Goal: Task Accomplishment & Management: Complete application form

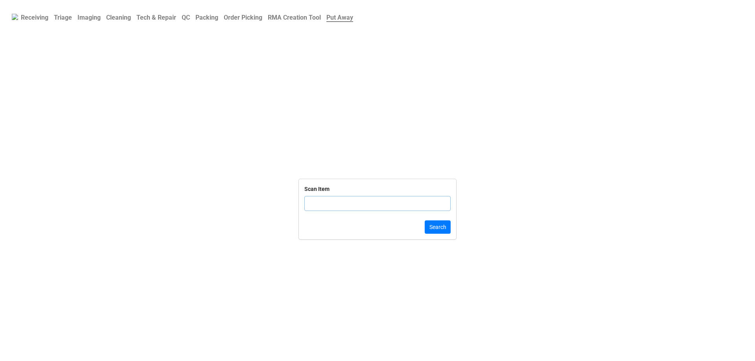
click at [67, 16] on b "Triage" at bounding box center [63, 17] width 18 height 7
click at [308, 212] on input "text" at bounding box center [377, 213] width 146 height 15
click at [339, 218] on input "text" at bounding box center [377, 213] width 146 height 15
click button "Search" at bounding box center [438, 236] width 26 height 13
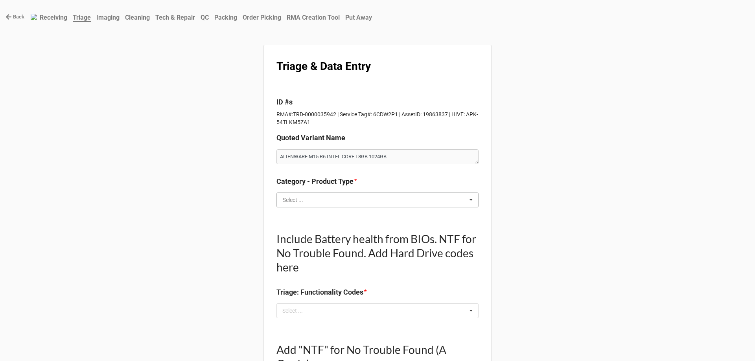
click at [305, 205] on input "text" at bounding box center [377, 200] width 201 height 14
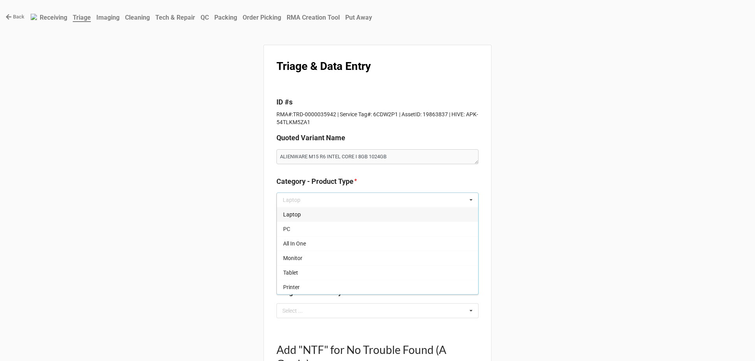
click at [304, 218] on div "Laptop" at bounding box center [377, 214] width 201 height 15
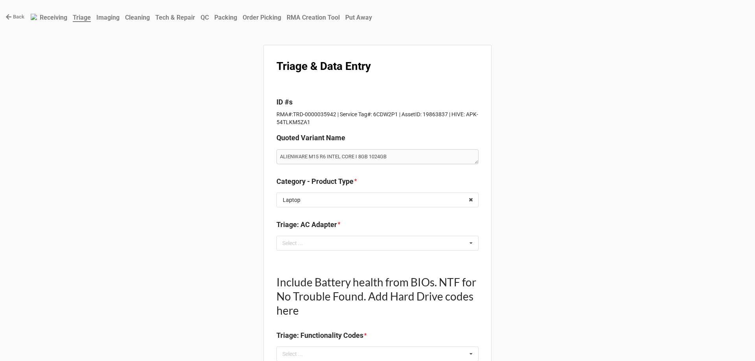
click at [336, 248] on div "Select ... No results found." at bounding box center [377, 243] width 202 height 15
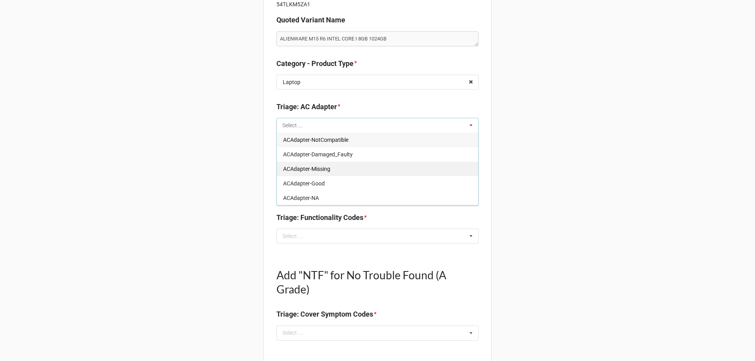
scroll to position [79, 0]
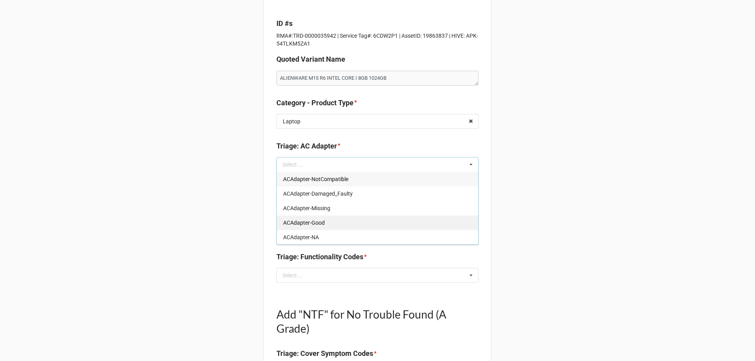
click at [318, 225] on span "ACAdapter-Good" at bounding box center [304, 223] width 42 height 6
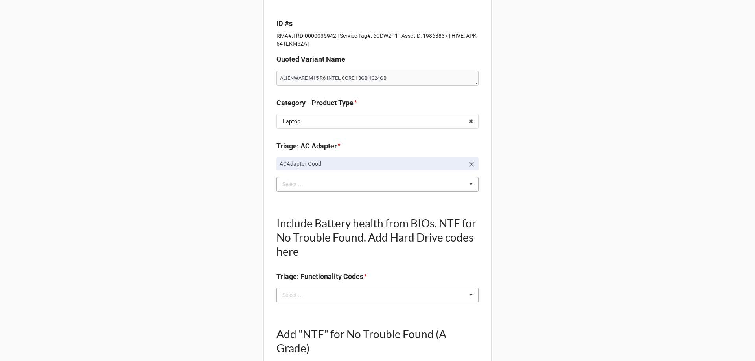
click at [318, 292] on div "Select ... No results found." at bounding box center [377, 295] width 202 height 15
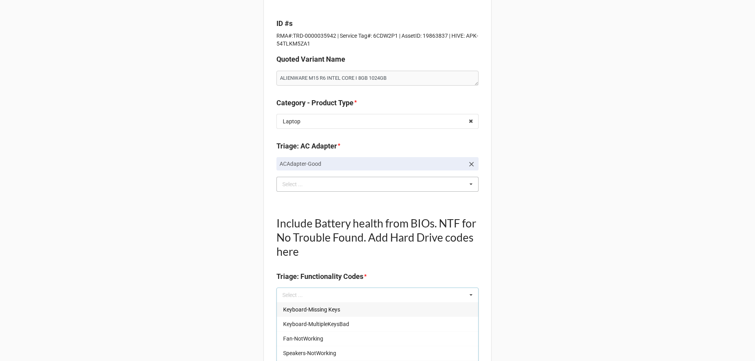
click at [306, 307] on span "Keyboard-Missing Keys" at bounding box center [311, 310] width 57 height 6
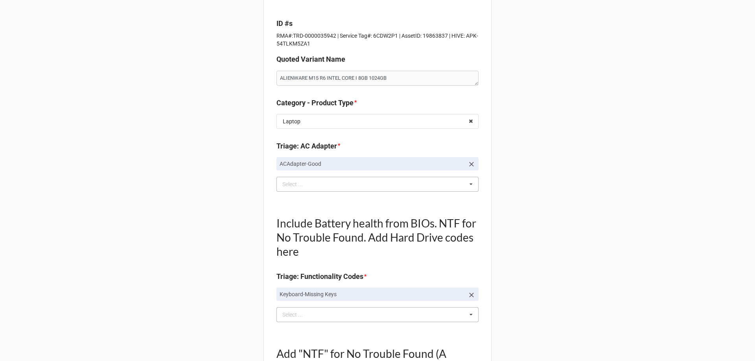
scroll to position [118, 0]
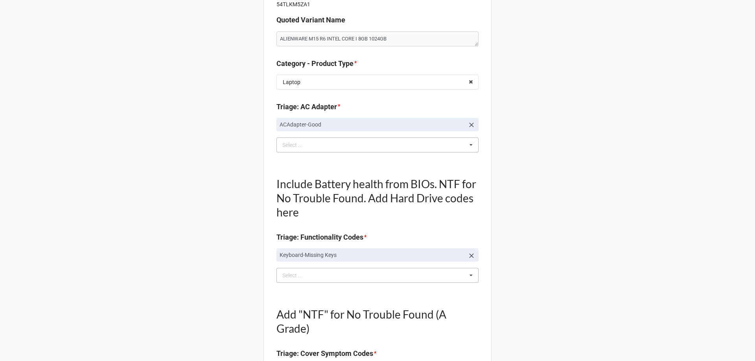
click at [320, 280] on div "Select ... Keyboard-MultipleKeysBad Fan-NotWorking Speakers-NotWorking Touchpad…" at bounding box center [377, 275] width 202 height 15
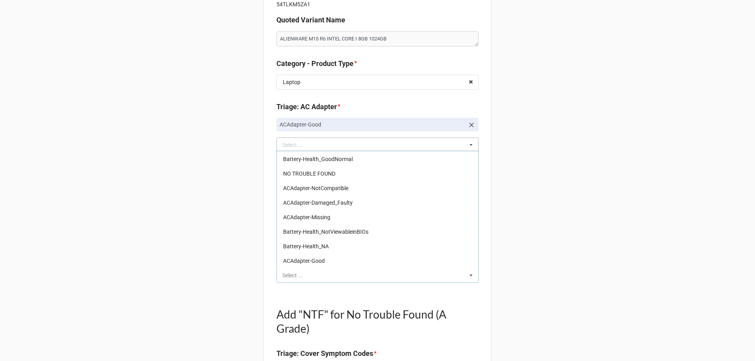
scroll to position [563, 0]
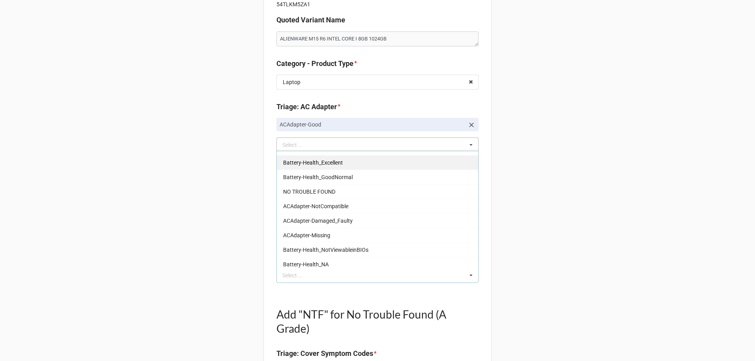
click at [321, 162] on span "Battery-Health_Excellent" at bounding box center [313, 163] width 60 height 6
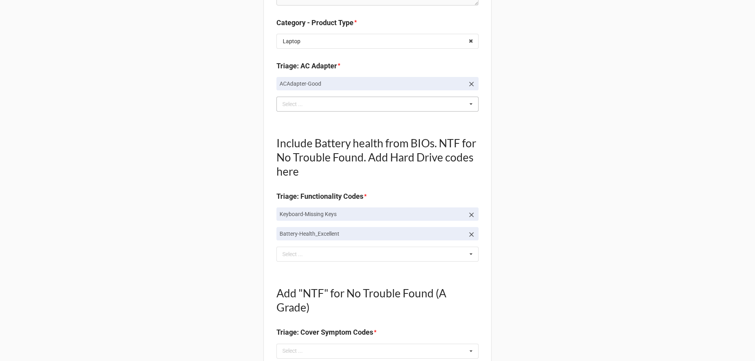
scroll to position [236, 0]
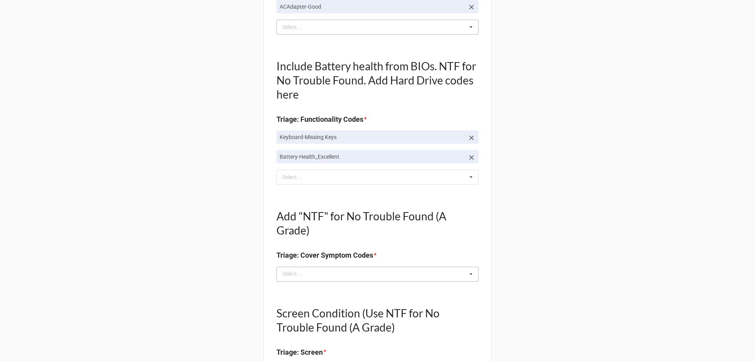
click at [322, 270] on div "Select ... No results found." at bounding box center [377, 274] width 202 height 15
type textarea "x"
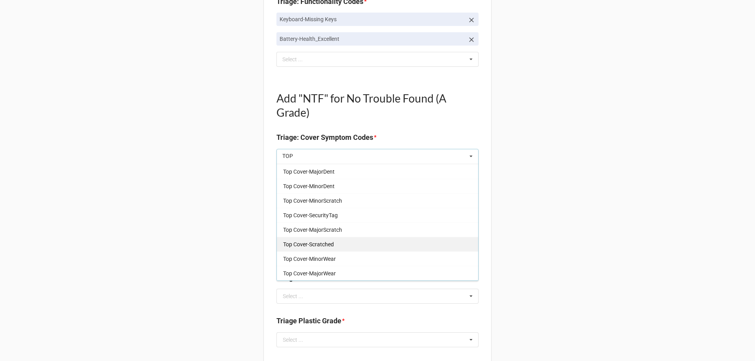
scroll to position [0, 0]
type input "T"
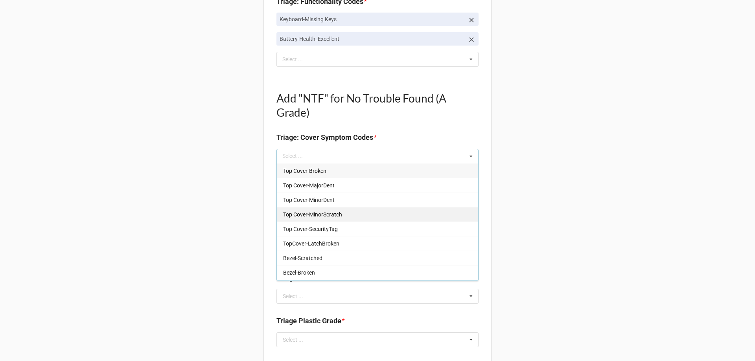
click at [300, 215] on span "Top Cover-MinorScratch" at bounding box center [312, 215] width 59 height 6
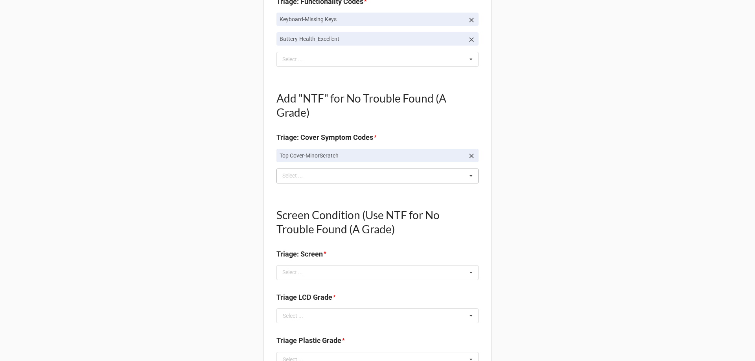
click at [468, 156] on icon at bounding box center [471, 156] width 8 height 8
type textarea "x"
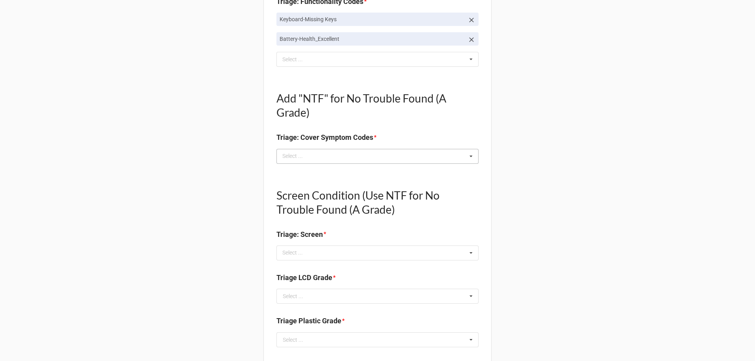
click at [360, 161] on div "T Select ... Top Cover-Broken Top Cover-MajorDent Top Cover-MinorDent Top Cover…" at bounding box center [377, 156] width 202 height 15
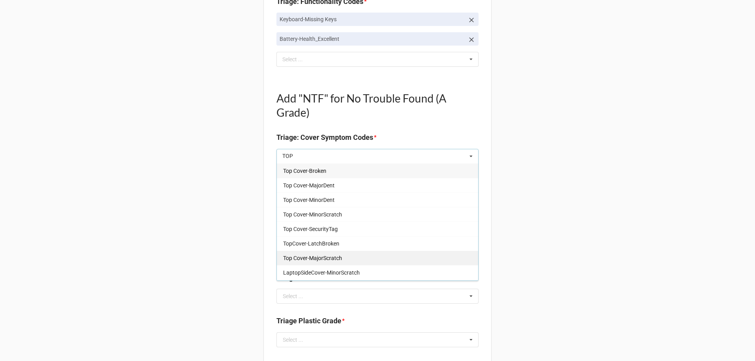
type input "TOP"
click at [334, 259] on span "Top Cover-MajorScratch" at bounding box center [312, 258] width 59 height 6
type textarea "x"
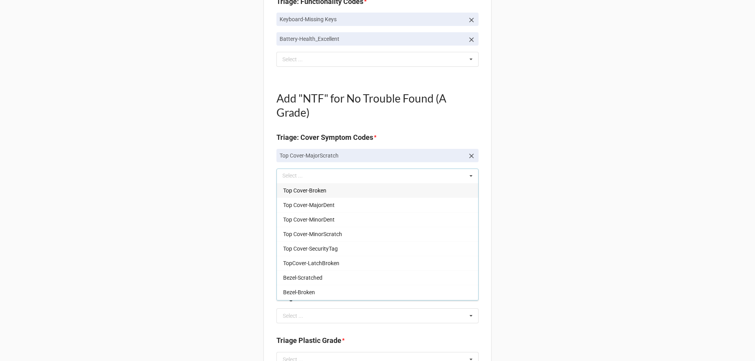
click at [228, 215] on div "Back Receiving Triage Imaging Cleaning Tech & Repair QC Packing Order Picking R…" at bounding box center [377, 255] width 755 height 1218
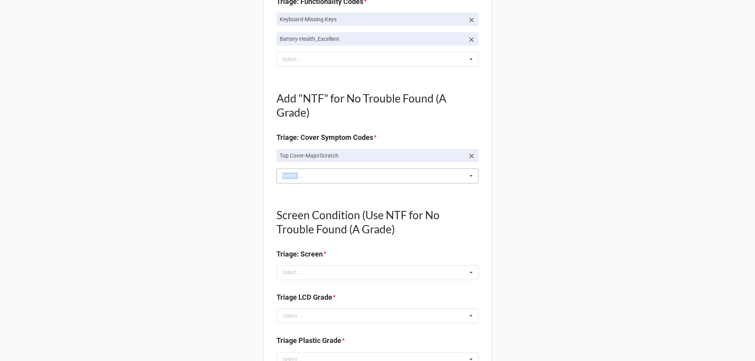
click at [295, 175] on div "TOP Select ... Top Cover-Broken Top Cover-MajorDent Top Cover-MinorDent Top Cov…" at bounding box center [377, 176] width 202 height 15
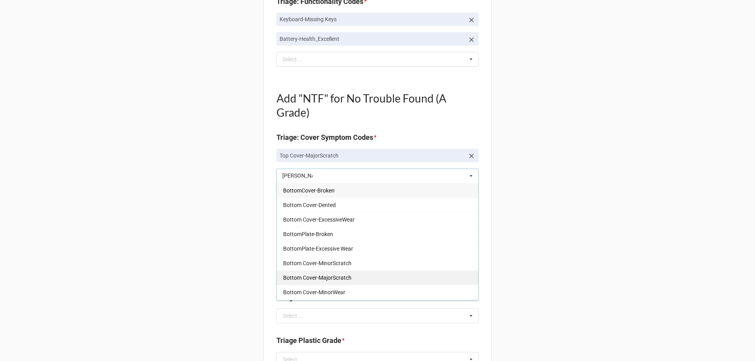
type input "BOTT"
click at [310, 275] on span "Bottom Cover-MajorScratch" at bounding box center [317, 278] width 68 height 6
type textarea "x"
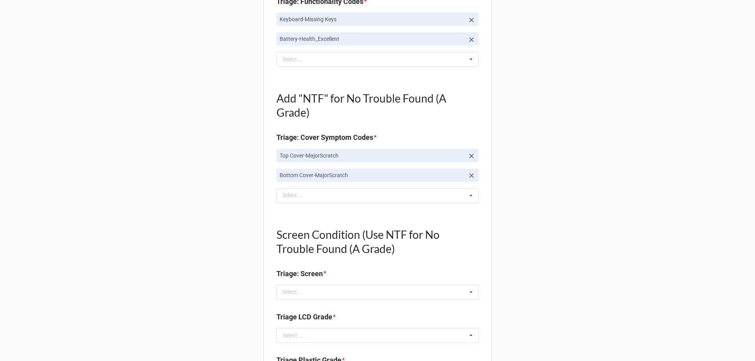
click at [236, 239] on div "Back Receiving Triage Imaging Cleaning Tech & Repair QC Packing Order Picking R…" at bounding box center [377, 264] width 755 height 1237
click at [299, 198] on div "Select ..." at bounding box center [297, 195] width 34 height 9
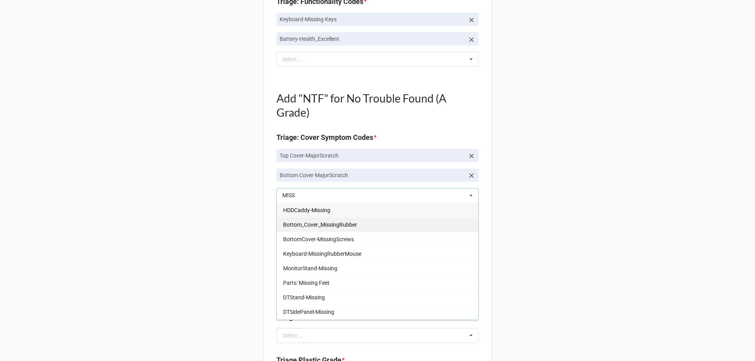
type input "MISS"
click at [318, 226] on span "Bottom_Cover_MissingRubber" at bounding box center [320, 225] width 74 height 6
type textarea "x"
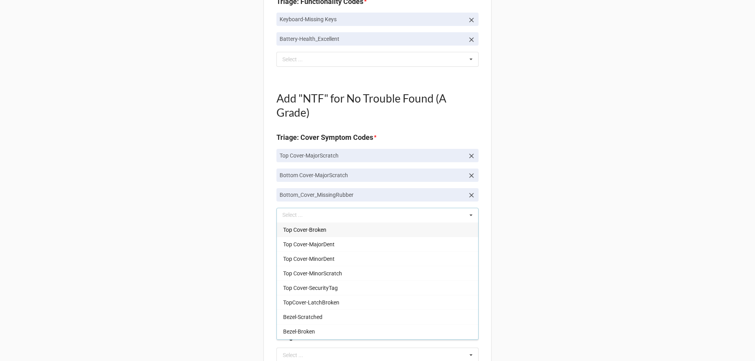
click at [176, 176] on div "Back Receiving Triage Imaging Cleaning Tech & Repair QC Packing Order Picking R…" at bounding box center [377, 274] width 755 height 1257
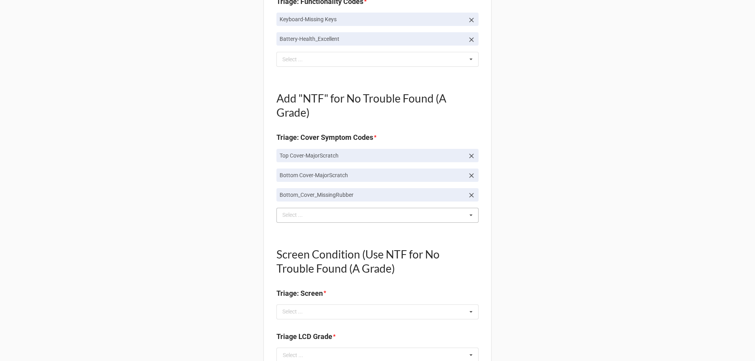
click at [306, 218] on div "Select ..." at bounding box center [297, 215] width 34 height 9
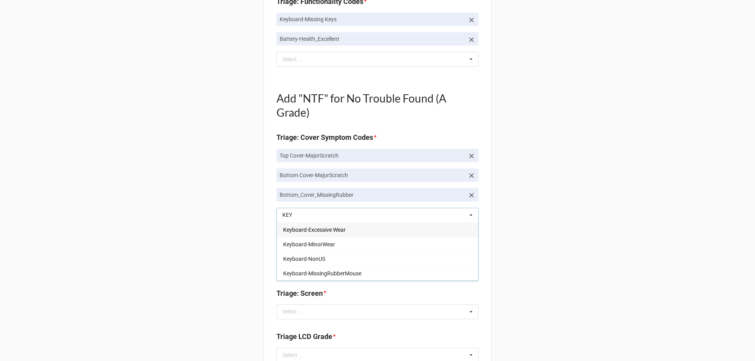
type input "KEY"
click at [310, 228] on span "Keyboard-Excessive Wear" at bounding box center [314, 230] width 63 height 6
type textarea "x"
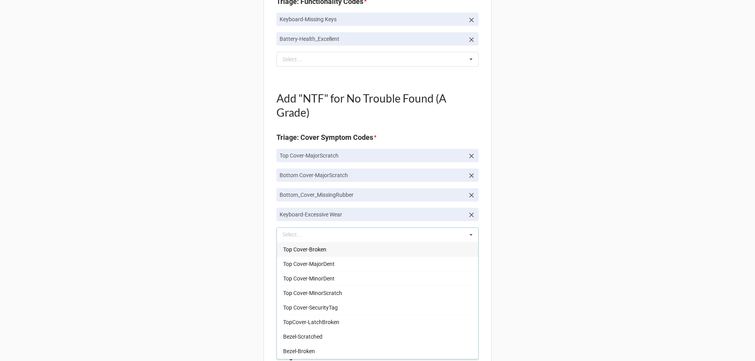
click at [237, 244] on div "Back Receiving Triage Imaging Cleaning Tech & Repair QC Packing Order Picking R…" at bounding box center [377, 284] width 755 height 1277
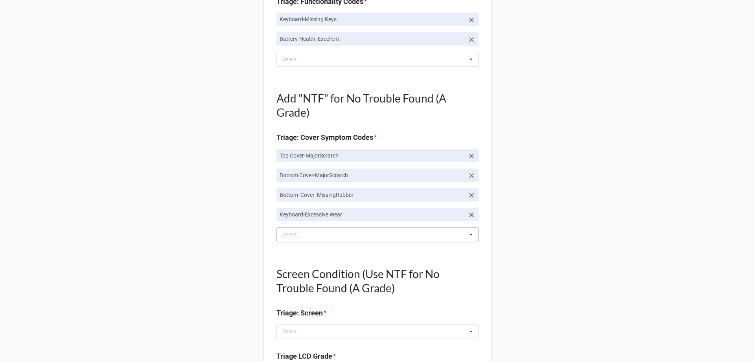
click at [301, 236] on div "Select ..." at bounding box center [297, 234] width 34 height 9
click at [245, 227] on div "Back Receiving Triage Imaging Cleaning Tech & Repair QC Packing Order Picking R…" at bounding box center [377, 284] width 755 height 1277
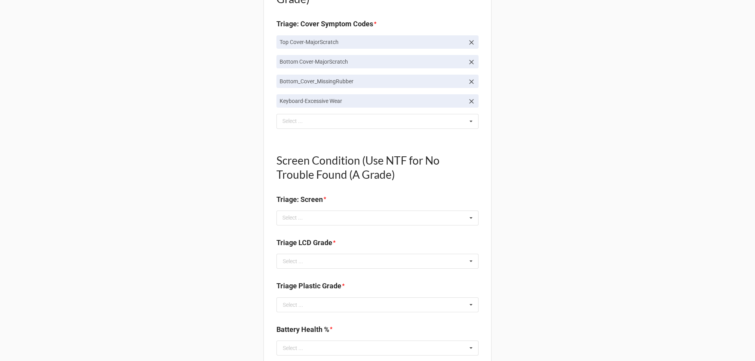
scroll to position [472, 0]
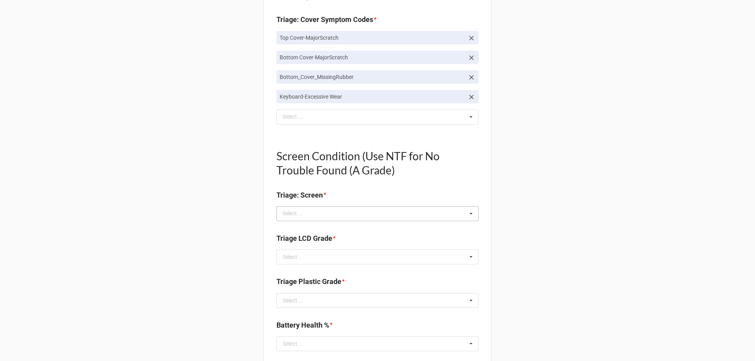
click at [293, 216] on div "Select ..." at bounding box center [297, 213] width 34 height 9
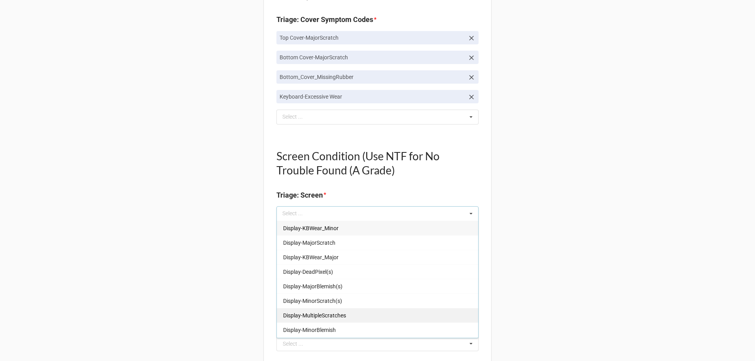
click at [332, 316] on span "Display-MultipleScratches" at bounding box center [314, 316] width 63 height 6
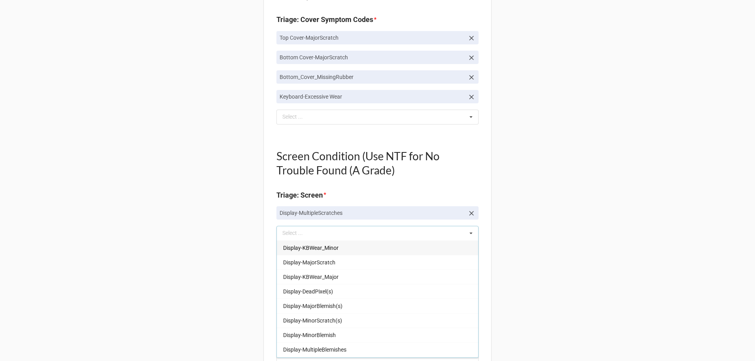
click at [237, 273] on div "Back Receiving Triage Imaging Cleaning Tech & Repair QC Packing Order Picking R…" at bounding box center [377, 176] width 755 height 1296
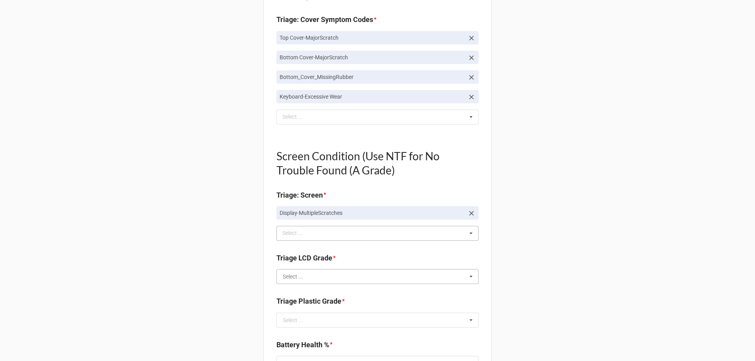
click at [302, 274] on input "text" at bounding box center [377, 277] width 201 height 14
click at [284, 324] on span "C" at bounding box center [285, 320] width 4 height 6
click at [229, 309] on div "Back Receiving Triage Imaging Cleaning Tech & Repair QC Packing Order Picking R…" at bounding box center [377, 176] width 755 height 1296
click at [298, 320] on div "Select ..." at bounding box center [293, 321] width 20 height 6
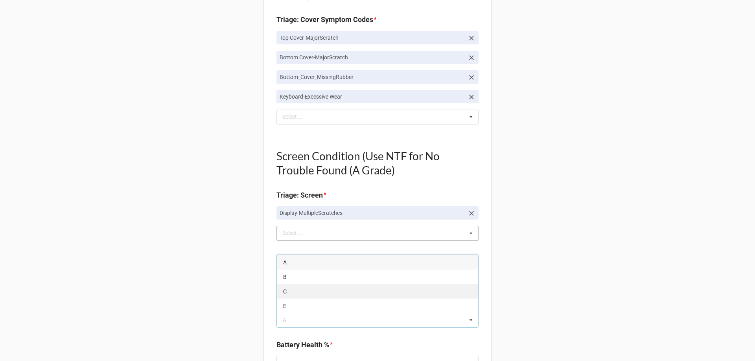
click at [295, 291] on div "C" at bounding box center [377, 291] width 201 height 15
type textarea "x"
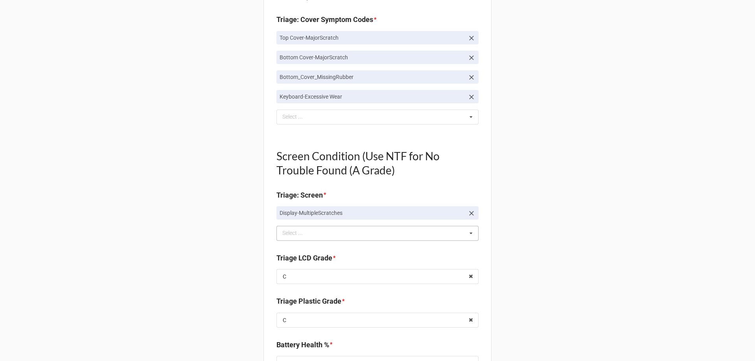
click at [239, 290] on div "Back Receiving Triage Imaging Cleaning Tech & Repair QC Packing Order Picking R…" at bounding box center [377, 176] width 755 height 1296
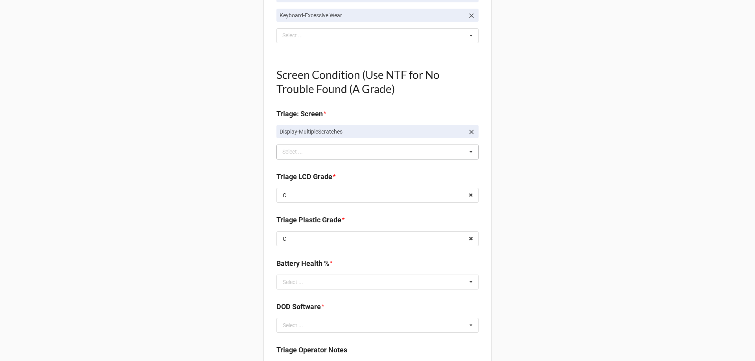
scroll to position [590, 0]
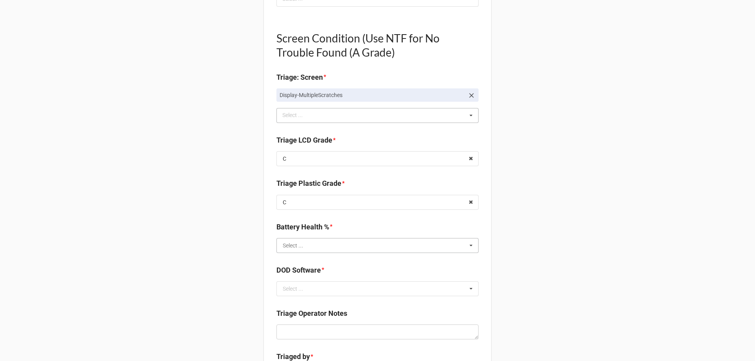
click at [316, 247] on input "text" at bounding box center [377, 246] width 201 height 14
type input "100"
drag, startPoint x: 313, startPoint y: 231, endPoint x: 297, endPoint y: 230, distance: 16.6
click at [313, 231] on div "100%" at bounding box center [377, 231] width 201 height 15
type textarea "x"
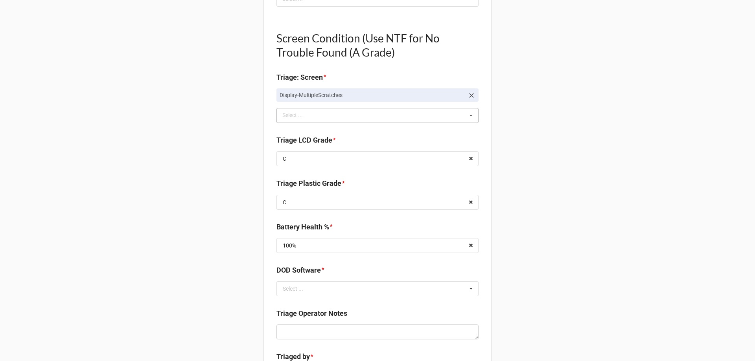
click at [236, 242] on div "Back Receiving Triage Imaging Cleaning Tech & Repair QC Packing Order Picking R…" at bounding box center [377, 58] width 755 height 1296
click at [299, 295] on input "text" at bounding box center [377, 289] width 201 height 14
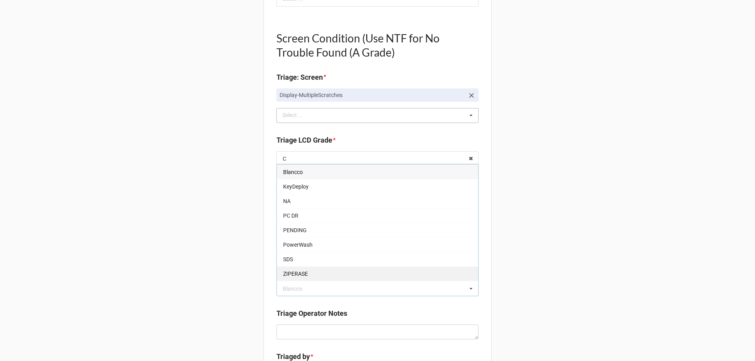
click at [301, 270] on div "ZIPERASE" at bounding box center [377, 274] width 201 height 15
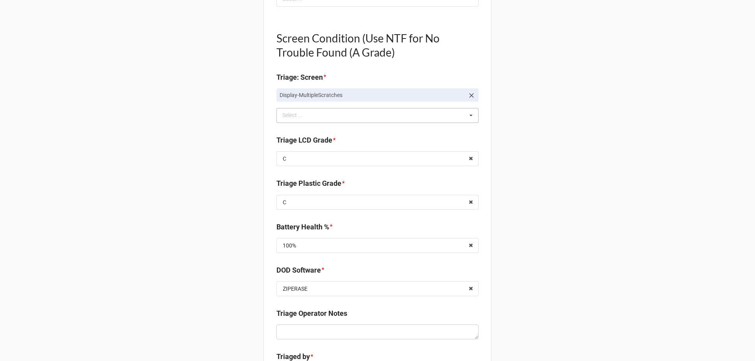
click at [216, 268] on div "Back Receiving Triage Imaging Cleaning Tech & Repair QC Packing Order Picking R…" at bounding box center [377, 58] width 755 height 1296
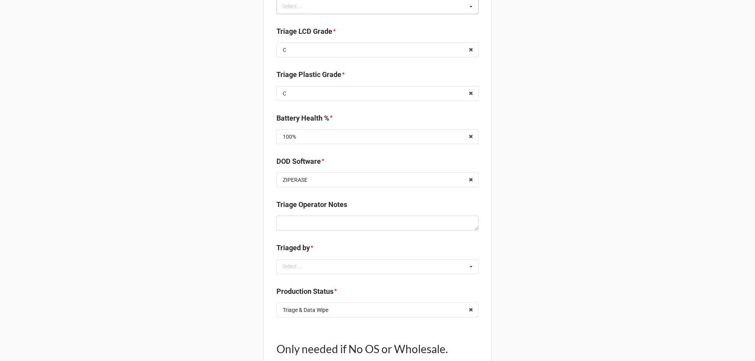
scroll to position [708, 0]
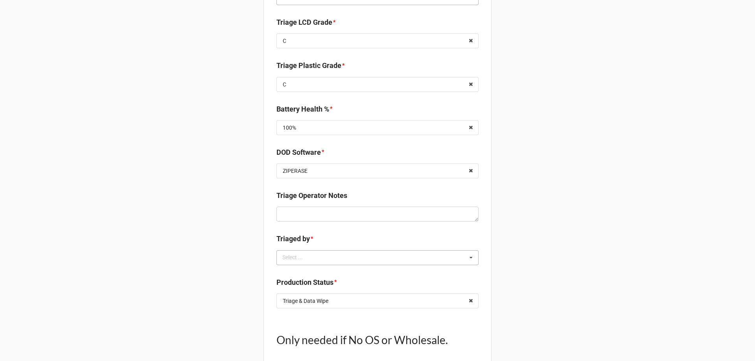
click at [276, 253] on div "Select ... No results found." at bounding box center [377, 257] width 202 height 15
click at [301, 275] on div "CarlosH" at bounding box center [377, 272] width 201 height 15
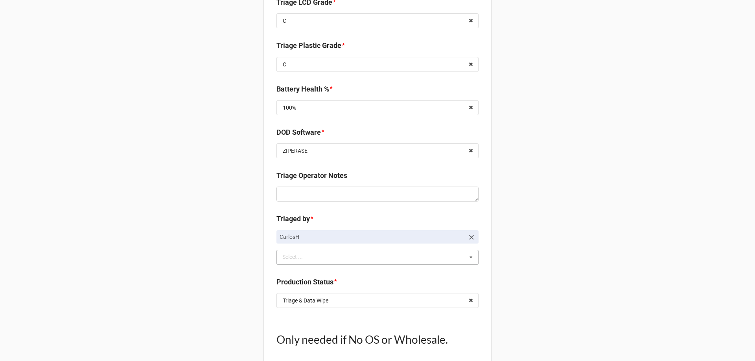
scroll to position [747, 0]
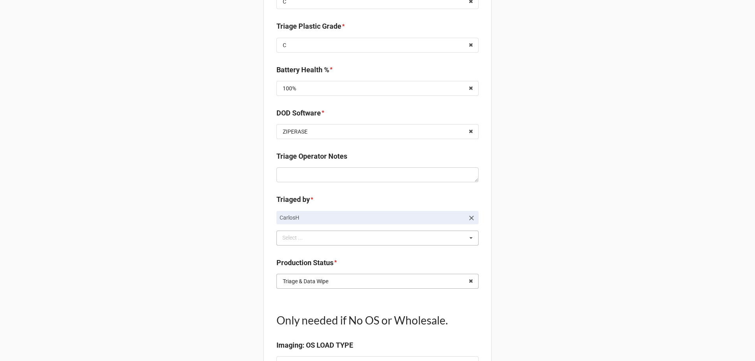
click at [355, 285] on input "text" at bounding box center [377, 281] width 201 height 14
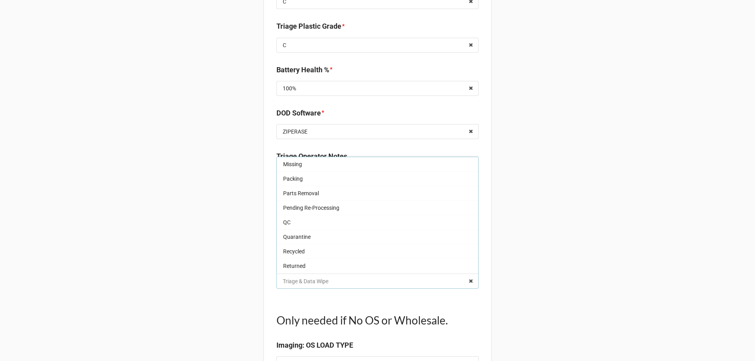
scroll to position [66, 0]
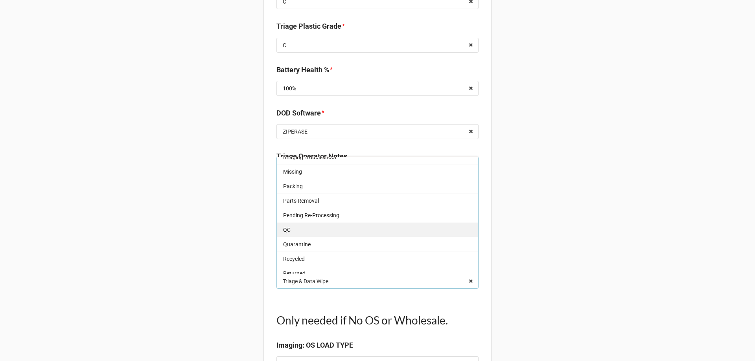
click at [301, 236] on div "QC" at bounding box center [377, 230] width 201 height 15
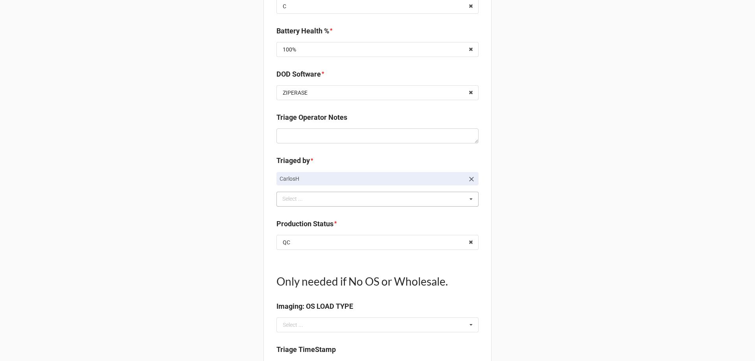
scroll to position [786, 0]
click at [301, 237] on input "text" at bounding box center [377, 242] width 201 height 14
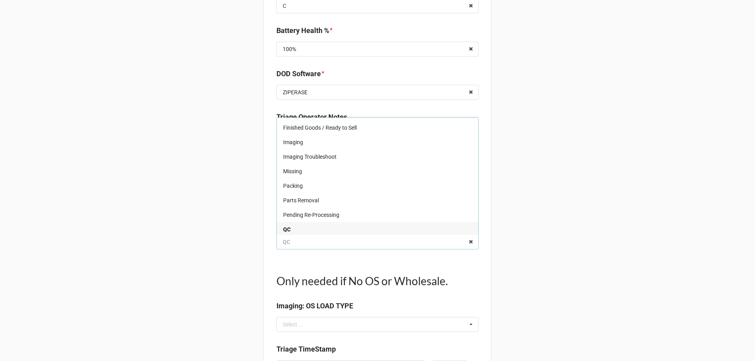
scroll to position [26, 0]
click at [303, 143] on div "Imaging" at bounding box center [377, 142] width 201 height 15
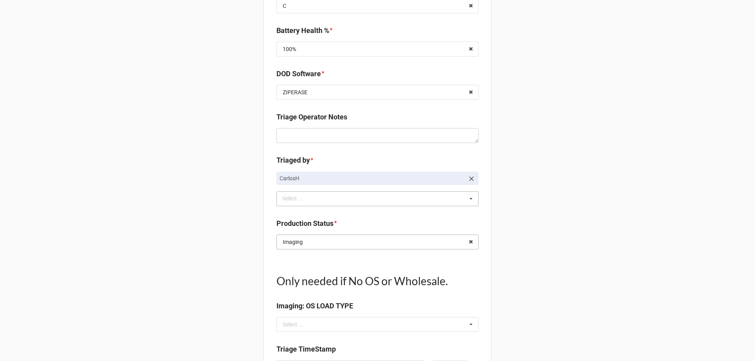
type textarea "x"
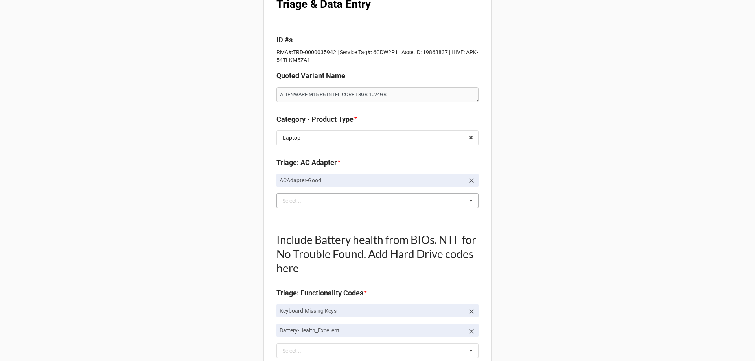
scroll to position [0, 0]
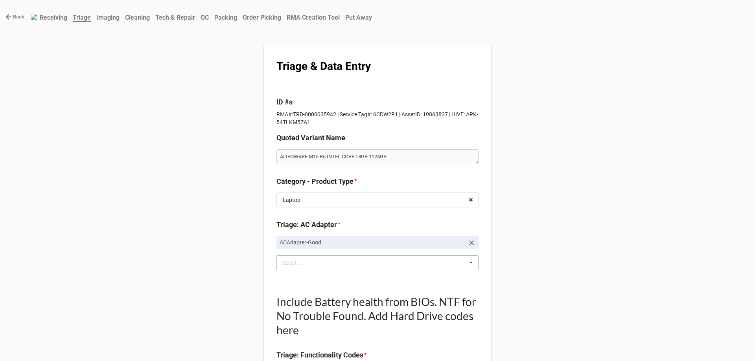
click at [377, 114] on p "RMA#:TRD-0000035942 | Service Tag#: 6CDW2P1 | AssetID: 19863837 | HIVE: APK-54T…" at bounding box center [377, 118] width 202 height 16
drag, startPoint x: 332, startPoint y: 113, endPoint x: 290, endPoint y: 114, distance: 42.1
click at [290, 114] on p "RMA#:TRD-0000035942 | Service Tag#: 6CDW2P1 | AssetID: 19863837 | HIVE: APK-54T…" at bounding box center [377, 118] width 202 height 16
copy p "TRD-0000035942"
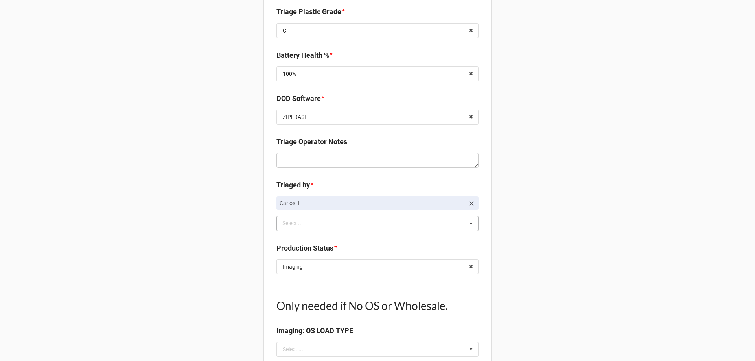
scroll to position [865, 0]
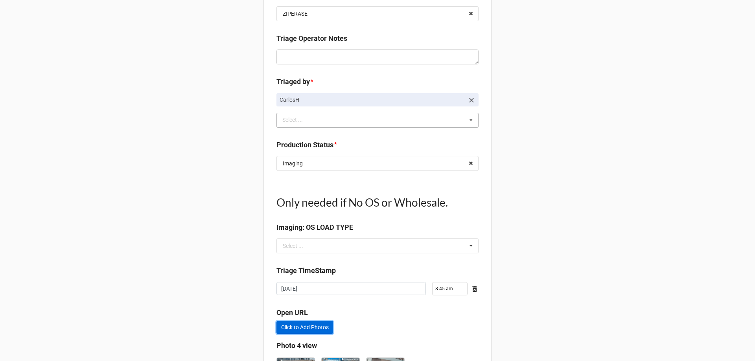
click at [296, 329] on link "Click to Add Photos" at bounding box center [304, 327] width 57 height 13
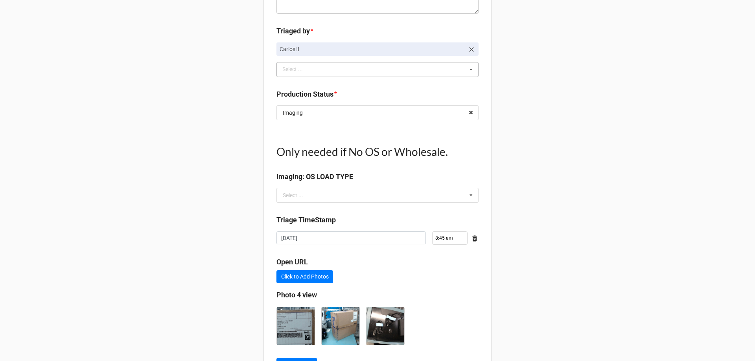
scroll to position [955, 0]
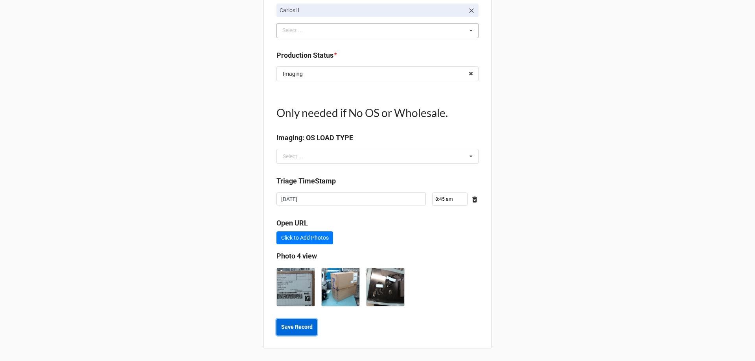
click at [306, 329] on b "Save Record" at bounding box center [296, 327] width 31 height 8
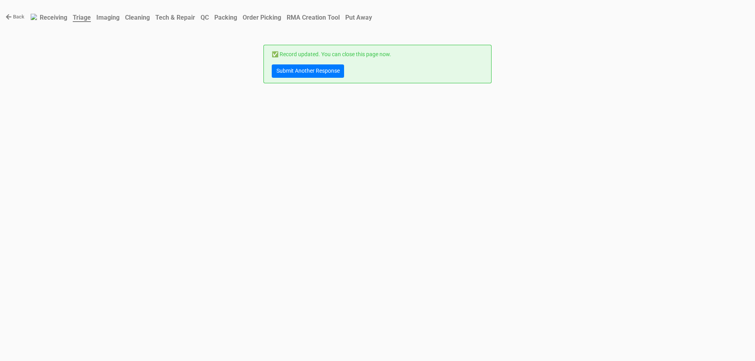
scroll to position [0, 0]
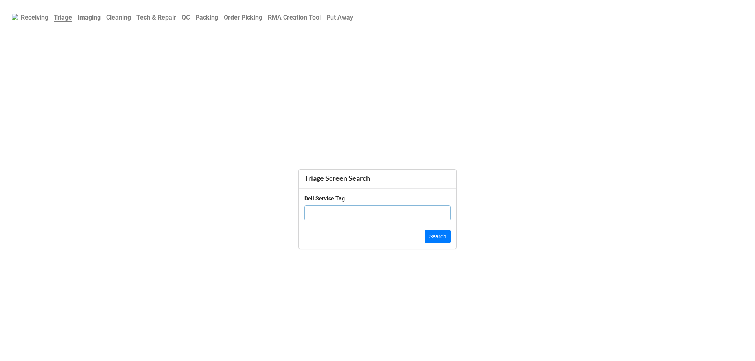
click at [327, 215] on input "text" at bounding box center [377, 213] width 146 height 15
drag, startPoint x: 342, startPoint y: 200, endPoint x: 338, endPoint y: 207, distance: 7.8
click at [342, 200] on div "Dell Service Tag" at bounding box center [324, 198] width 40 height 9
click at [338, 207] on input "text" at bounding box center [377, 213] width 146 height 15
paste input "61TXPV3"
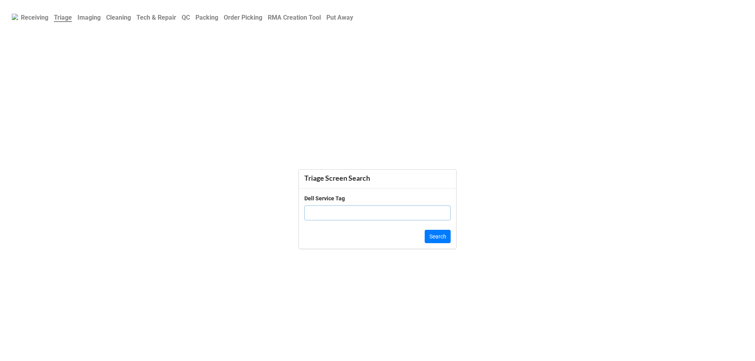
type input "61TXPV3"
click button "Search" at bounding box center [438, 236] width 26 height 13
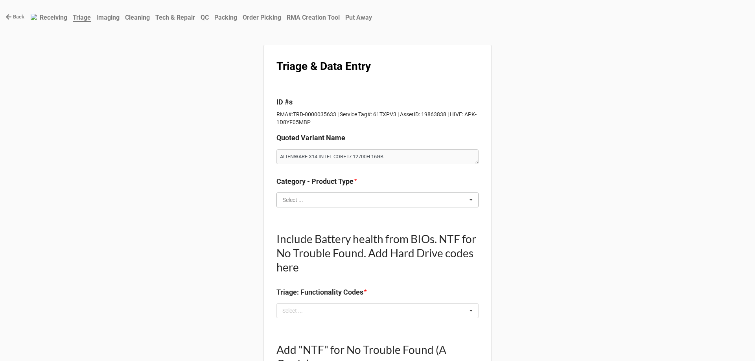
click at [326, 199] on input "text" at bounding box center [377, 200] width 201 height 14
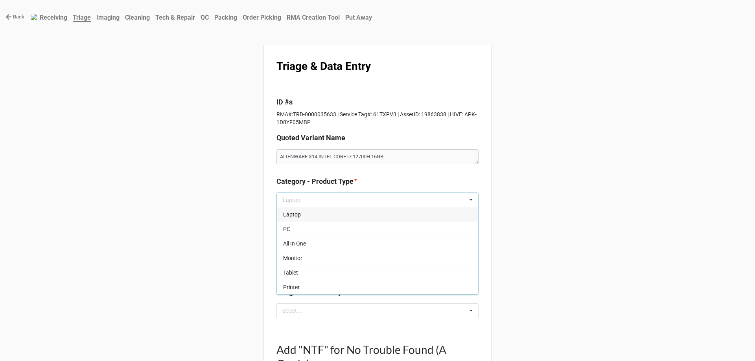
click at [302, 220] on div "Laptop" at bounding box center [377, 214] width 201 height 15
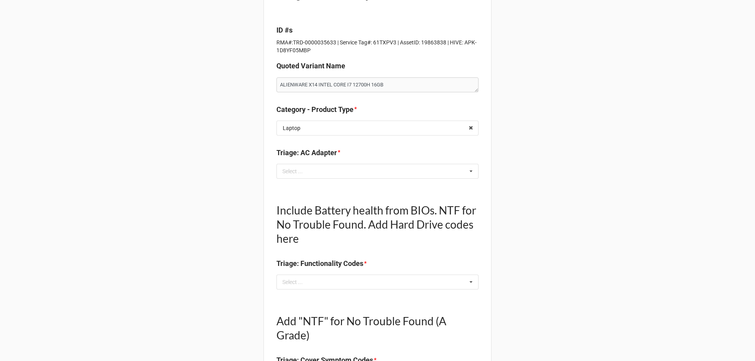
scroll to position [79, 0]
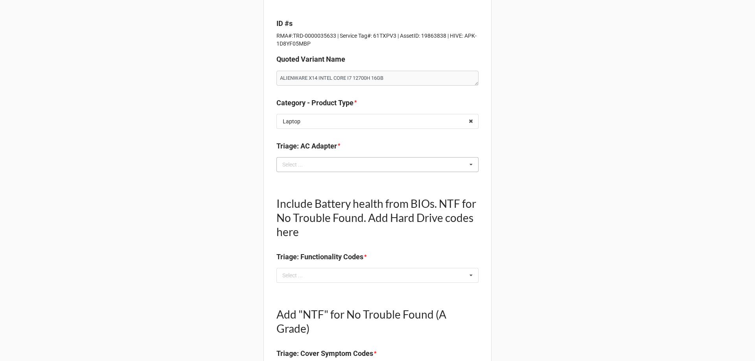
click at [307, 166] on div "Select ..." at bounding box center [297, 164] width 34 height 9
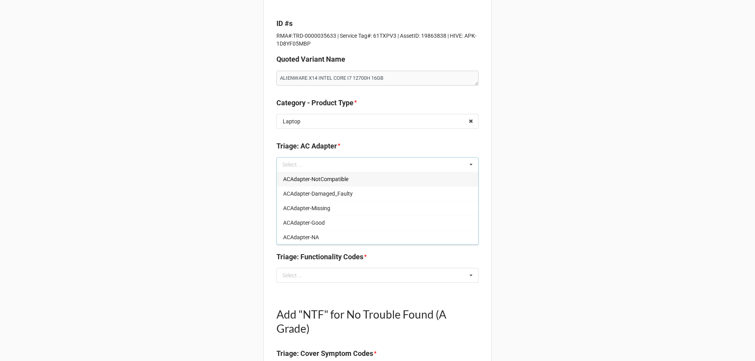
click at [303, 177] on span "ACAdapter-NotCompatible" at bounding box center [315, 179] width 65 height 6
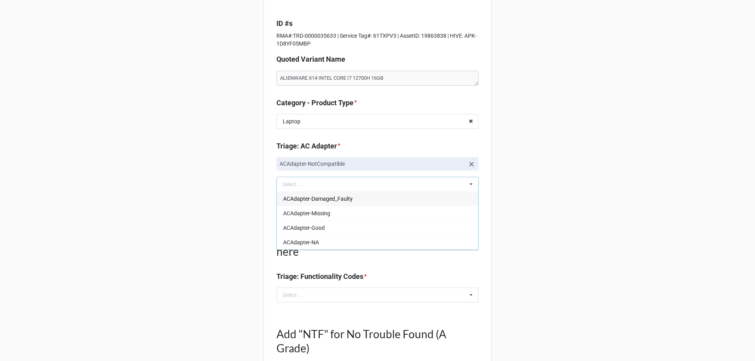
click at [303, 163] on p "ACAdapter-NotCompatible" at bounding box center [372, 164] width 185 height 8
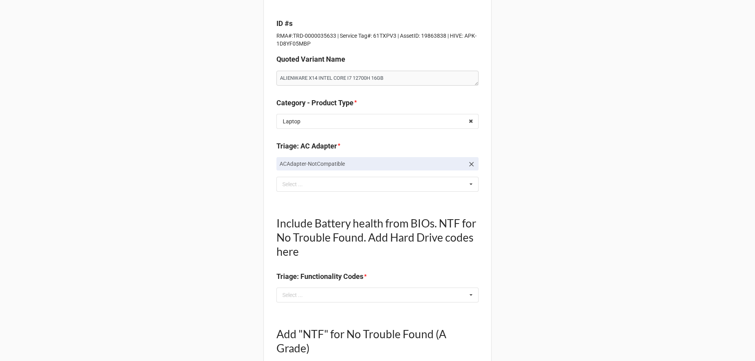
drag, startPoint x: 473, startPoint y: 164, endPoint x: 467, endPoint y: 166, distance: 6.9
click at [474, 166] on link "ACAdapter-NotCompatible" at bounding box center [377, 163] width 202 height 13
click at [438, 168] on link "ACAdapter-NotCompatible" at bounding box center [377, 163] width 202 height 13
click at [472, 167] on icon at bounding box center [471, 164] width 8 height 8
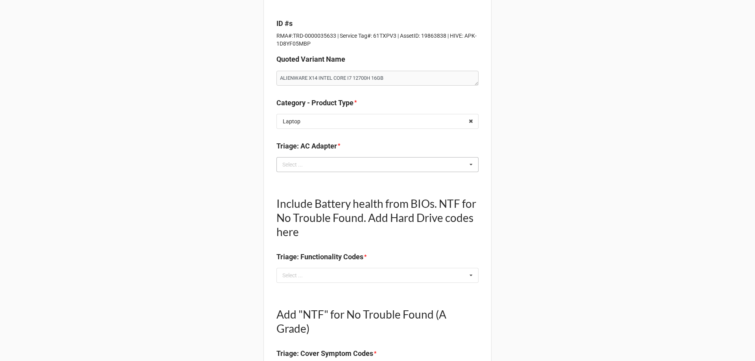
click at [470, 166] on icon at bounding box center [471, 165] width 12 height 15
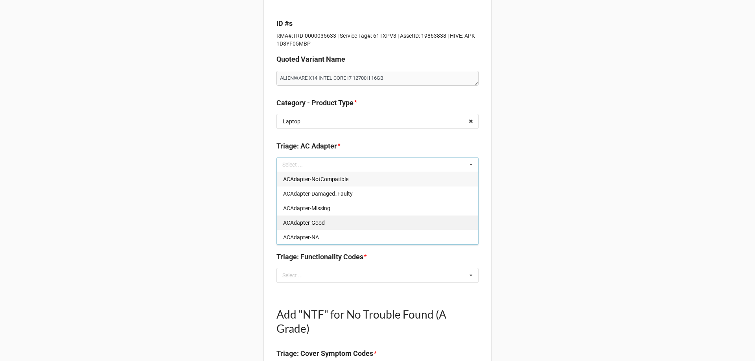
click at [348, 219] on div "ACAdapter-Good" at bounding box center [377, 222] width 201 height 15
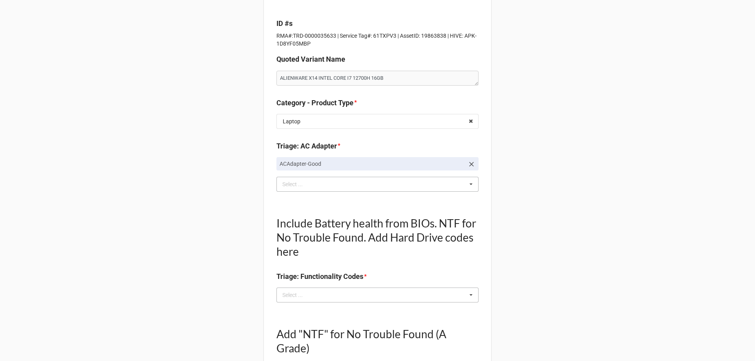
click at [315, 295] on div "Select ... No results found." at bounding box center [377, 295] width 202 height 15
type textarea "x"
type input "EX"
drag, startPoint x: 305, startPoint y: 326, endPoint x: 267, endPoint y: 316, distance: 38.6
click at [304, 326] on span "Battery-Health_Excellent" at bounding box center [313, 324] width 60 height 6
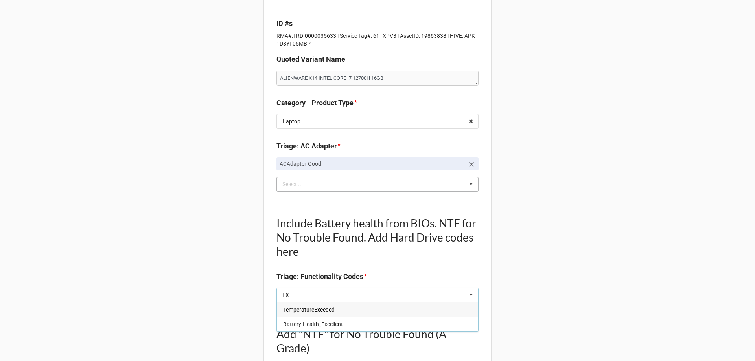
type textarea "x"
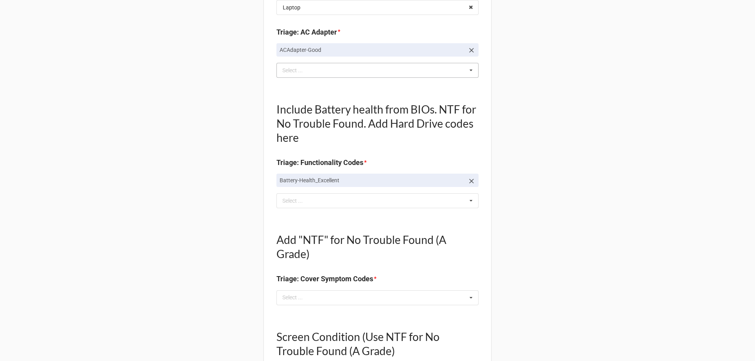
scroll to position [197, 0]
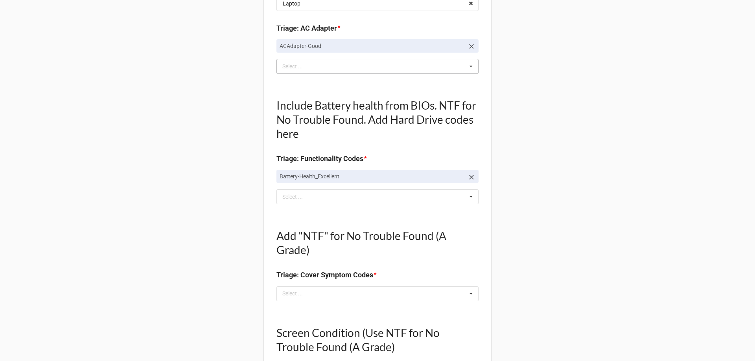
click at [316, 302] on div "Add "NTF" for No Trouble Found (A Grade) Triage: Cover Symptom Codes * Select .…" at bounding box center [377, 261] width 202 height 90
click at [318, 296] on div "Select ... No results found." at bounding box center [377, 294] width 202 height 15
type textarea "x"
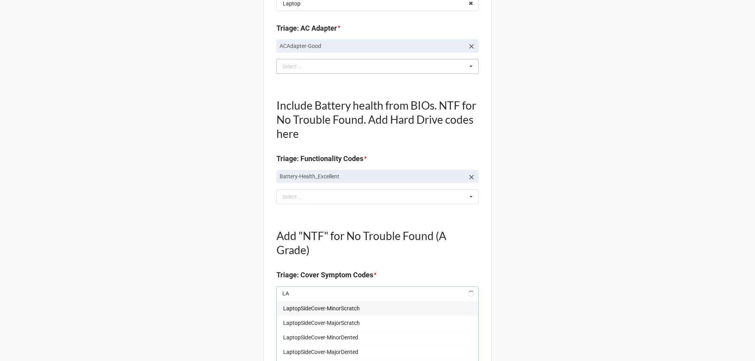
type input "LAP"
type textarea "x"
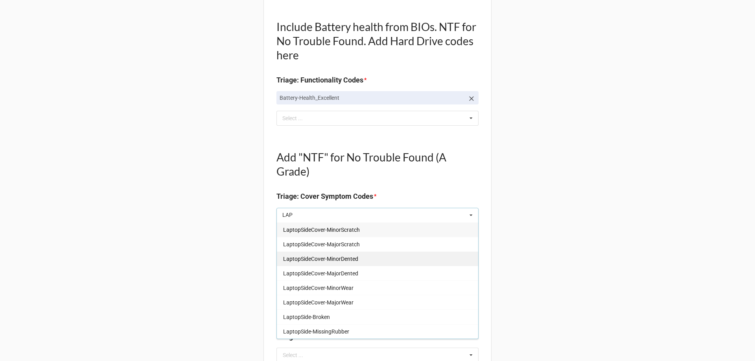
scroll to position [315, 0]
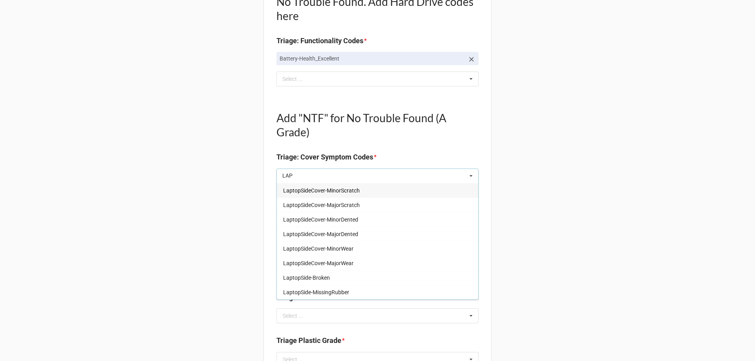
type input "LAP"
click at [336, 190] on span "LaptopSideCover-MinorScratch" at bounding box center [321, 191] width 77 height 6
type textarea "x"
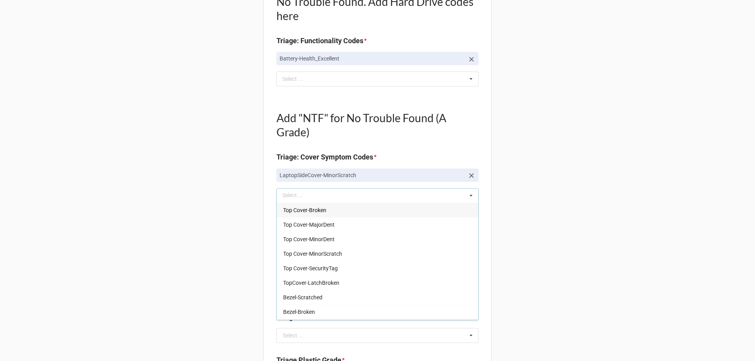
click at [213, 187] on div "Back Receiving Triage Imaging Cleaning Tech & Repair QC Packing Order Picking R…" at bounding box center [377, 284] width 755 height 1198
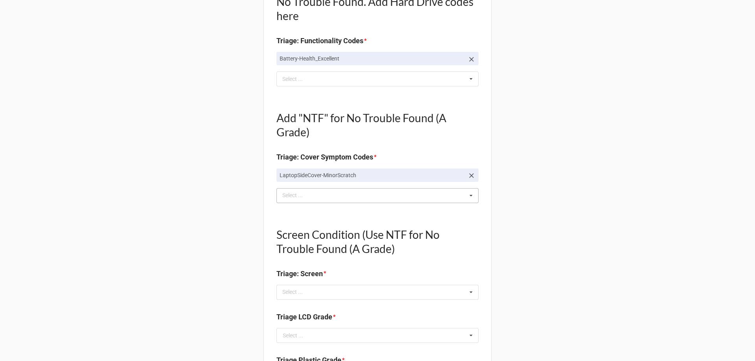
click at [281, 200] on div "Select ..." at bounding box center [297, 195] width 34 height 9
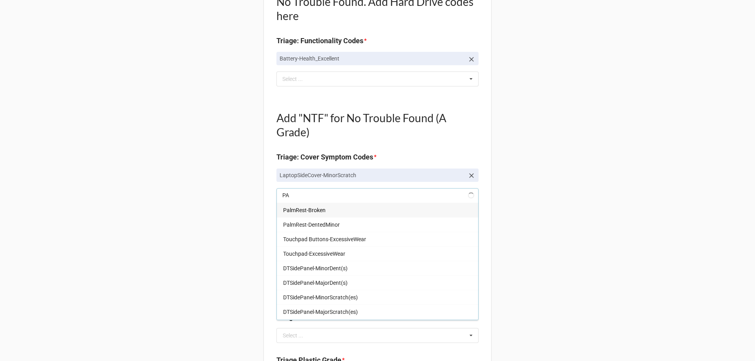
type input "PAL"
type textarea "x"
type input "PAL"
click at [313, 300] on span "PalmRest-MajorWear" at bounding box center [309, 297] width 52 height 6
type textarea "x"
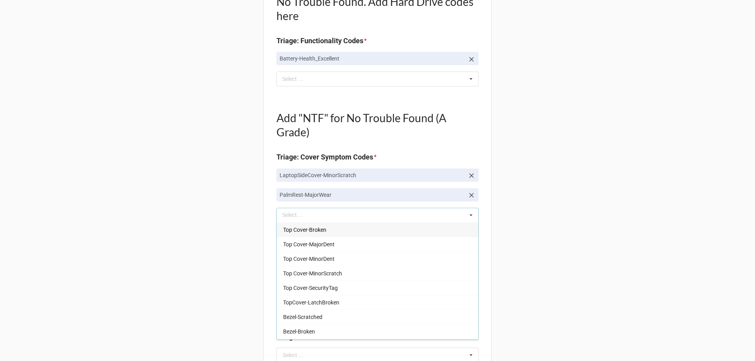
click at [293, 214] on div "PAL Select ... Top Cover-Broken Top Cover-MajorDent Top Cover-MinorDent Top Cov…" at bounding box center [377, 215] width 202 height 15
type input "PAL"
type textarea "x"
type input "PAL"
click at [295, 229] on span "PalmRest-Broken" at bounding box center [304, 230] width 42 height 6
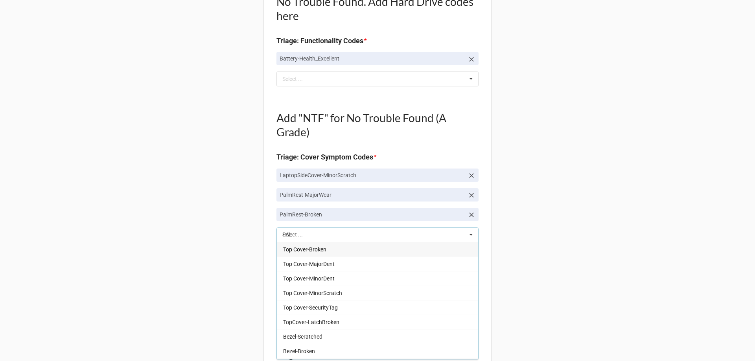
type textarea "x"
click at [241, 225] on div "Back Receiving Triage Imaging Cleaning Tech & Repair QC Packing Order Picking R…" at bounding box center [377, 303] width 755 height 1237
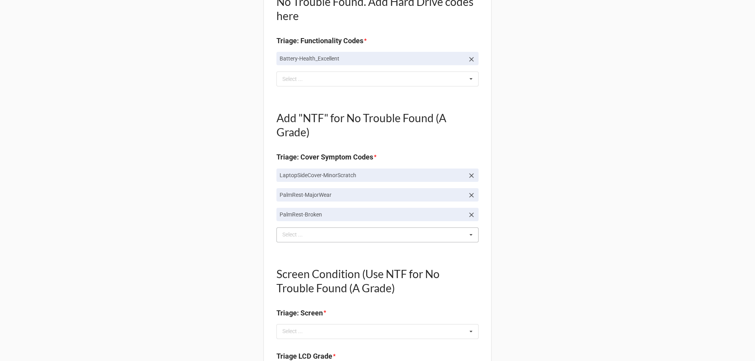
click at [294, 234] on div "Select ..." at bounding box center [297, 234] width 34 height 9
type input "L"
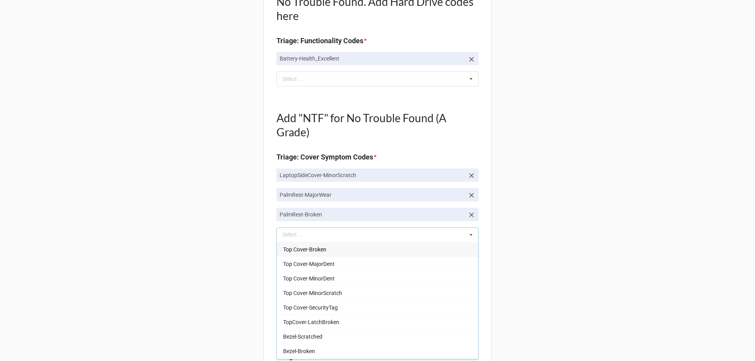
click at [254, 227] on div "Back Receiving Triage Imaging Cleaning Tech & Repair QC Packing Order Picking R…" at bounding box center [377, 303] width 755 height 1237
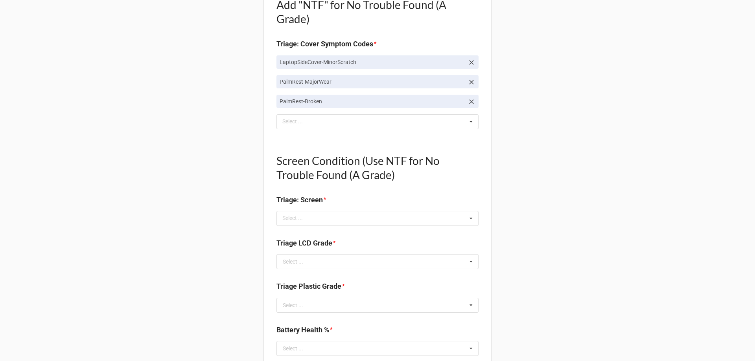
scroll to position [432, 0]
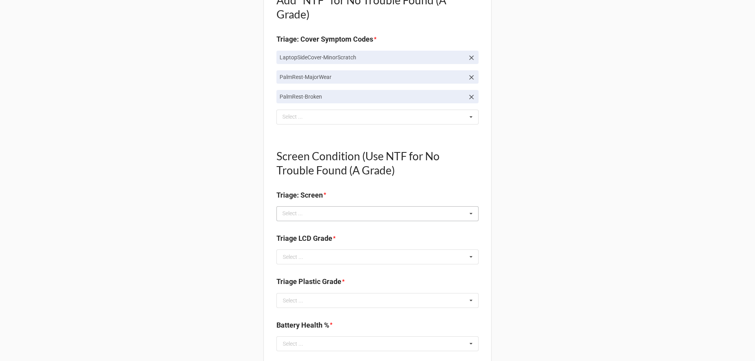
click at [310, 215] on div "Select ..." at bounding box center [297, 213] width 34 height 9
type textarea "x"
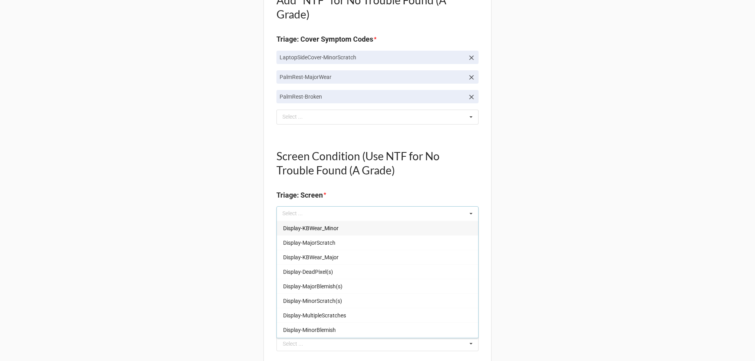
click at [236, 212] on div "Back Receiving Triage Imaging Cleaning Tech & Repair QC Packing Order Picking R…" at bounding box center [377, 186] width 755 height 1237
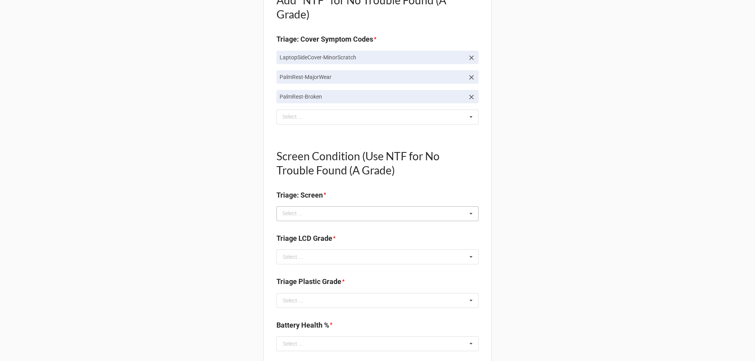
click at [329, 213] on div "Select ... Display-KBWear_Minor Display-MajorScratch Display-KBWear_Major Displ…" at bounding box center [377, 213] width 202 height 15
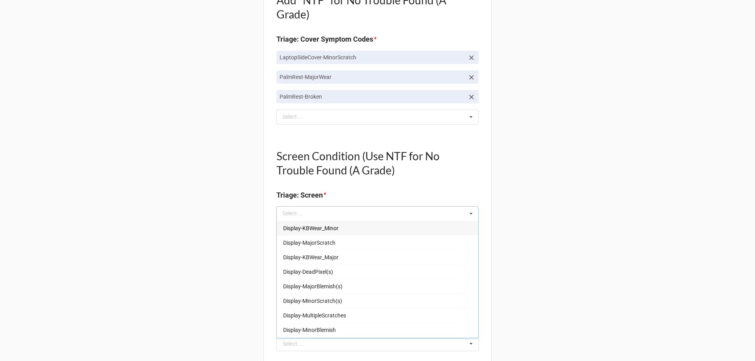
click at [159, 197] on div "Back Receiving Triage Imaging Cleaning Tech & Repair QC Packing Order Picking R…" at bounding box center [377, 186] width 755 height 1237
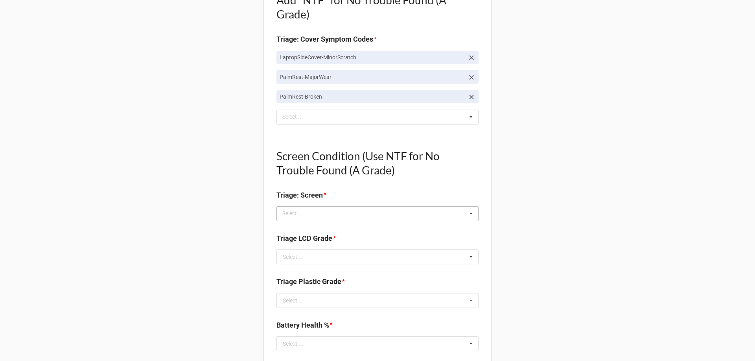
click at [290, 217] on div "Select ..." at bounding box center [297, 213] width 34 height 9
type input "NO"
click at [294, 228] on span "NO TROUBLE FOUND" at bounding box center [309, 228] width 52 height 6
type textarea "x"
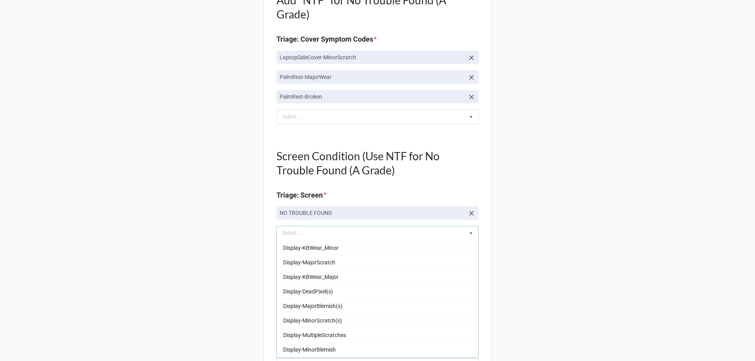
click at [188, 232] on div "Back Receiving Triage Imaging Cleaning Tech & Repair QC Packing Order Picking R…" at bounding box center [377, 196] width 755 height 1257
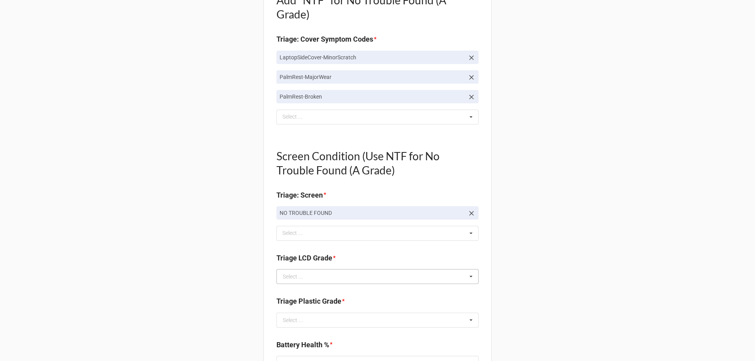
click at [283, 279] on div "Select ..." at bounding box center [293, 277] width 20 height 6
click at [287, 295] on div "A" at bounding box center [377, 291] width 201 height 15
type textarea "x"
click at [182, 274] on div "Back Receiving Triage Imaging Cleaning Tech & Repair QC Packing Order Picking R…" at bounding box center [377, 196] width 755 height 1257
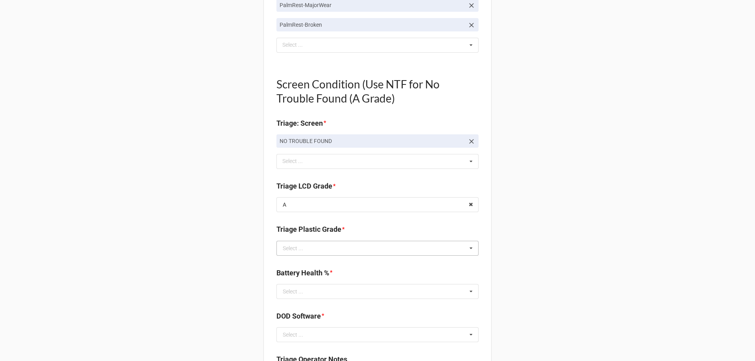
scroll to position [511, 0]
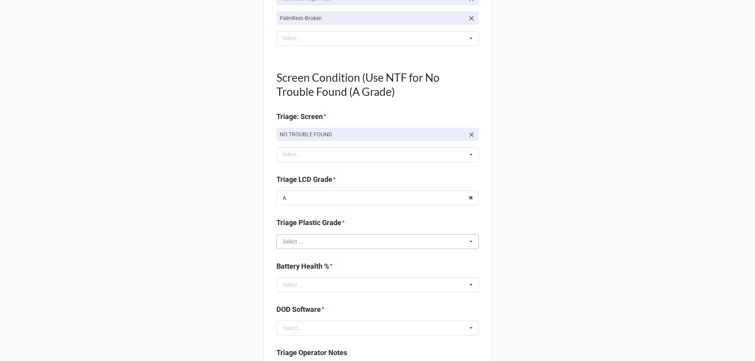
click at [325, 245] on input "text" at bounding box center [377, 242] width 201 height 14
type input "C"
click at [285, 253] on div "C" at bounding box center [377, 256] width 201 height 15
type textarea "x"
click at [209, 270] on div "Back Receiving Triage Imaging Cleaning Tech & Repair QC Packing Order Picking R…" at bounding box center [377, 117] width 755 height 1257
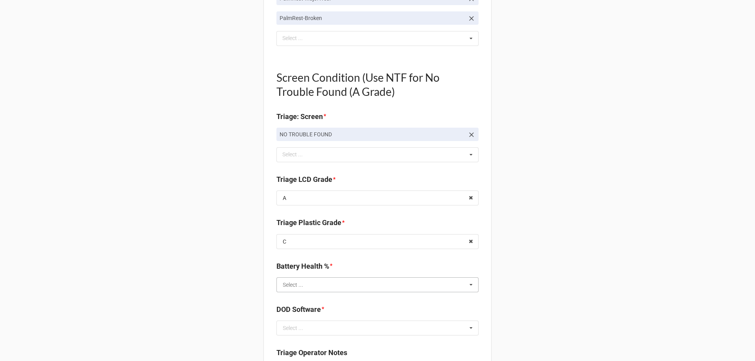
click at [299, 289] on input "text" at bounding box center [377, 285] width 201 height 14
type input "74"
click at [285, 272] on span "74%" at bounding box center [288, 271] width 10 height 6
type textarea "x"
click at [225, 270] on div "Back Receiving Triage Imaging Cleaning Tech & Repair QC Packing Order Picking R…" at bounding box center [377, 117] width 755 height 1257
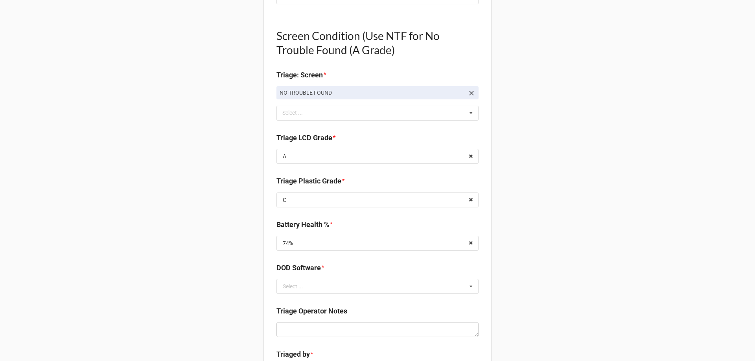
scroll to position [629, 0]
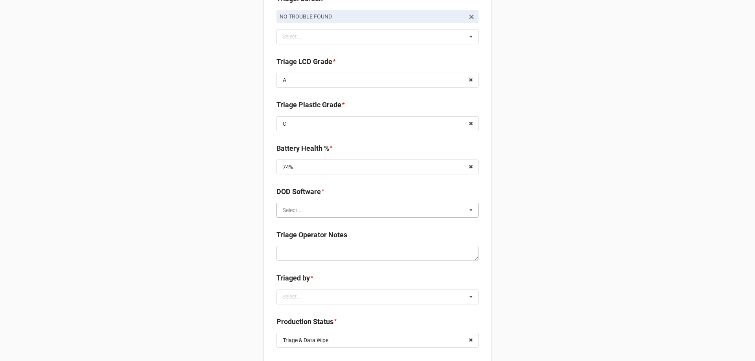
click at [305, 208] on input "text" at bounding box center [377, 210] width 201 height 14
type input "Z"
drag, startPoint x: 298, startPoint y: 226, endPoint x: 292, endPoint y: 226, distance: 5.5
click at [297, 226] on span "ZIPERASE" at bounding box center [295, 225] width 25 height 6
type textarea "x"
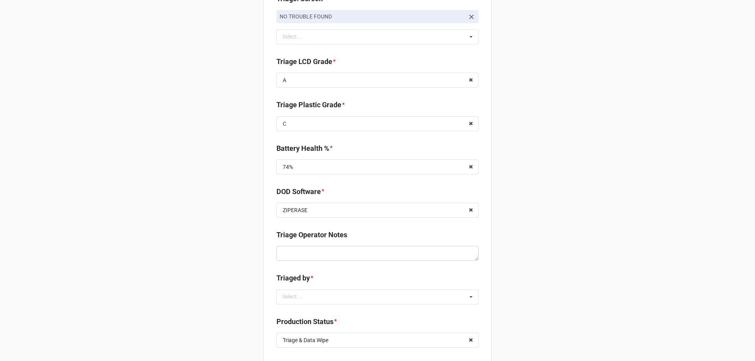
click at [294, 294] on div "Select ..." at bounding box center [297, 297] width 34 height 9
click at [295, 314] on span "CarlosH" at bounding box center [293, 312] width 20 height 6
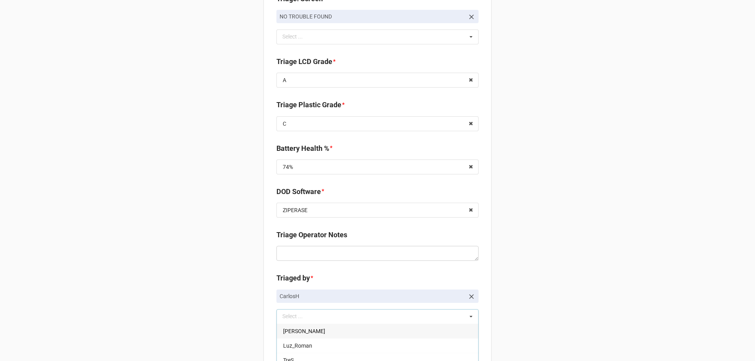
click at [195, 300] on div "Back Receiving Triage Imaging Cleaning Tech & Repair QC Packing Order Picking R…" at bounding box center [377, 9] width 755 height 1277
click at [285, 256] on textarea at bounding box center [377, 253] width 202 height 15
type textarea "x"
type textarea "K"
type textarea "x"
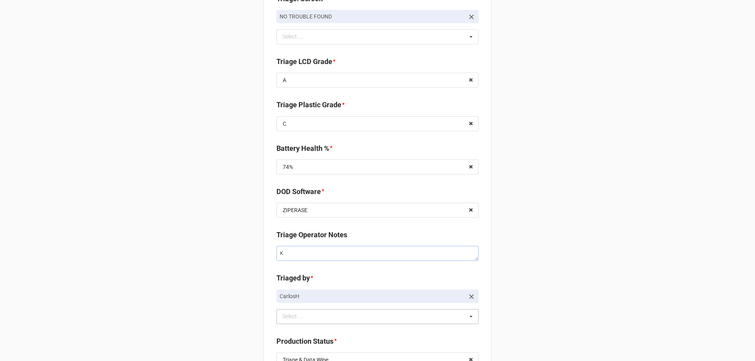
type textarea "KE"
type textarea "x"
type textarea "KEY"
type textarea "x"
type textarea "KEYB"
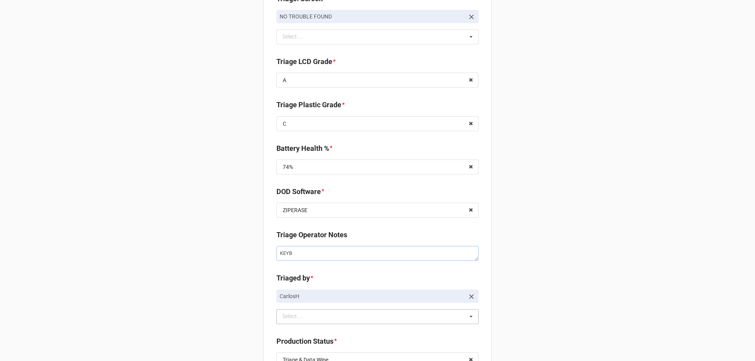
type textarea "x"
type textarea "KEYBO"
type textarea "x"
type textarea "KEYBOA"
type textarea "x"
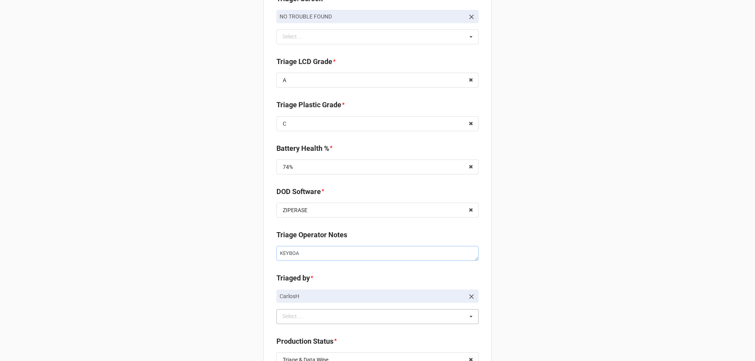
type textarea "KEYBOAR"
type textarea "x"
type textarea "KEYBOARD"
type textarea "x"
type textarea "KEYBOARD"
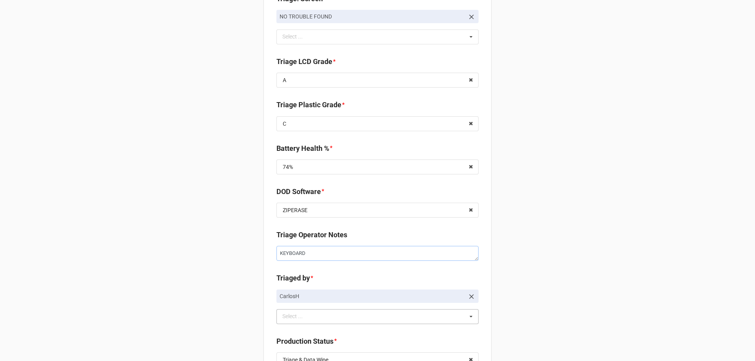
type textarea "x"
type textarea "KEYBOARD H"
type textarea "x"
type textarea "KEYBOARD HO"
type textarea "x"
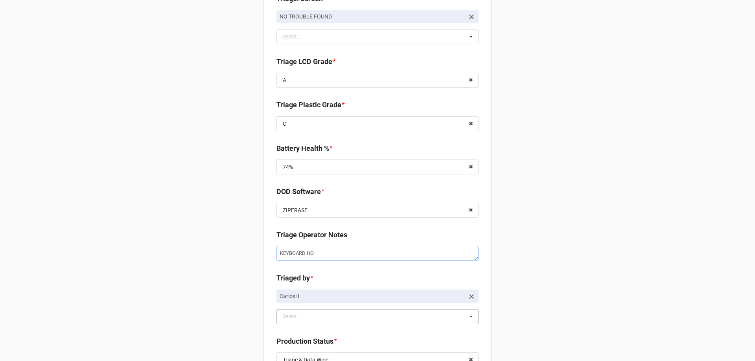
type textarea "KEYBOARD HOU"
type textarea "x"
type textarea "KEYBOARD HOUS"
type textarea "x"
type textarea "KEYBOARD HOUSI"
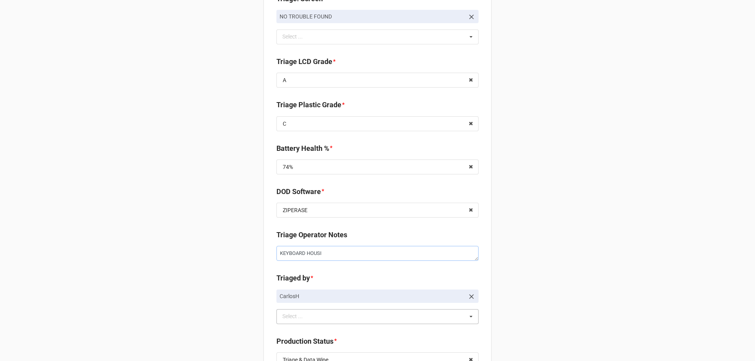
type textarea "x"
type textarea "KEYBOARD HOUSIN"
type textarea "x"
type textarea "KEYBOARD HOUSING"
type textarea "x"
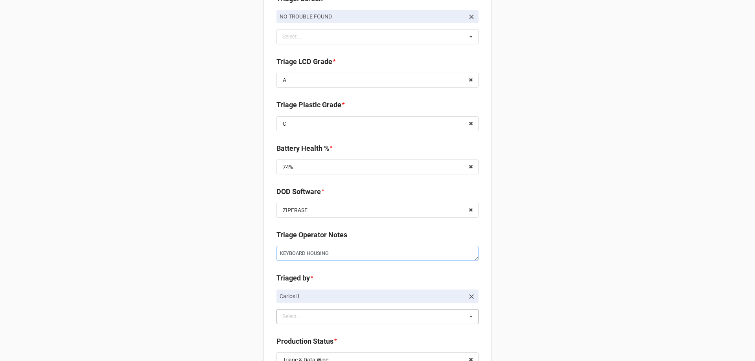
type textarea "KEYBOARD HOUSING"
type textarea "x"
type textarea "KEYBOARD HOUSING I"
type textarea "x"
type textarea "KEYBOARD HOUSING IS"
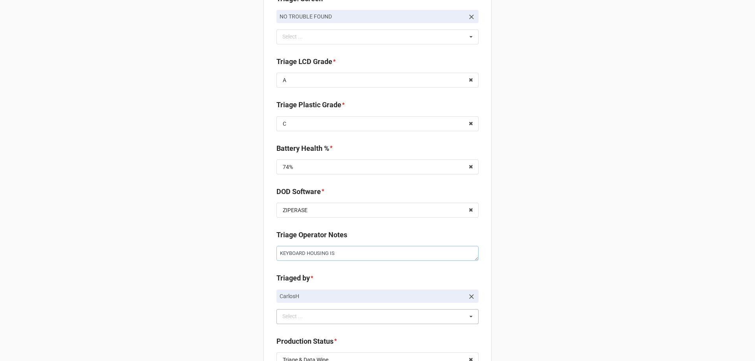
type textarea "x"
type textarea "KEYBOARD HOUSING IS"
type textarea "x"
type textarea "KEYBOARD HOUSING IS L"
type textarea "x"
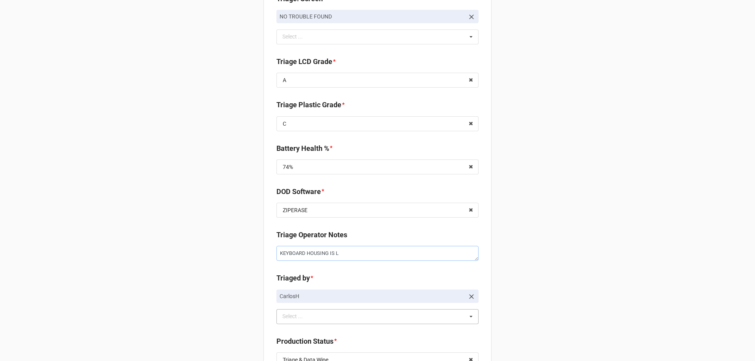
type textarea "KEYBOARD HOUSING IS LO"
type textarea "x"
type textarea "KEYBOARD HOUSING IS LOO"
type textarea "x"
type textarea "KEYBOARD HOUSING IS LOOS"
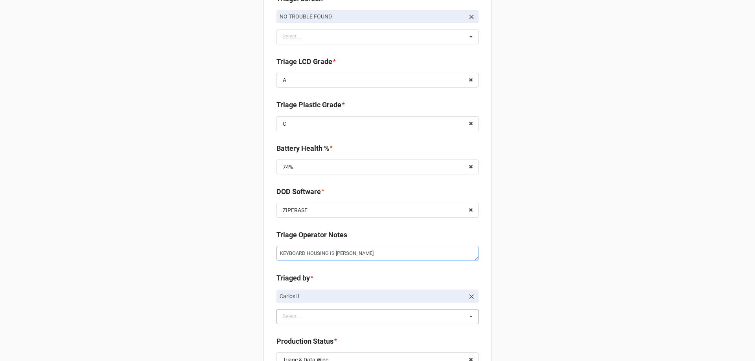
type textarea "x"
type textarea "KEYBOARD HOUSING IS LOOSE"
click at [230, 224] on div "Back Receiving Triage Imaging Cleaning Tech & Repair QC Packing Order Picking R…" at bounding box center [377, 9] width 755 height 1277
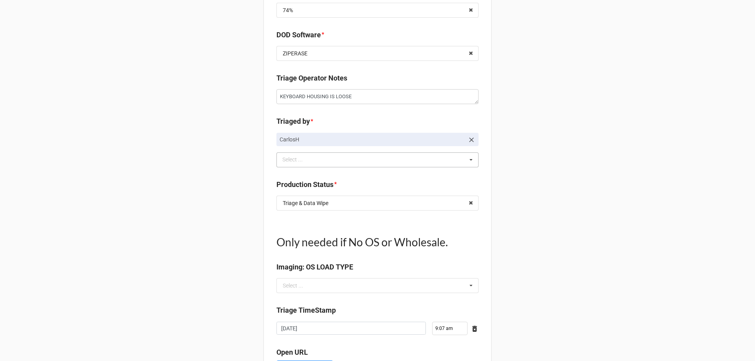
scroll to position [786, 0]
click at [335, 202] on input "text" at bounding box center [377, 203] width 201 height 14
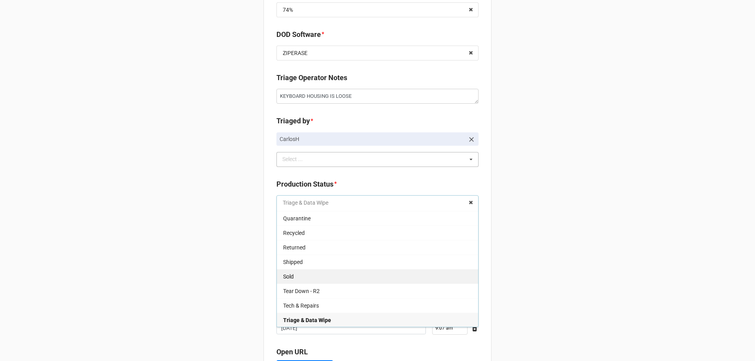
scroll to position [0, 0]
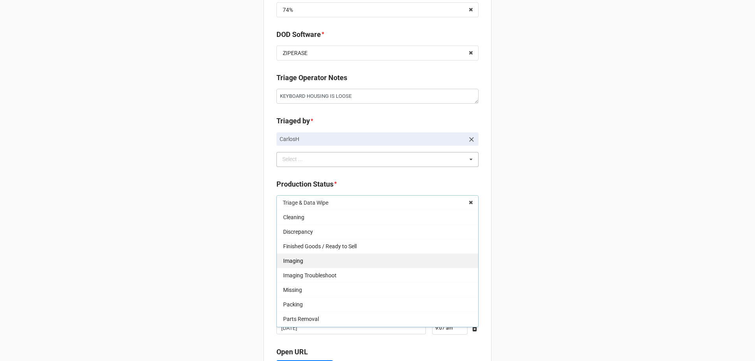
drag, startPoint x: 298, startPoint y: 261, endPoint x: 225, endPoint y: 265, distance: 73.2
click at [298, 261] on span "Imaging" at bounding box center [293, 261] width 20 height 6
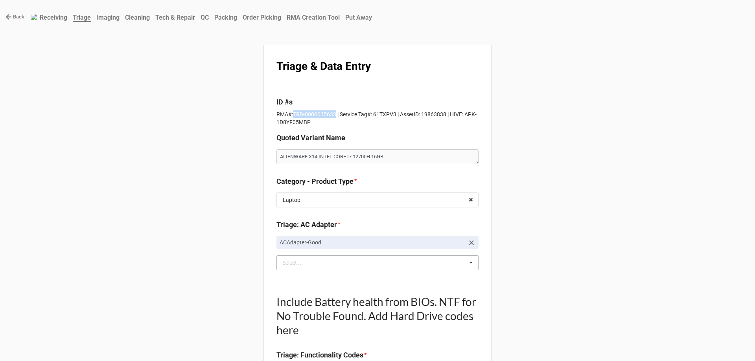
drag, startPoint x: 331, startPoint y: 112, endPoint x: 292, endPoint y: 115, distance: 39.8
click at [292, 115] on p "RMA#:TRD-0000035633 | Service Tag#: 61TXPV3 | AssetID: 19863838 | HIVE: APK-1D8…" at bounding box center [377, 118] width 202 height 16
copy p "TRD-0000035633"
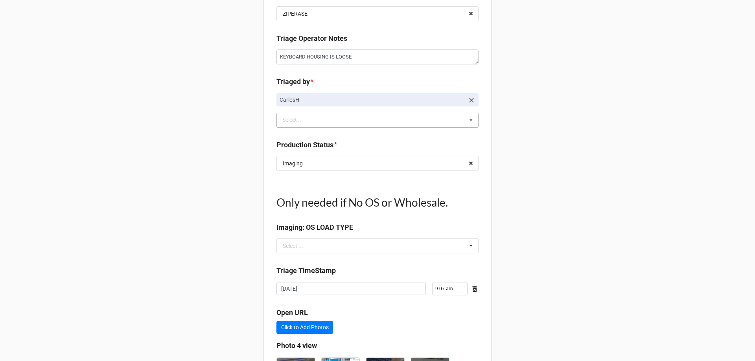
scroll to position [915, 0]
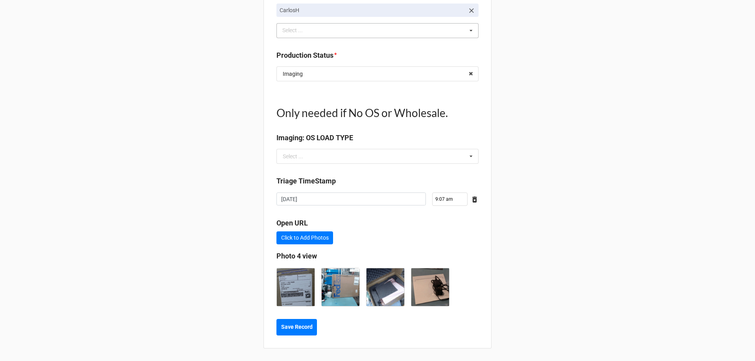
type textarea "x"
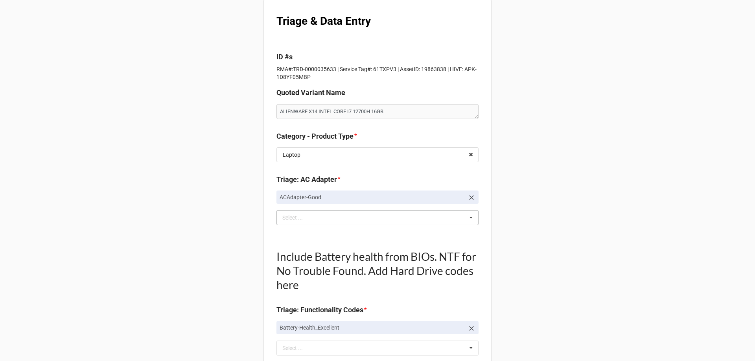
scroll to position [0, 0]
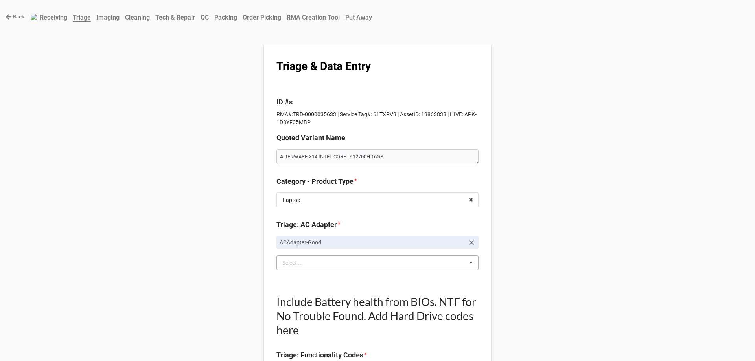
click at [382, 110] on p "RMA#:TRD-0000035633 | Service Tag#: 61TXPV3 | AssetID: 19863838 | HIVE: APK-1D8…" at bounding box center [377, 118] width 202 height 16
copy p "61TXPV3"
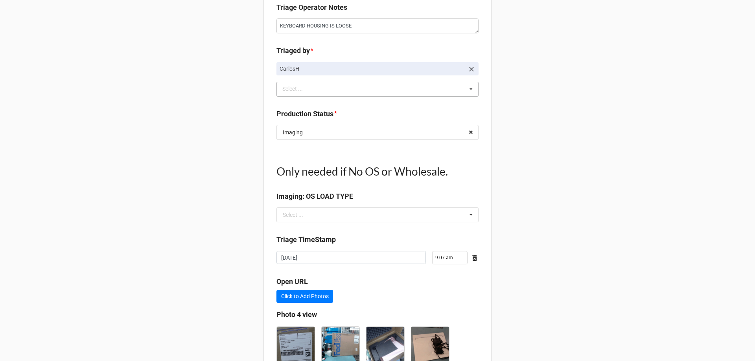
scroll to position [915, 0]
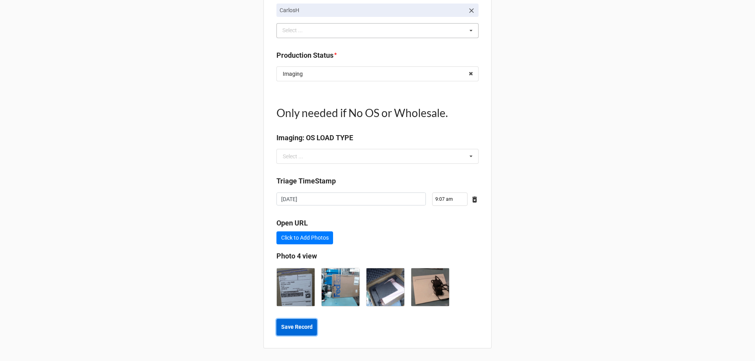
click at [293, 324] on b "Save Record" at bounding box center [296, 327] width 31 height 8
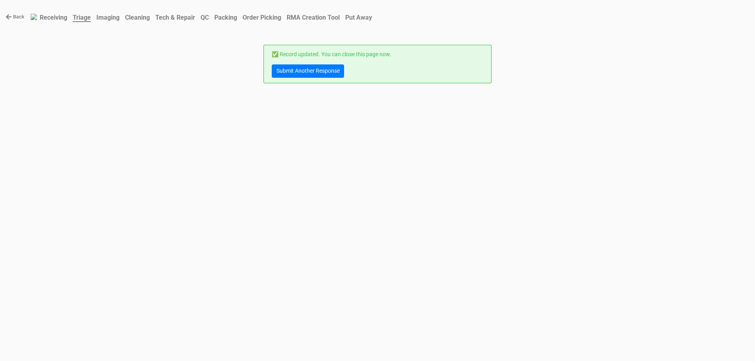
scroll to position [0, 0]
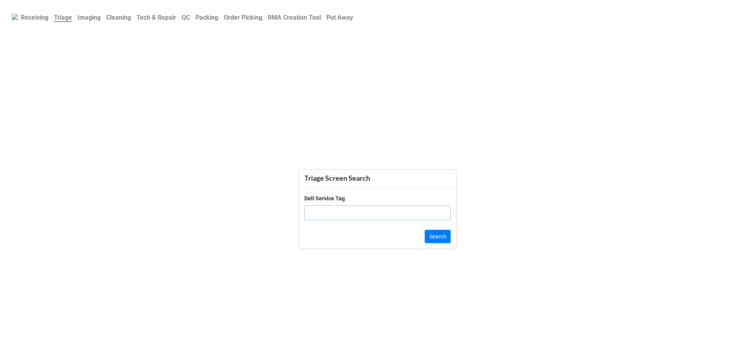
click at [346, 212] on input "text" at bounding box center [377, 213] width 146 height 15
paste input "61TXPV3"
type input "61TXPV3"
click button "Search" at bounding box center [438, 236] width 26 height 13
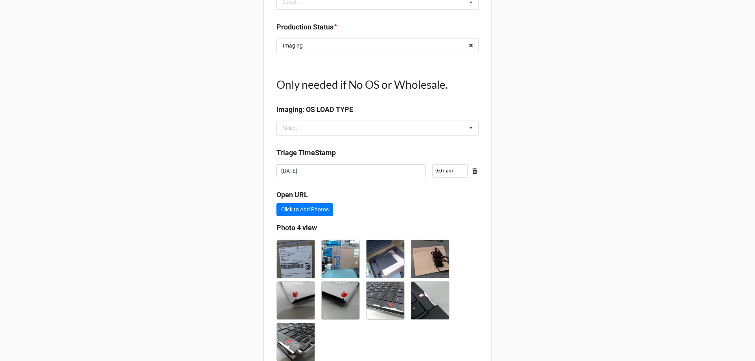
scroll to position [999, 0]
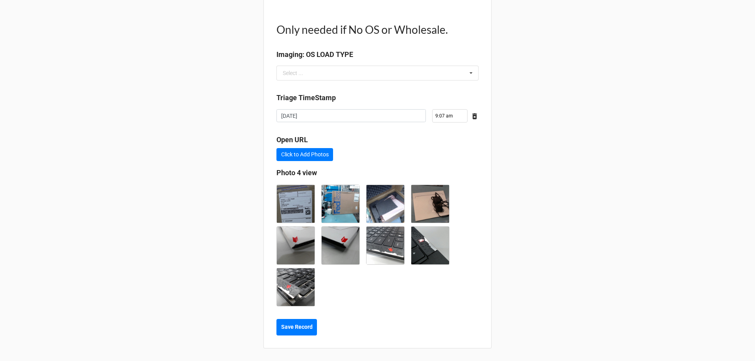
type textarea "x"
click at [287, 250] on img at bounding box center [296, 246] width 38 height 38
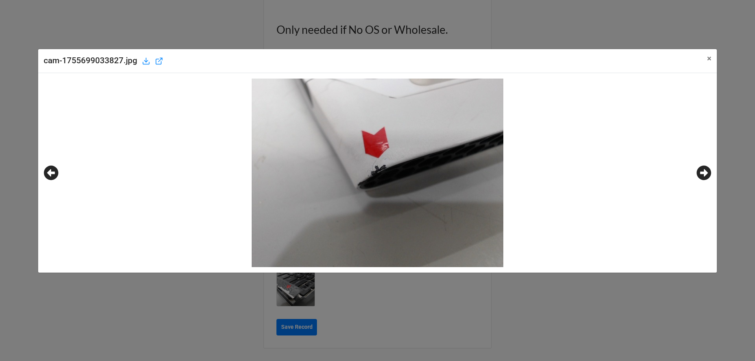
click at [705, 174] on icon at bounding box center [703, 173] width 15 height 15
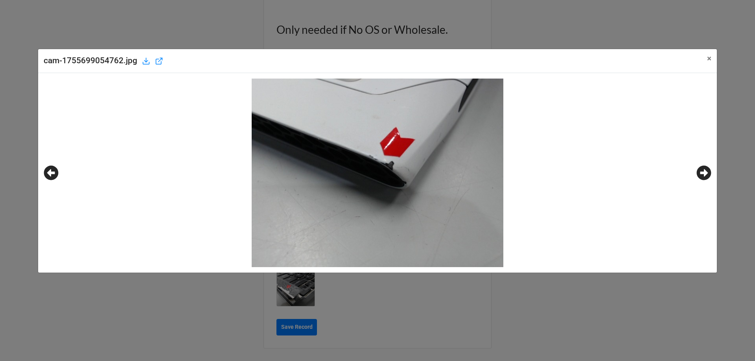
click at [705, 174] on icon at bounding box center [703, 173] width 15 height 15
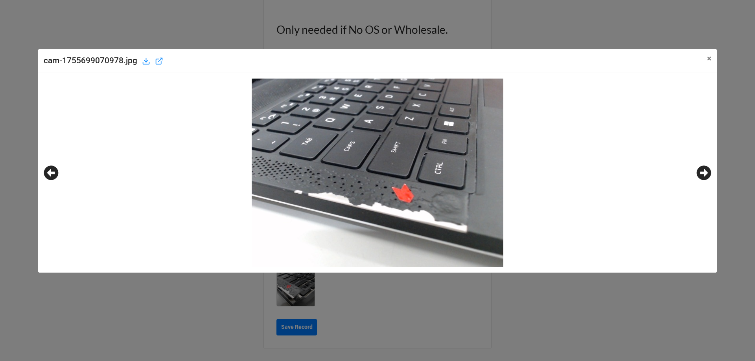
click at [705, 174] on icon at bounding box center [703, 173] width 15 height 15
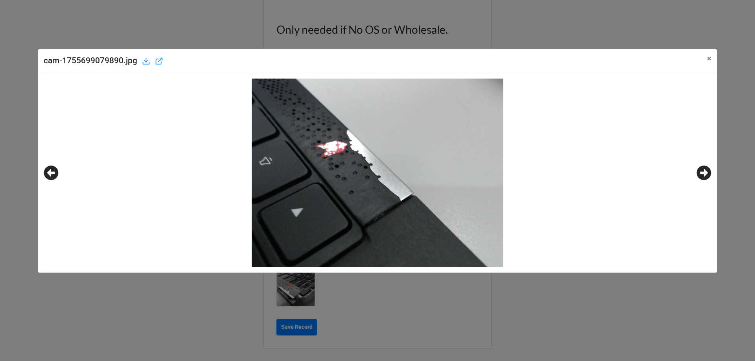
click at [705, 174] on icon at bounding box center [703, 173] width 15 height 15
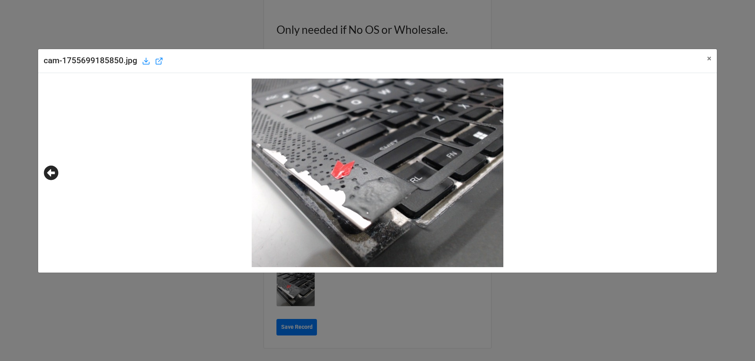
click at [705, 174] on icon at bounding box center [703, 173] width 15 height 15
click at [732, 165] on div "cam-1755699185850.jpg × Close" at bounding box center [377, 180] width 755 height 361
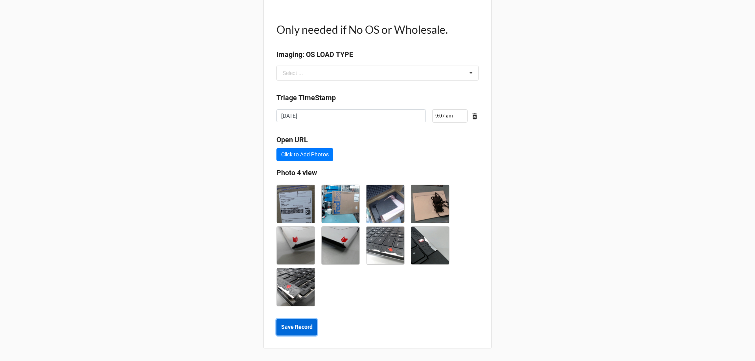
click at [299, 321] on button "Save Record" at bounding box center [296, 327] width 40 height 17
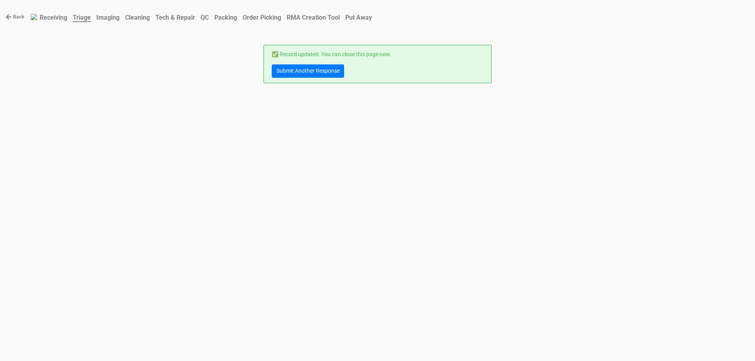
scroll to position [0, 0]
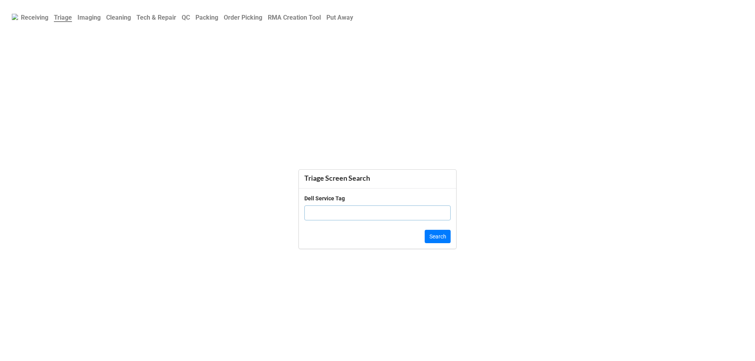
click at [339, 215] on input "text" at bounding box center [377, 213] width 146 height 15
click button "Search" at bounding box center [438, 236] width 26 height 13
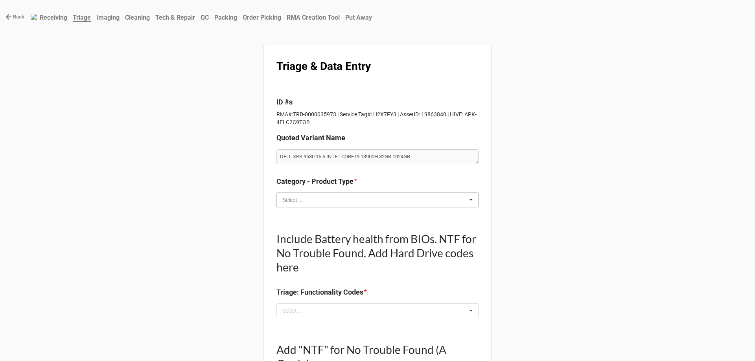
click at [315, 206] on input "text" at bounding box center [377, 200] width 201 height 14
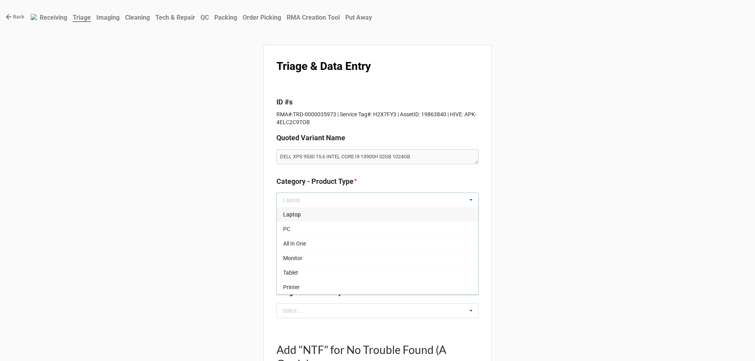
click at [296, 215] on span "Laptop" at bounding box center [292, 215] width 18 height 6
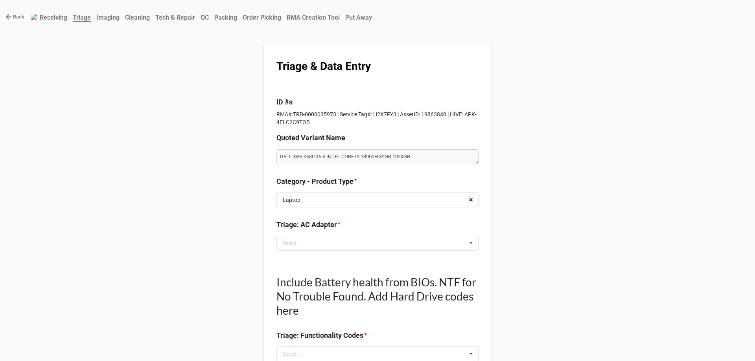
click at [288, 250] on div "Select ... No results found." at bounding box center [377, 243] width 202 height 15
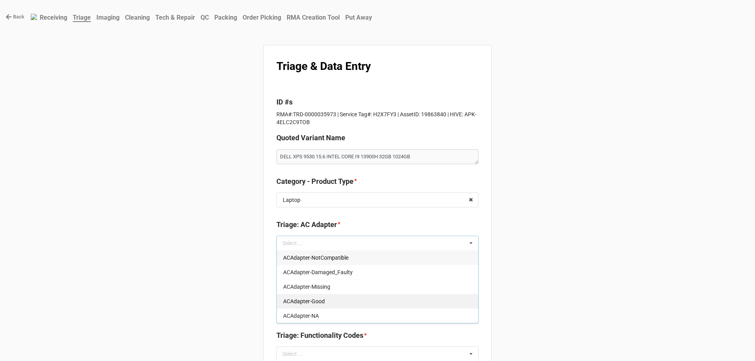
click at [292, 301] on span "ACAdapter-Good" at bounding box center [304, 301] width 42 height 6
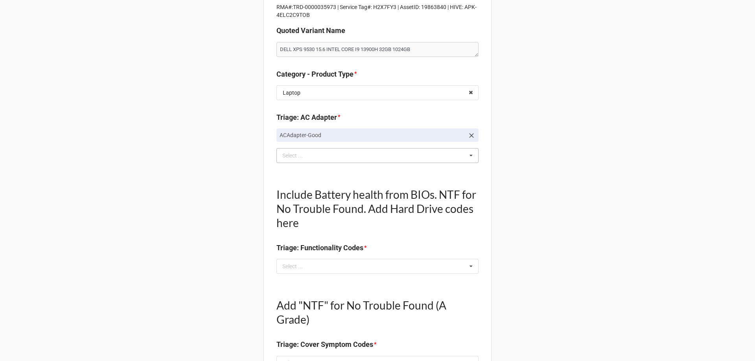
scroll to position [157, 0]
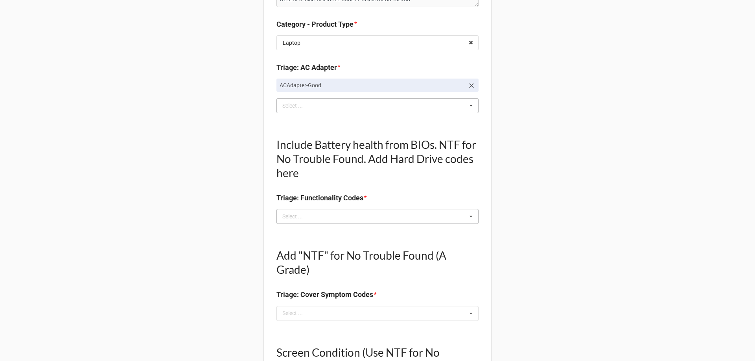
click at [303, 214] on div "Select ..." at bounding box center [297, 216] width 34 height 9
type textarea "x"
type input "EX"
click at [290, 239] on div "Battery-Health_Excellent" at bounding box center [377, 245] width 201 height 15
type textarea "x"
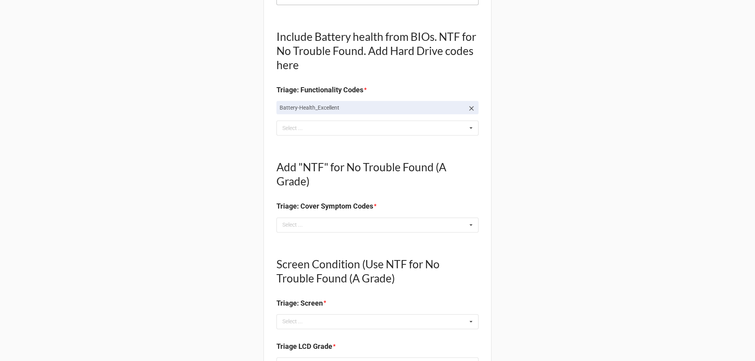
scroll to position [275, 0]
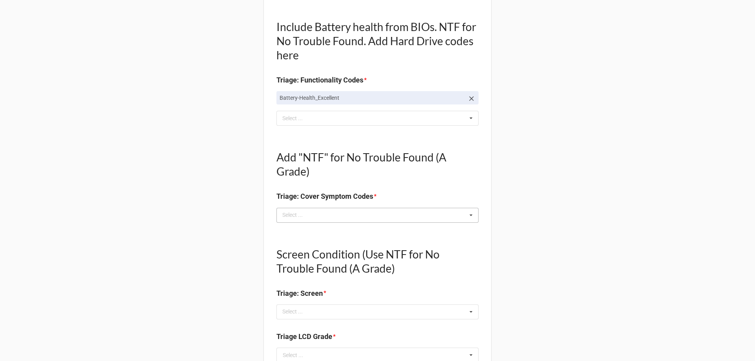
click at [286, 217] on div "Select ..." at bounding box center [297, 215] width 34 height 9
type textarea "x"
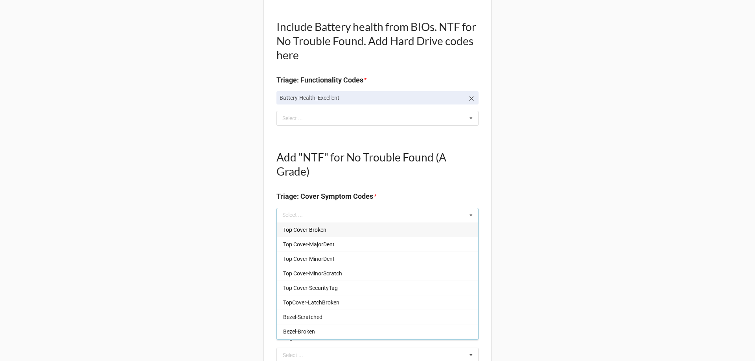
click at [478, 190] on div "Triage & Data Entry ID #s RMA#:TRD-0000035973 | Service Tag#: H2X7FY3 | AssetID…" at bounding box center [377, 351] width 228 height 1163
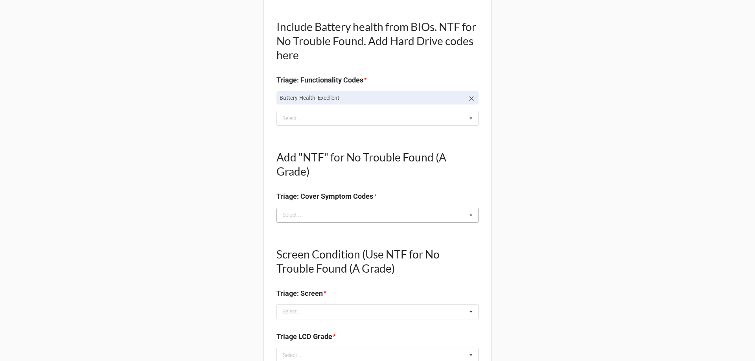
click at [413, 210] on div "Select ... Top Cover-Broken Top Cover-MajorDent Top Cover-MinorDent Top Cover-M…" at bounding box center [377, 215] width 202 height 15
type input "NO"
drag, startPoint x: 304, startPoint y: 234, endPoint x: 167, endPoint y: 236, distance: 136.4
click at [302, 234] on div "NO TROUBLE FOUND" at bounding box center [377, 230] width 201 height 15
type textarea "x"
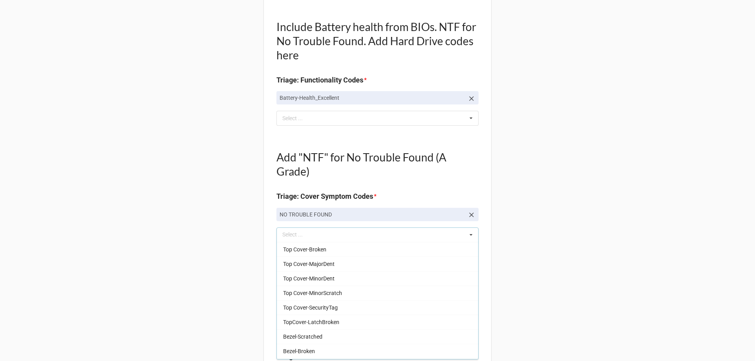
click at [167, 236] on div "Back Receiving Triage Imaging Cleaning Tech & Repair QC Packing Order Picking R…" at bounding box center [377, 345] width 755 height 1240
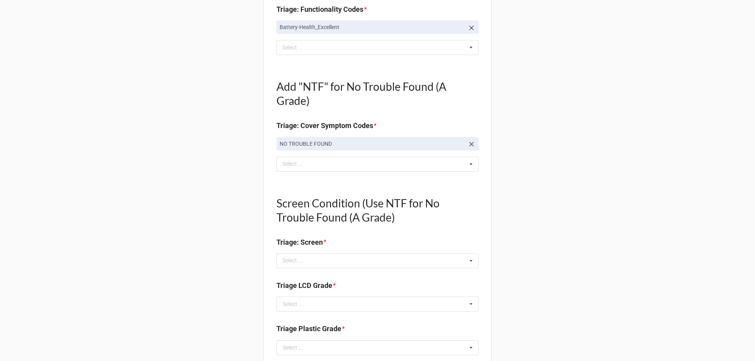
scroll to position [354, 0]
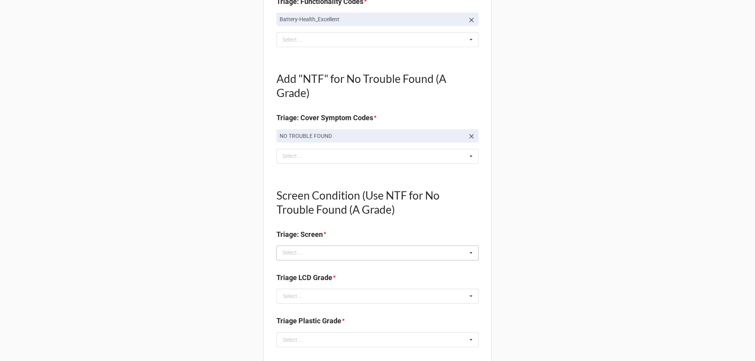
click at [307, 246] on div "Select ... No results found." at bounding box center [377, 253] width 202 height 15
type textarea "x"
type input "NO"
drag, startPoint x: 300, startPoint y: 270, endPoint x: 210, endPoint y: 270, distance: 90.8
click at [300, 270] on span "NO TROUBLE FOUND" at bounding box center [309, 268] width 52 height 6
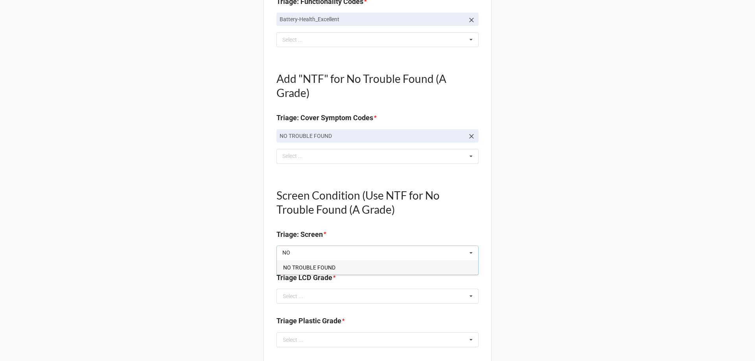
type textarea "x"
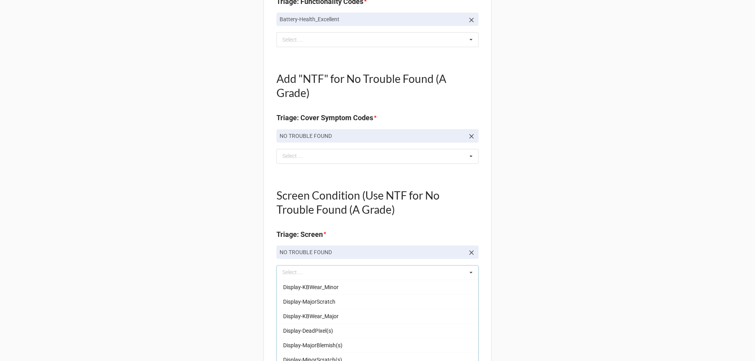
drag, startPoint x: 195, startPoint y: 270, endPoint x: 244, endPoint y: 279, distance: 50.0
click at [206, 272] on div "Back Receiving Triage Imaging Cleaning Tech & Repair QC Packing Order Picking R…" at bounding box center [377, 275] width 755 height 1259
click at [307, 312] on input "text" at bounding box center [377, 316] width 201 height 14
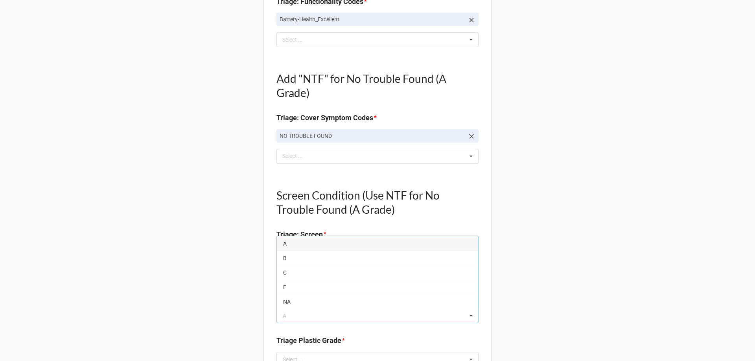
click at [277, 241] on div "A" at bounding box center [377, 243] width 201 height 15
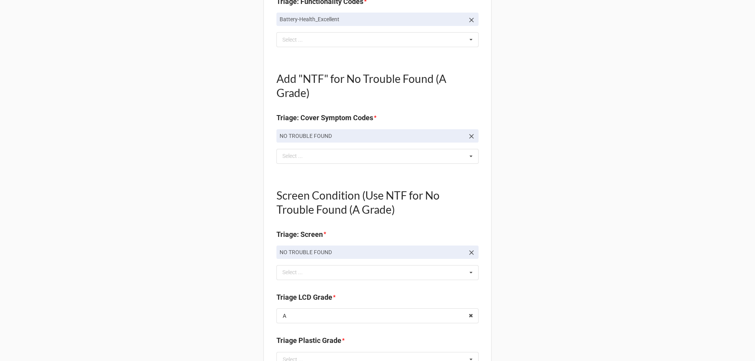
click at [209, 251] on div "Back Receiving Triage Imaging Cleaning Tech & Repair QC Packing Order Picking R…" at bounding box center [377, 275] width 755 height 1259
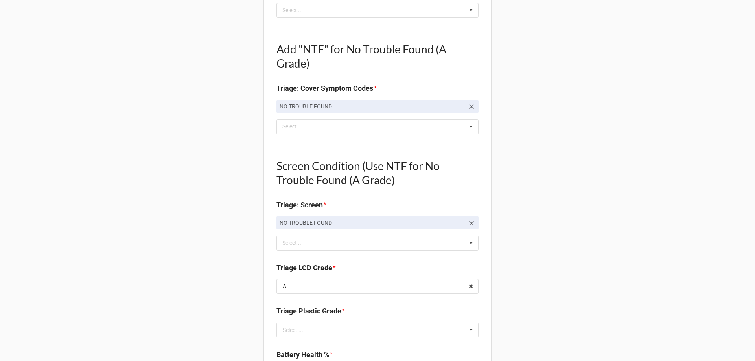
scroll to position [432, 0]
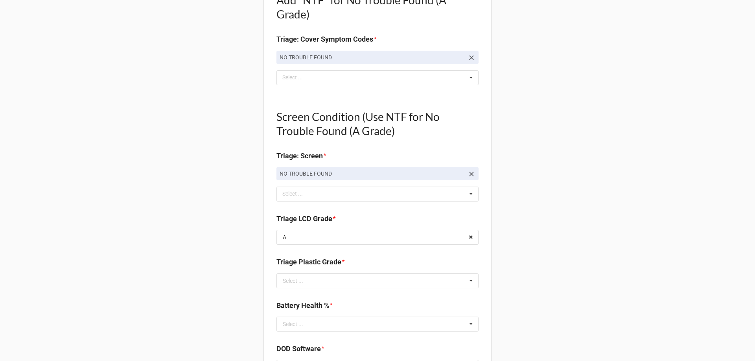
drag, startPoint x: 299, startPoint y: 278, endPoint x: 297, endPoint y: 272, distance: 5.5
click at [299, 278] on div "Select ..." at bounding box center [293, 281] width 20 height 6
drag, startPoint x: 281, startPoint y: 296, endPoint x: 228, endPoint y: 290, distance: 53.5
click at [280, 297] on div "A" at bounding box center [377, 295] width 201 height 15
type textarea "x"
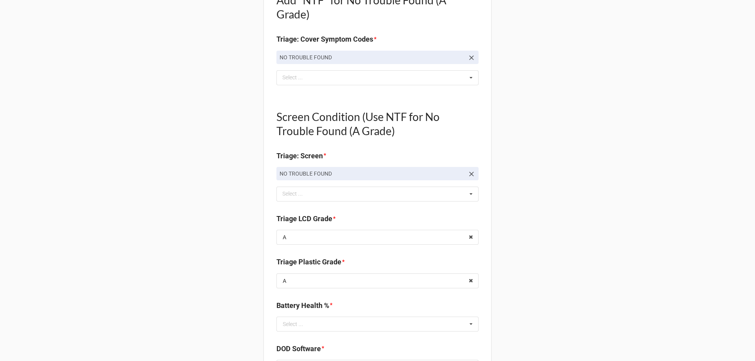
click at [224, 289] on div "Back Receiving Triage Imaging Cleaning Tech & Repair QC Packing Order Picking R…" at bounding box center [377, 197] width 755 height 1259
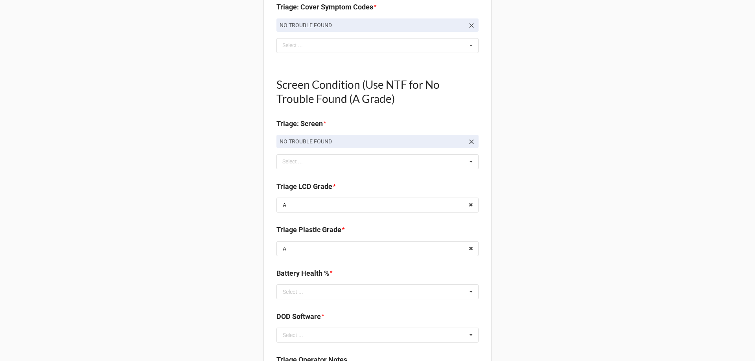
scroll to position [511, 0]
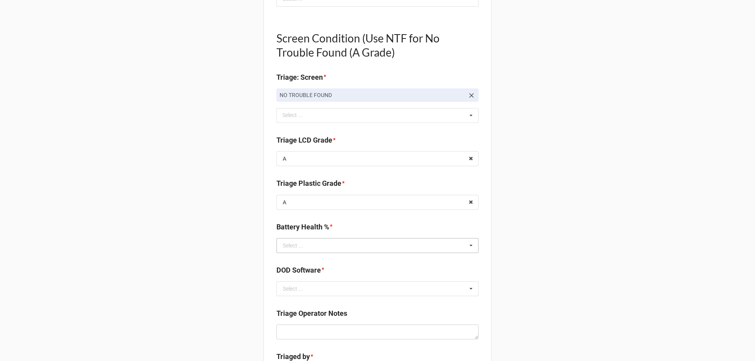
click at [289, 245] on div "Select ..." at bounding box center [293, 246] width 20 height 6
type input "100"
click at [295, 235] on div "100%" at bounding box center [377, 231] width 201 height 15
type textarea "x"
click at [220, 245] on div "Back Receiving Triage Imaging Cleaning Tech & Repair QC Packing Order Picking R…" at bounding box center [377, 118] width 755 height 1259
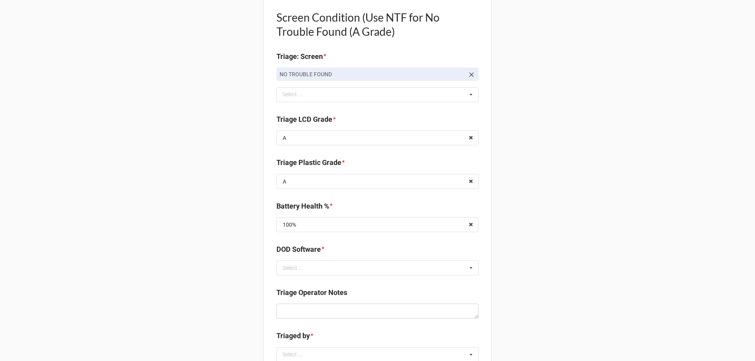
scroll to position [550, 0]
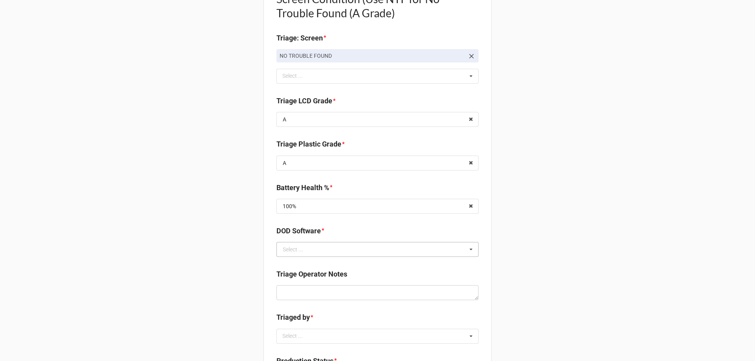
click at [296, 251] on div "Select ..." at bounding box center [293, 250] width 20 height 6
type input "Z"
click at [294, 235] on span "ZIPERASE" at bounding box center [295, 235] width 25 height 6
type textarea "x"
click at [233, 247] on div "Back Receiving Triage Imaging Cleaning Tech & Repair QC Packing Order Picking R…" at bounding box center [377, 79] width 755 height 1259
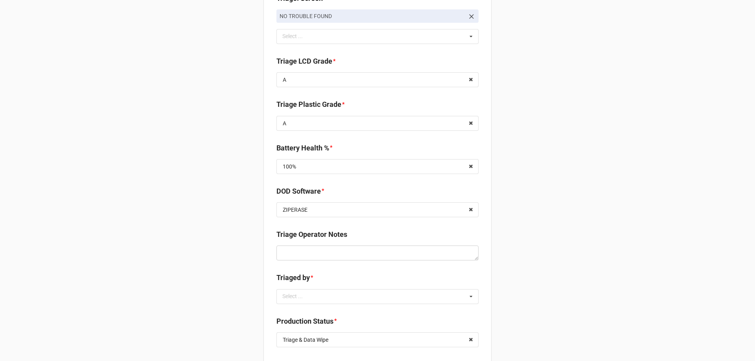
scroll to position [708, 0]
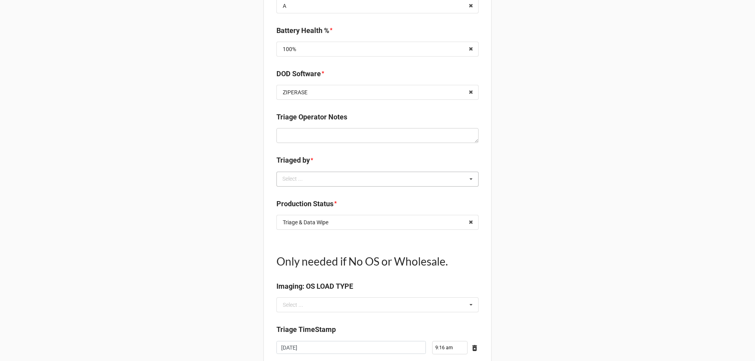
click at [299, 179] on div "Select ..." at bounding box center [297, 179] width 34 height 9
drag, startPoint x: 297, startPoint y: 195, endPoint x: 234, endPoint y: 195, distance: 62.9
click at [297, 195] on span "CarlosH" at bounding box center [293, 194] width 20 height 6
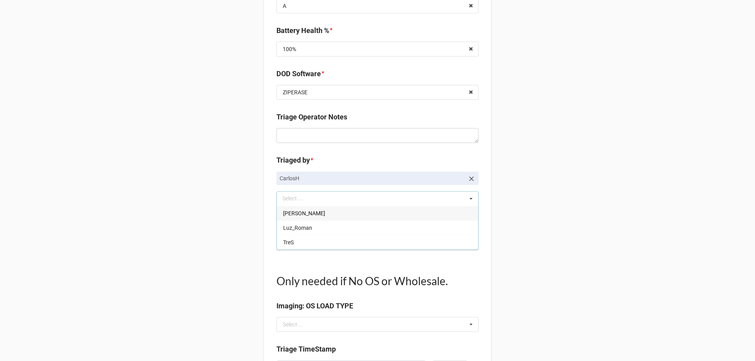
click at [340, 253] on div "Production Status * Triage & Data Wipe Cleaning Discrepancy Finished Goods / Re…" at bounding box center [377, 236] width 202 height 37
click at [333, 245] on input "text" at bounding box center [377, 242] width 201 height 14
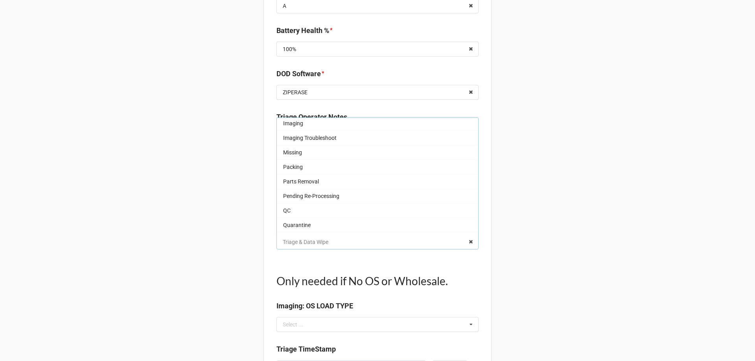
scroll to position [26, 0]
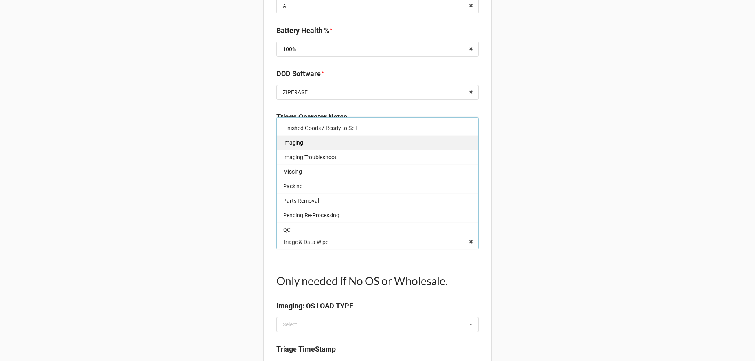
click at [285, 146] on span "Imaging" at bounding box center [293, 143] width 20 height 6
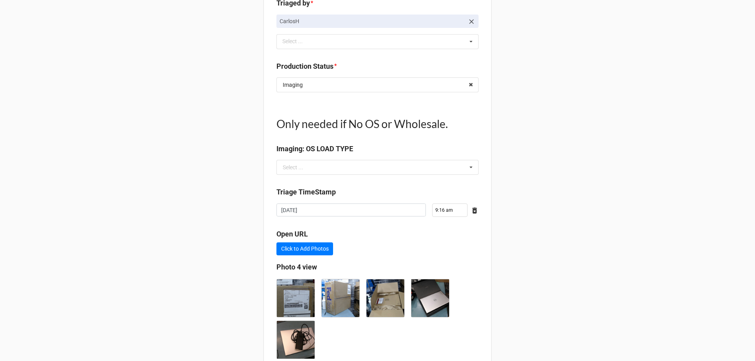
scroll to position [918, 0]
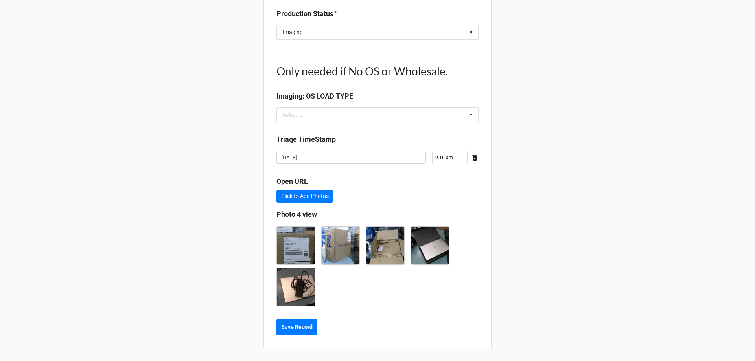
type textarea "x"
click at [432, 250] on img at bounding box center [430, 246] width 38 height 38
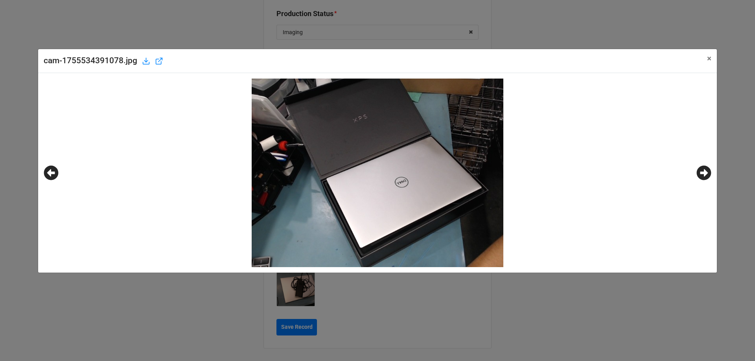
click at [701, 171] on icon at bounding box center [704, 173] width 15 height 15
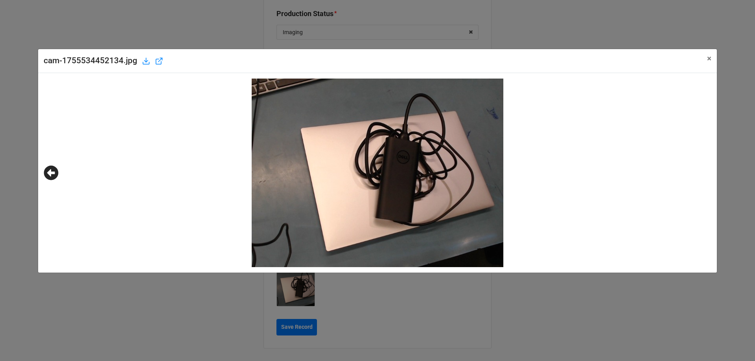
click at [147, 311] on div "cam-1755534452134.jpg × Close" at bounding box center [377, 180] width 755 height 361
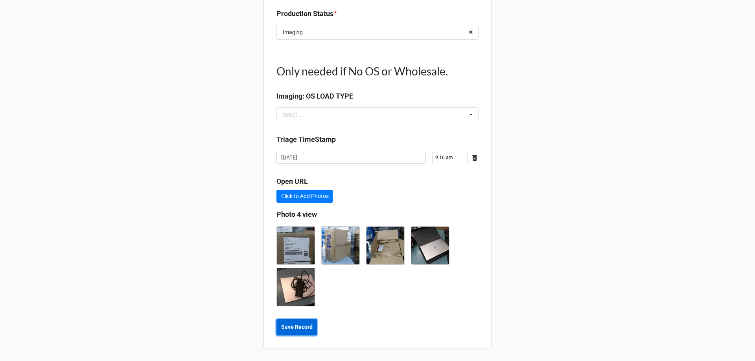
click at [284, 329] on b "Save Record" at bounding box center [296, 327] width 31 height 8
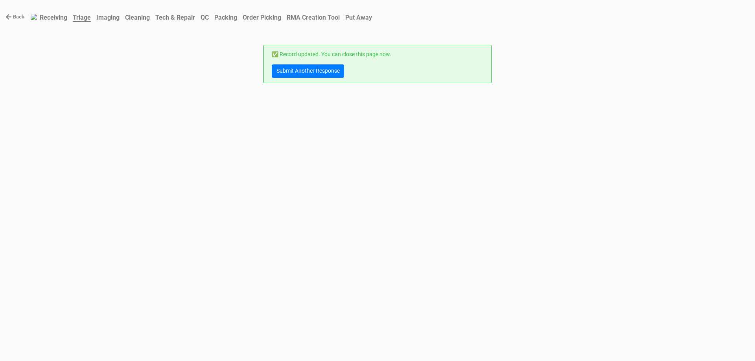
scroll to position [0, 0]
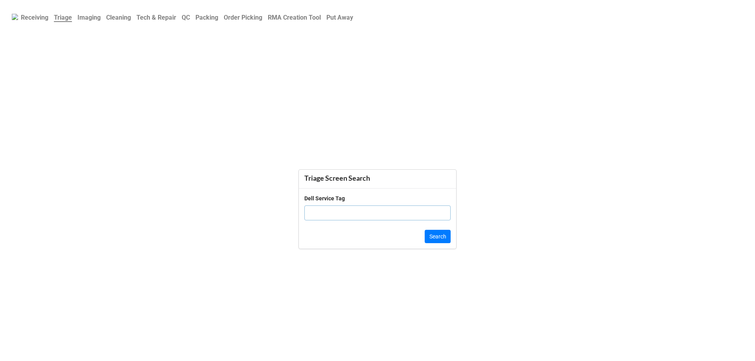
click at [315, 215] on input "text" at bounding box center [377, 213] width 146 height 15
type input "[URL][DOMAIN_NAME]?"
click button "Search" at bounding box center [438, 236] width 26 height 13
click at [313, 208] on input "text" at bounding box center [377, 209] width 146 height 15
type input "4L"
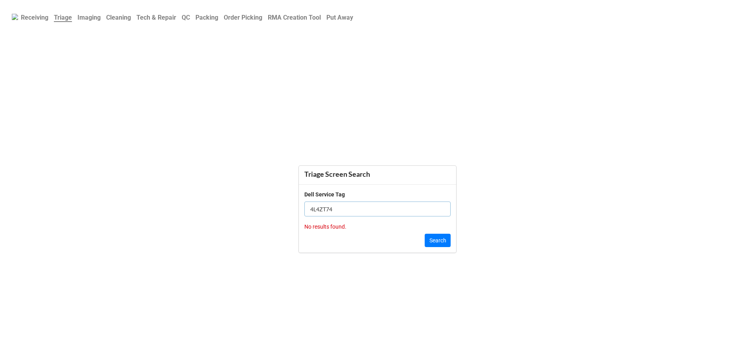
click button "Search" at bounding box center [438, 240] width 26 height 13
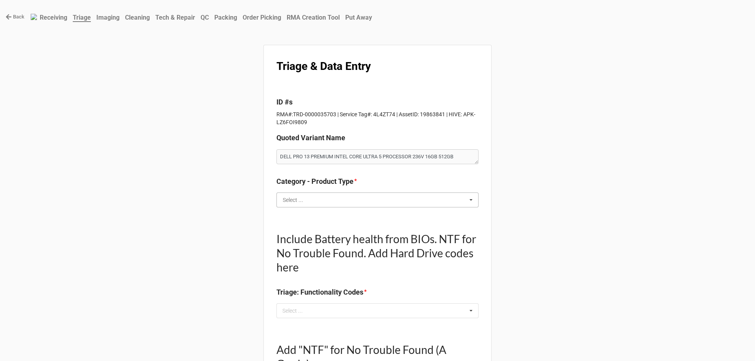
click at [330, 206] on input "text" at bounding box center [377, 200] width 201 height 14
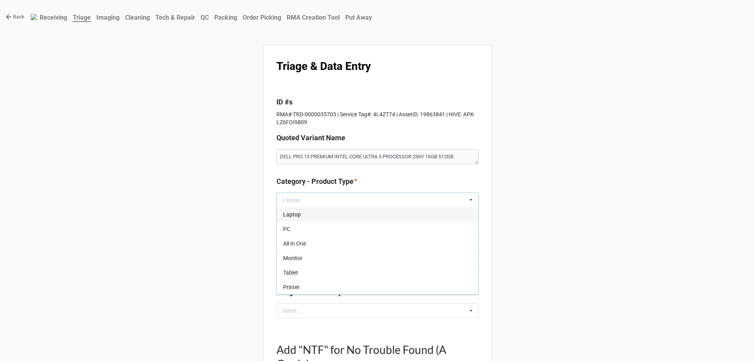
click at [291, 217] on span "Laptop" at bounding box center [292, 215] width 18 height 6
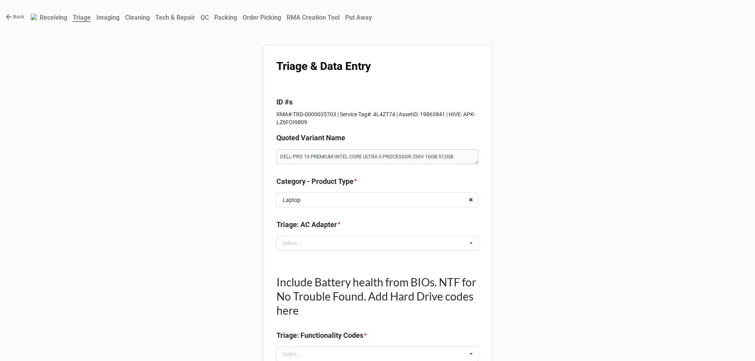
click at [301, 243] on div "Select ..." at bounding box center [297, 243] width 34 height 9
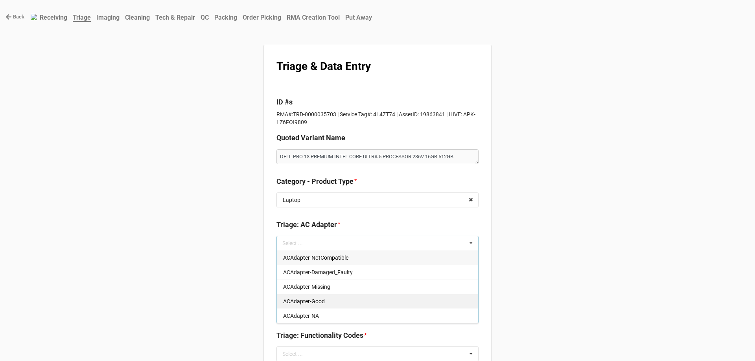
click at [298, 302] on span "ACAdapter-Good" at bounding box center [304, 301] width 42 height 6
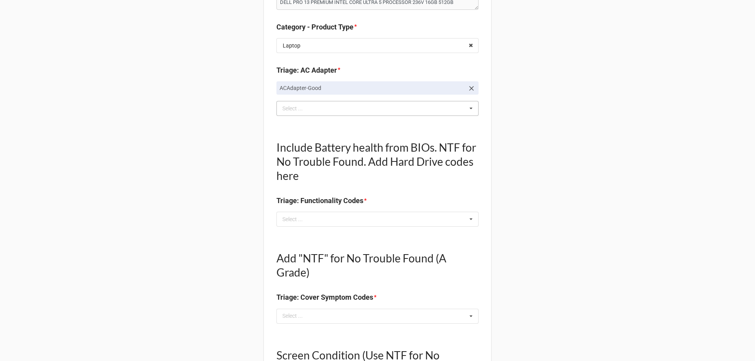
scroll to position [157, 0]
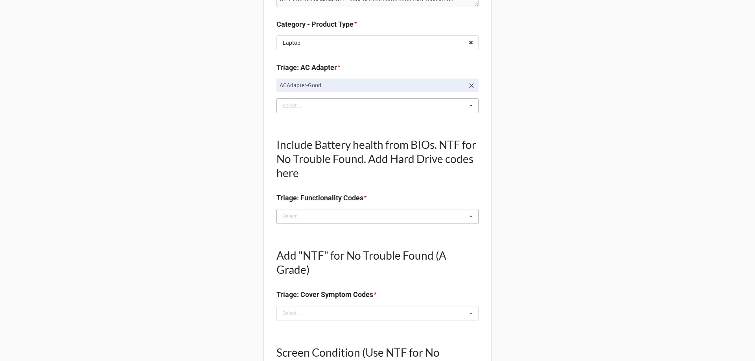
click at [318, 223] on div "Select ... No results found." at bounding box center [377, 216] width 202 height 15
type textarea "x"
type input "EX"
click at [307, 244] on span "Battery-Health_Excellent" at bounding box center [313, 246] width 60 height 6
type textarea "x"
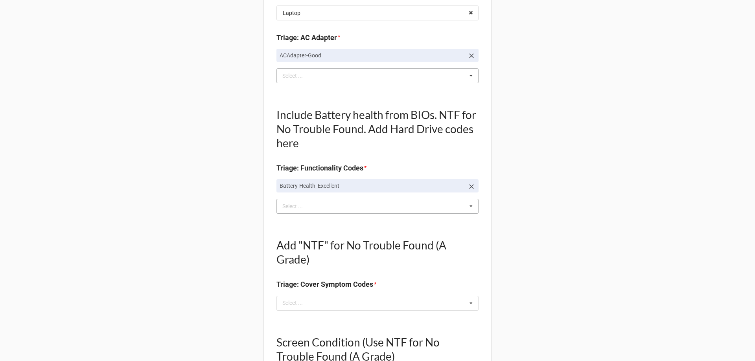
scroll to position [275, 0]
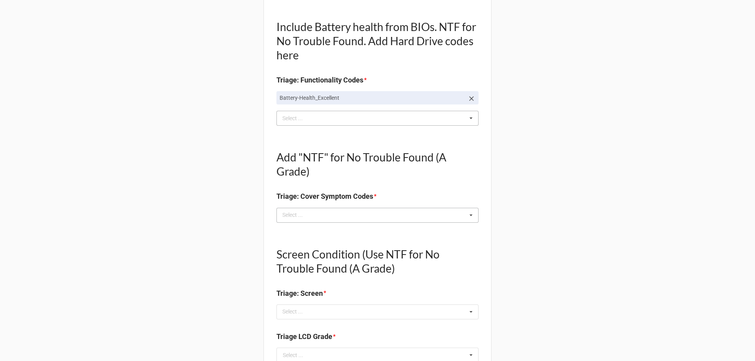
click at [277, 222] on div "Select ... No results found." at bounding box center [377, 215] width 202 height 15
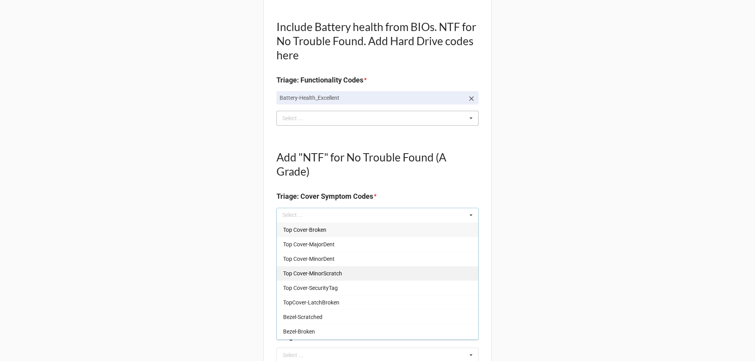
click at [303, 274] on span "Top Cover-MinorScratch" at bounding box center [312, 273] width 59 height 6
type textarea "x"
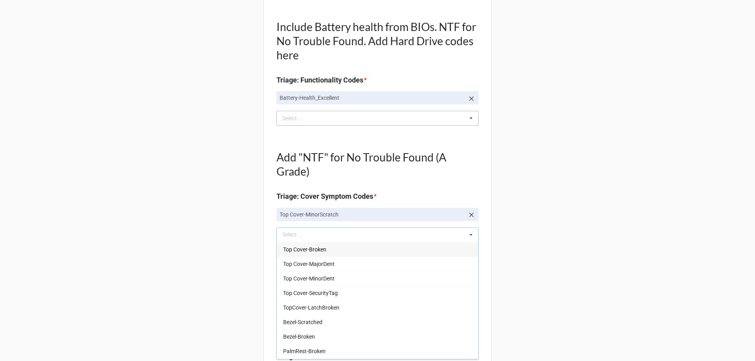
click at [216, 274] on div "Back Receiving Triage Imaging Cleaning Tech & Repair QC Packing Order Picking R…" at bounding box center [377, 324] width 755 height 1198
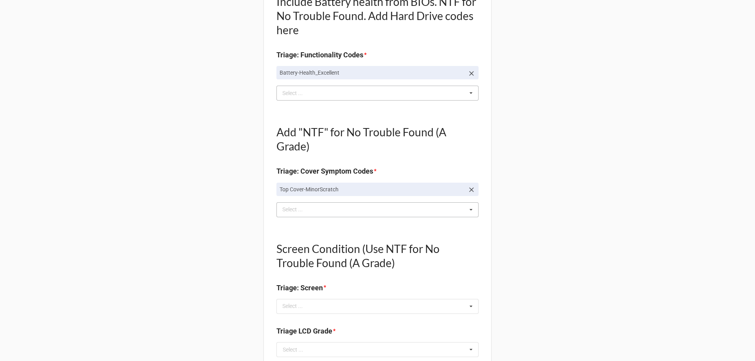
scroll to position [315, 0]
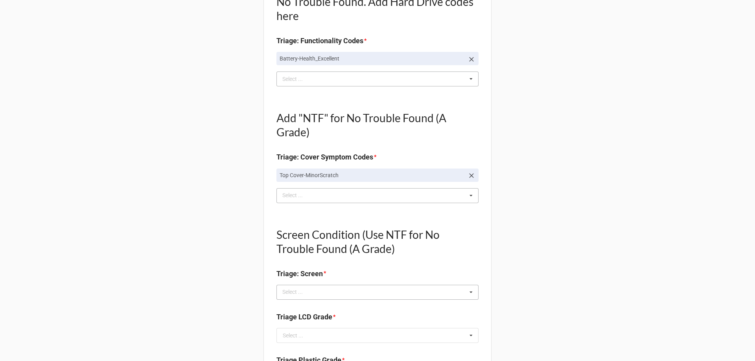
click at [291, 293] on div "Select ..." at bounding box center [297, 292] width 34 height 9
type input "NO"
type textarea "x"
type input "NO"
click at [293, 307] on span "NO TROUBLE FOUND" at bounding box center [309, 307] width 52 height 6
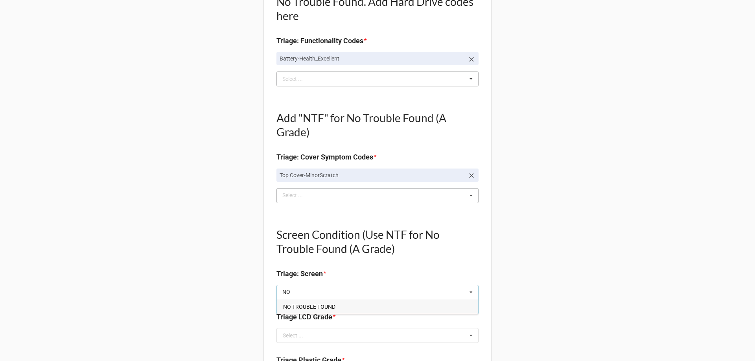
type textarea "x"
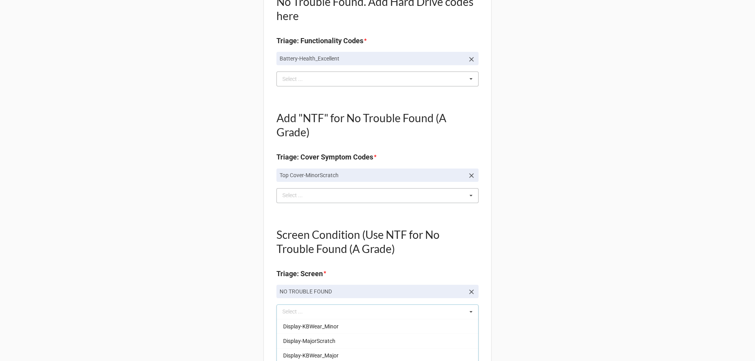
click at [233, 300] on div "Back Receiving Triage Imaging Cleaning Tech & Repair QC Packing Order Picking R…" at bounding box center [377, 294] width 755 height 1218
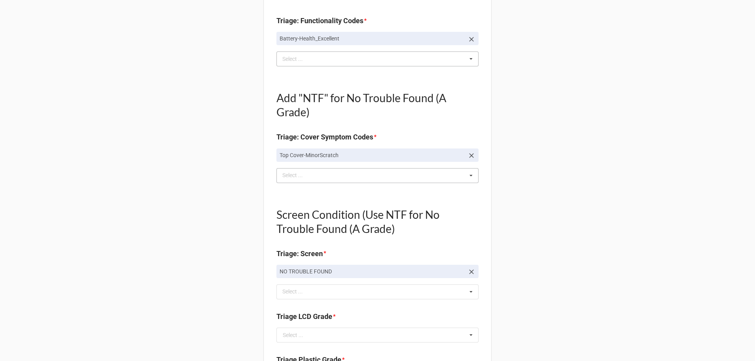
scroll to position [354, 0]
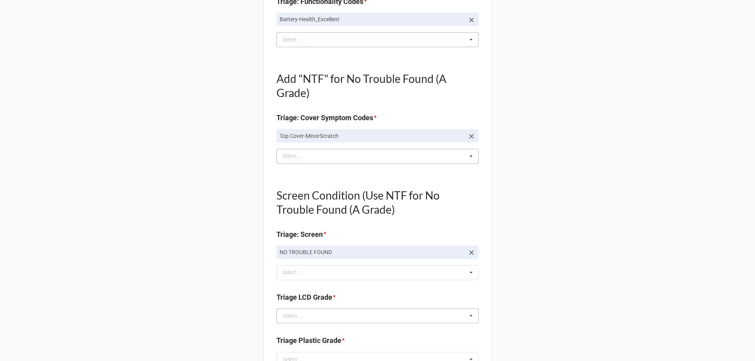
click at [296, 314] on div "Select ..." at bounding box center [293, 316] width 20 height 6
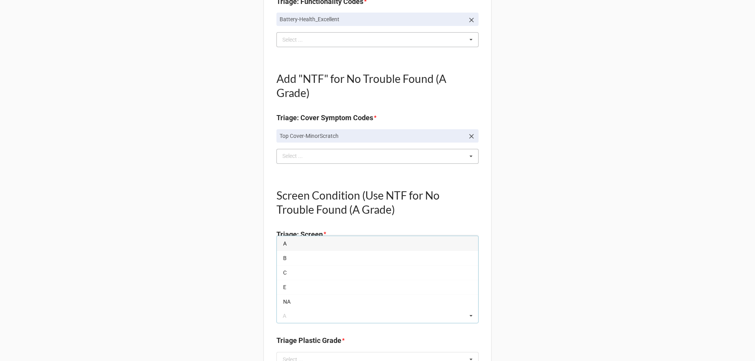
click at [285, 245] on div "A" at bounding box center [377, 243] width 201 height 15
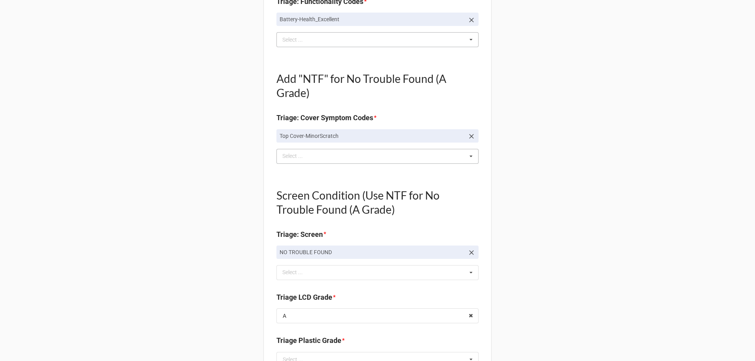
click at [228, 281] on div "Back Receiving Triage Imaging Cleaning Tech & Repair QC Packing Order Picking R…" at bounding box center [377, 255] width 755 height 1218
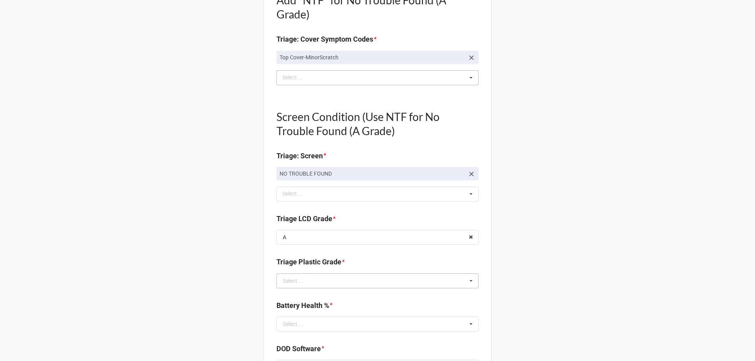
click at [289, 280] on div "Select ..." at bounding box center [293, 281] width 20 height 6
click at [293, 298] on div "A" at bounding box center [377, 295] width 201 height 15
click at [288, 280] on input "text" at bounding box center [377, 281] width 201 height 14
click at [286, 313] on div "B" at bounding box center [377, 310] width 201 height 15
type textarea "x"
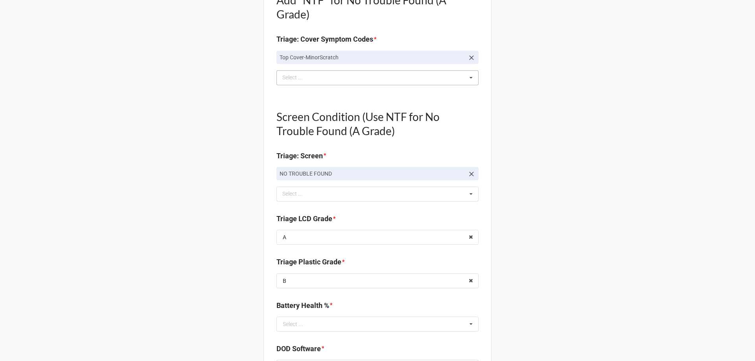
click at [233, 311] on div "Back Receiving Triage Imaging Cleaning Tech & Repair QC Packing Order Picking R…" at bounding box center [377, 177] width 755 height 1218
click at [291, 329] on input "text" at bounding box center [377, 324] width 201 height 14
type input "100"
click at [285, 311] on span "100%" at bounding box center [289, 310] width 13 height 6
type textarea "x"
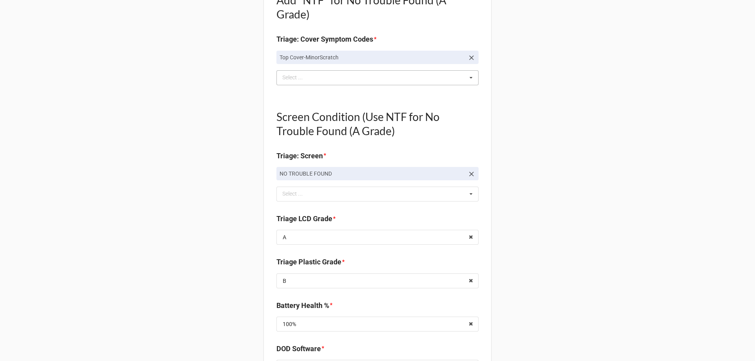
click at [208, 296] on div "Back Receiving Triage Imaging Cleaning Tech & Repair QC Packing Order Picking R…" at bounding box center [377, 177] width 755 height 1218
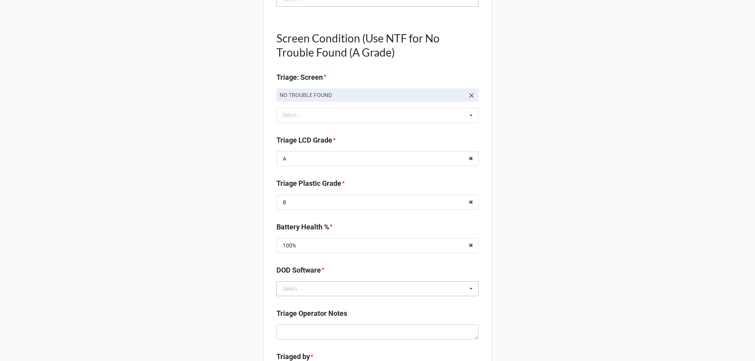
click at [297, 291] on div "Select ..." at bounding box center [293, 289] width 20 height 6
type input "ZI"
click at [297, 278] on span "ZIPERASE" at bounding box center [295, 275] width 25 height 6
type textarea "x"
click at [237, 281] on div "Back Receiving Triage Imaging Cleaning Tech & Repair QC Packing Order Picking R…" at bounding box center [377, 98] width 755 height 1218
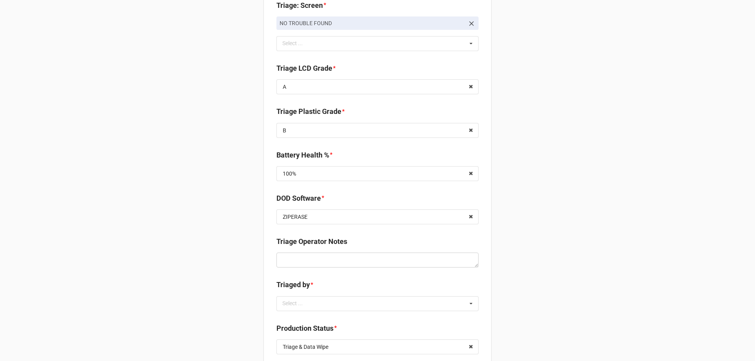
scroll to position [590, 0]
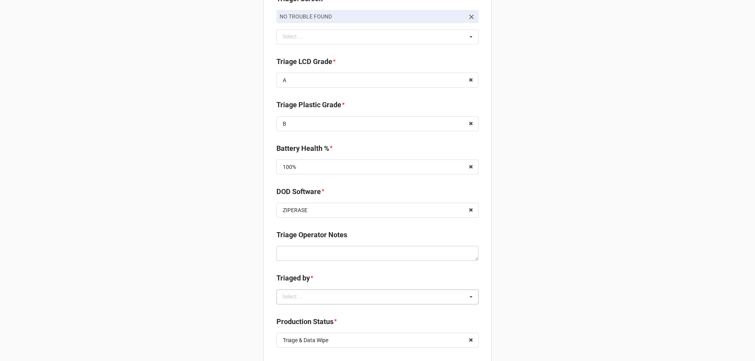
click at [293, 293] on div "Select ..." at bounding box center [297, 297] width 34 height 9
click at [297, 311] on span "CarlosH" at bounding box center [293, 312] width 20 height 6
type textarea "x"
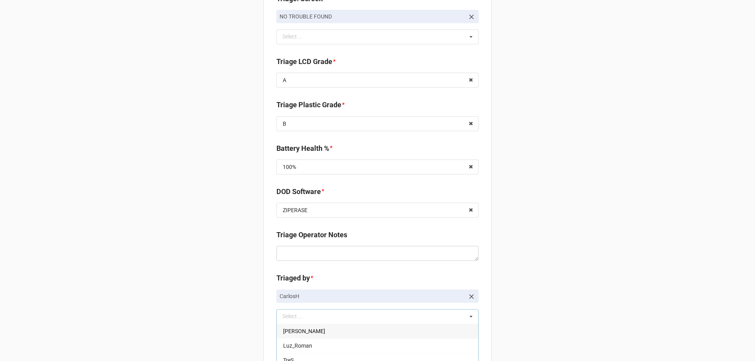
click at [215, 294] on div "Back Receiving Triage Imaging Cleaning Tech & Repair QC Packing Order Picking R…" at bounding box center [377, 28] width 755 height 1237
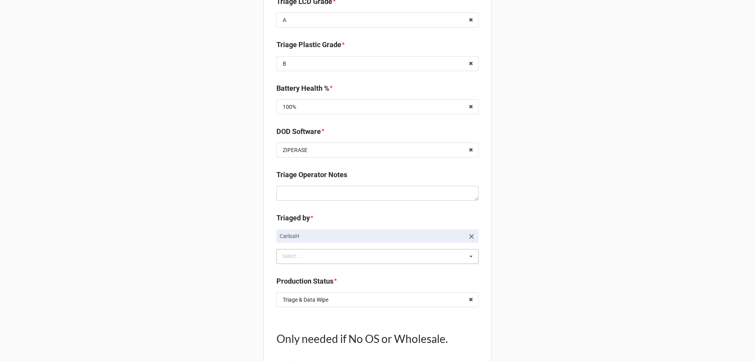
scroll to position [668, 0]
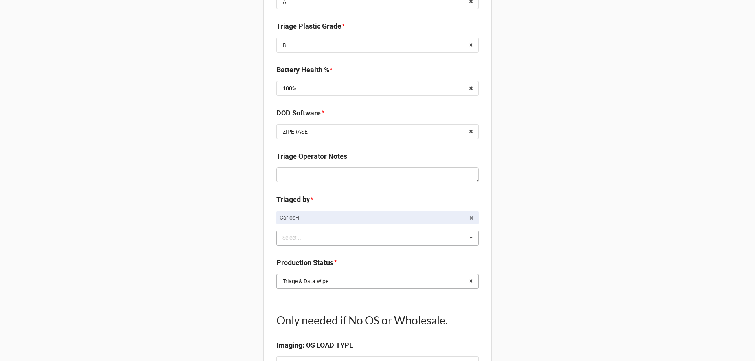
click at [348, 287] on input "text" at bounding box center [377, 281] width 201 height 14
click at [316, 282] on div "Triage & Data Wipe" at bounding box center [306, 282] width 46 height 6
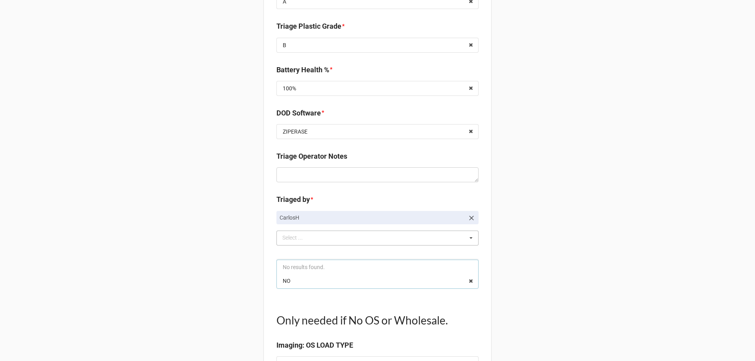
type input "NO"
click at [302, 281] on div "Triage & Data Wipe" at bounding box center [306, 282] width 46 height 6
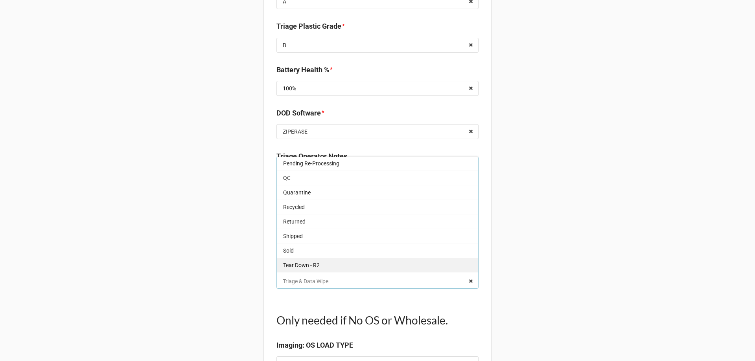
scroll to position [26, 0]
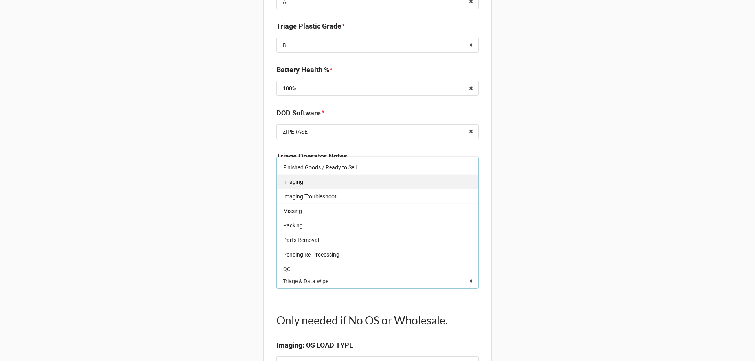
click at [286, 182] on span "Imaging" at bounding box center [293, 182] width 20 height 6
type textarea "x"
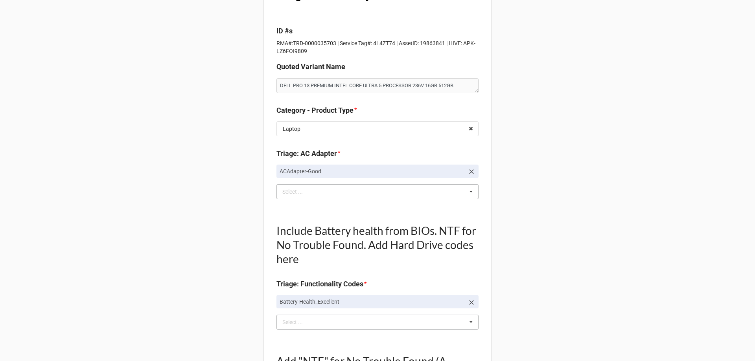
scroll to position [0, 0]
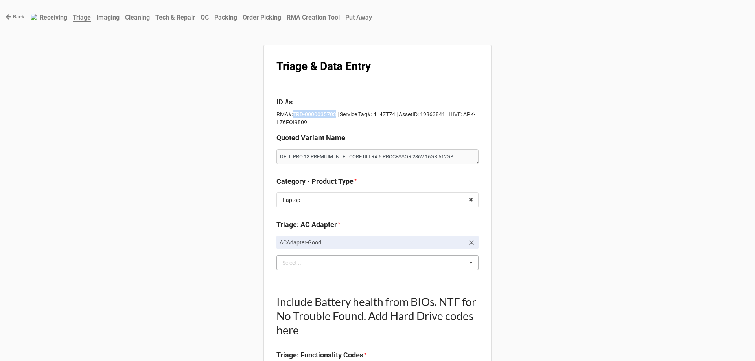
drag, startPoint x: 332, startPoint y: 113, endPoint x: 291, endPoint y: 117, distance: 41.1
click at [291, 117] on p "RMA#:TRD-0000035703 | Service Tag#: 4L4ZT74 | AssetID: 19863841 | HIVE: APK-LZ6…" at bounding box center [377, 118] width 202 height 16
copy p "TRD-0000035703"
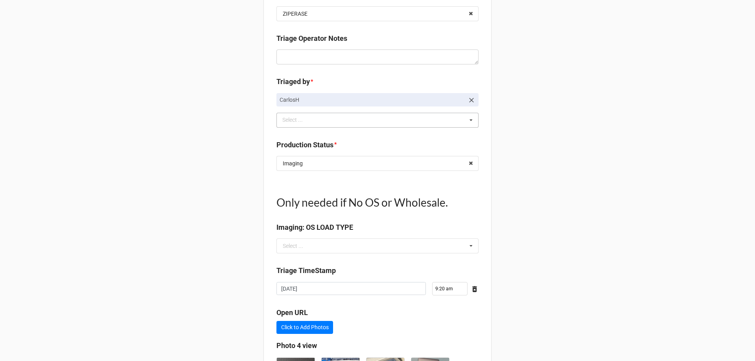
scroll to position [876, 0]
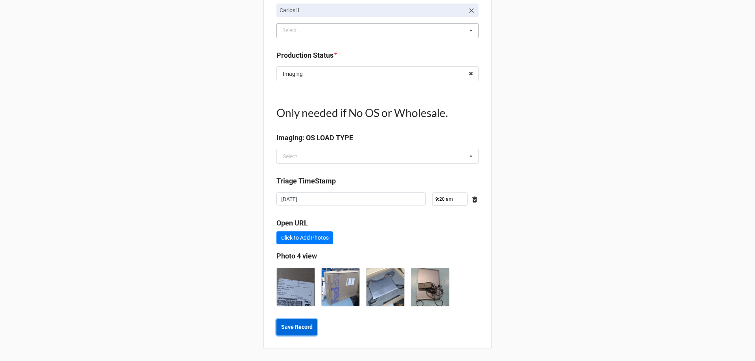
click at [302, 328] on b "Save Record" at bounding box center [296, 327] width 31 height 8
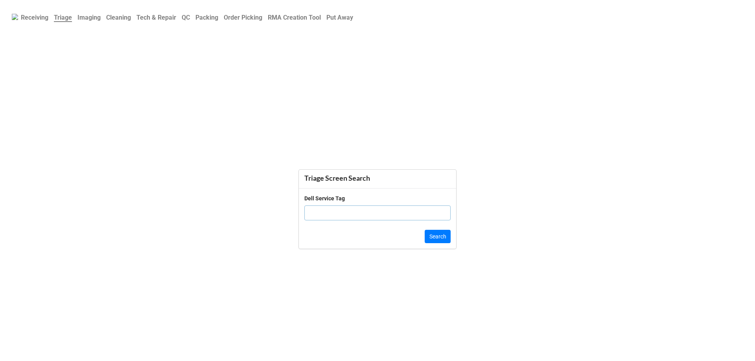
click at [334, 216] on input "text" at bounding box center [377, 213] width 146 height 15
click at [375, 215] on input "text" at bounding box center [377, 213] width 146 height 15
click button "Search" at bounding box center [438, 236] width 26 height 13
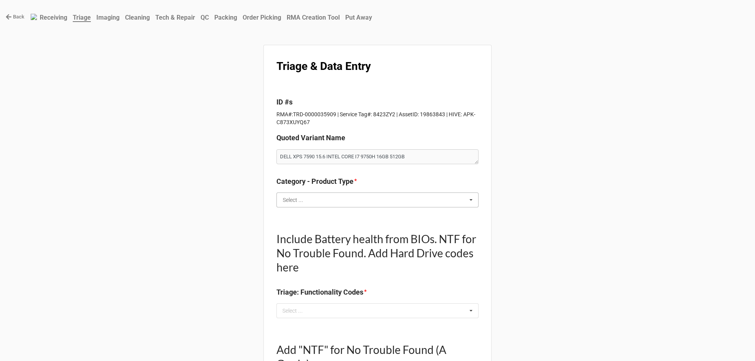
click at [369, 203] on input "text" at bounding box center [377, 200] width 201 height 14
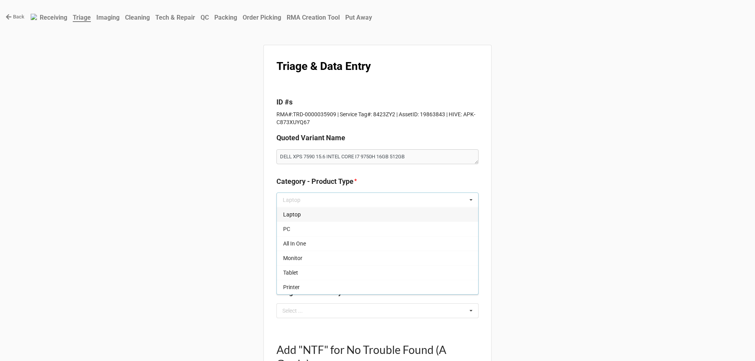
click at [322, 213] on div "Laptop" at bounding box center [377, 214] width 201 height 15
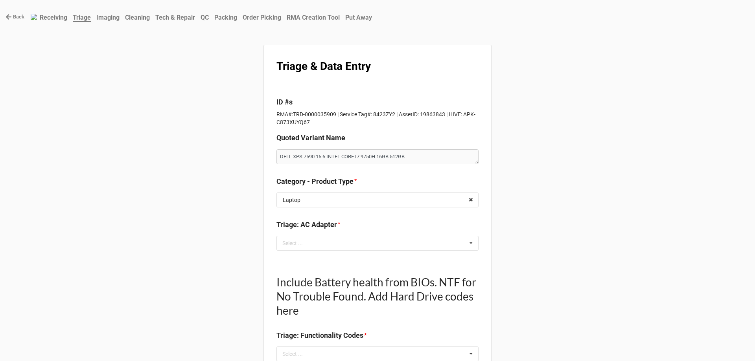
click at [296, 253] on div "Triage: AC Adapter * Select ... No results found." at bounding box center [377, 237] width 202 height 37
click at [296, 248] on div "Select ... No results found." at bounding box center [377, 243] width 202 height 15
type textarea "x"
type input "GOO"
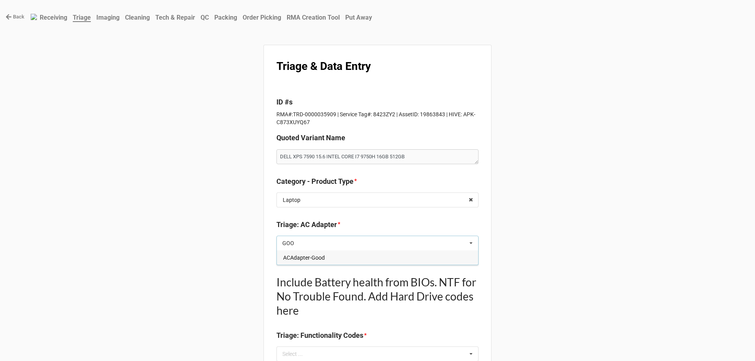
click at [293, 257] on span "ACAdapter-Good" at bounding box center [304, 258] width 42 height 6
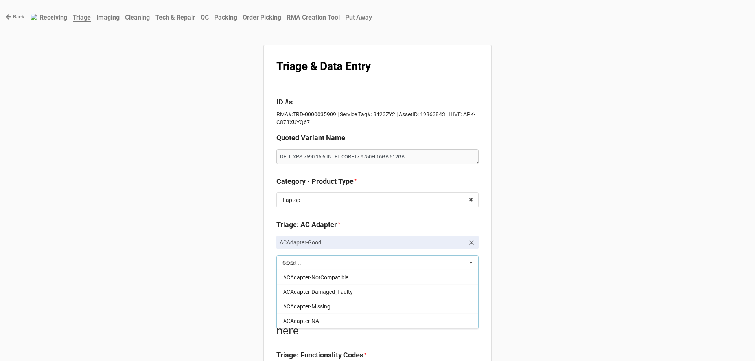
type textarea "x"
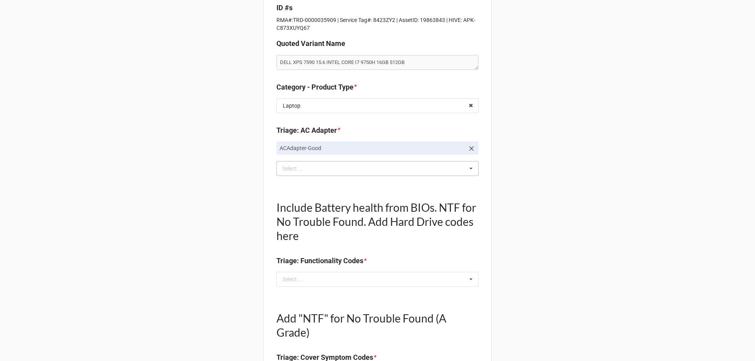
scroll to position [118, 0]
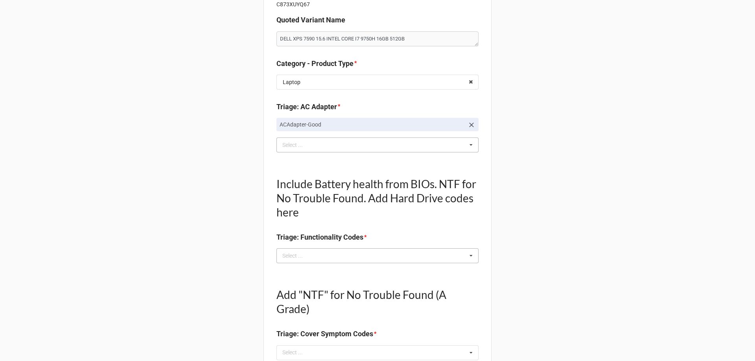
click at [302, 262] on div "Select ... No results found." at bounding box center [377, 255] width 202 height 15
type textarea "x"
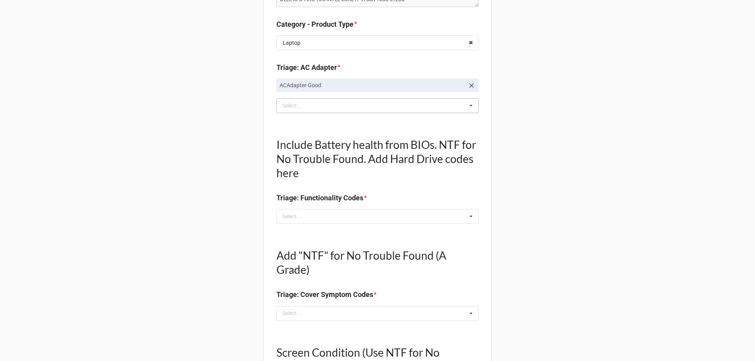
scroll to position [197, 0]
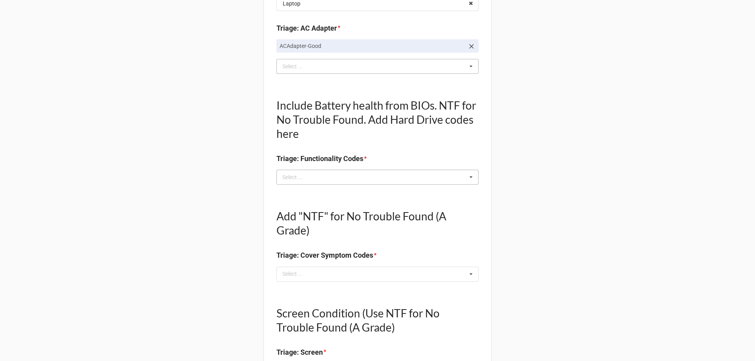
click at [337, 178] on div "Select ... Keyboard-Missing Keys Keyboard-MultipleKeysBad Fan-NotWorking Speake…" at bounding box center [377, 177] width 202 height 15
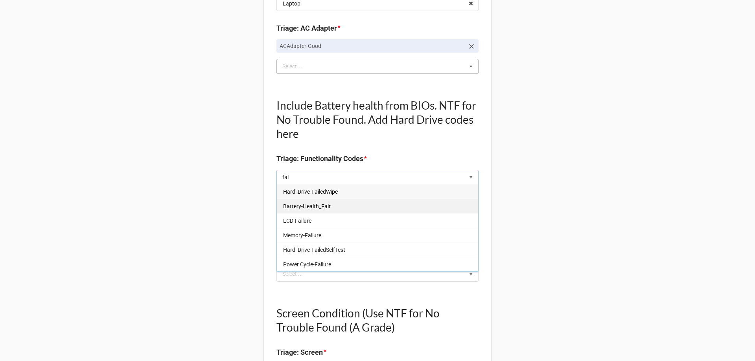
type input "fai"
click at [319, 208] on span "Battery-Health_Fair" at bounding box center [307, 206] width 48 height 6
type textarea "x"
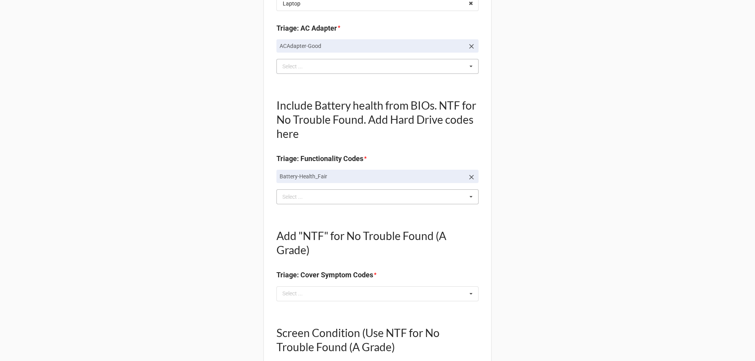
click at [291, 203] on div "fai Select ... Keyboard-Missing Keys Keyboard-MultipleKeysBad Fan-NotWorking Sp…" at bounding box center [377, 197] width 202 height 15
type input "60"
click at [311, 289] on div "Select ... No results found." at bounding box center [377, 294] width 202 height 15
type textarea "x"
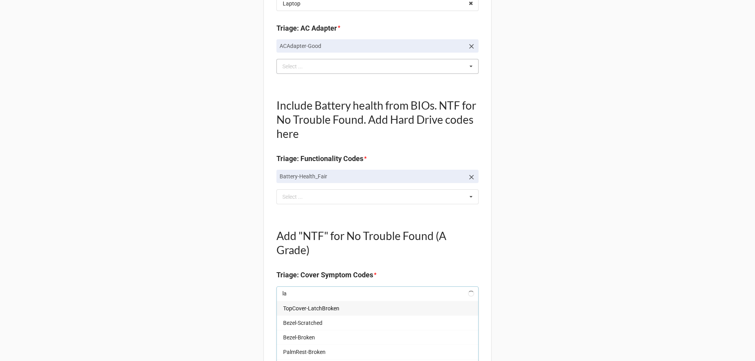
type input "lap"
type textarea "x"
type input "lap"
click at [317, 311] on span "LaptopSideCover-MinorScratch" at bounding box center [321, 308] width 77 height 6
type textarea "x"
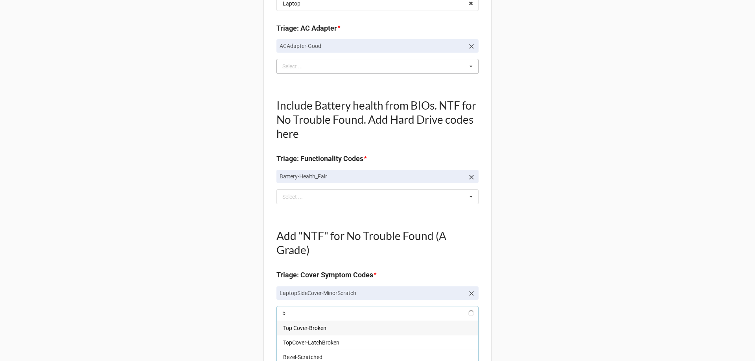
type input "bo"
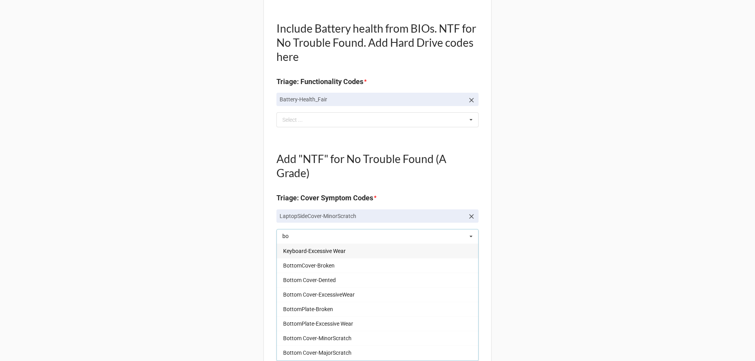
type textarea "x"
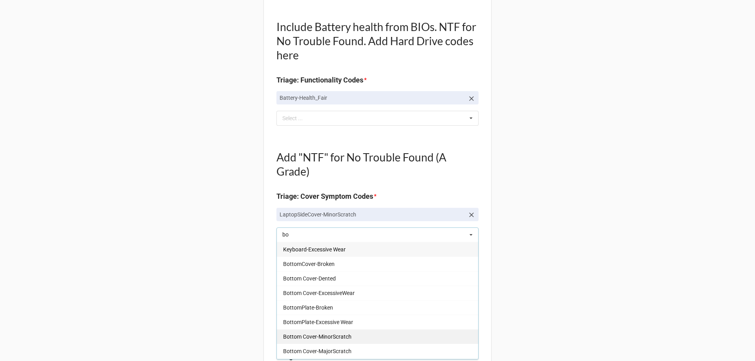
type input "bo"
click at [308, 334] on span "Bottom Cover-MinorScratch" at bounding box center [317, 337] width 68 height 6
type textarea "x"
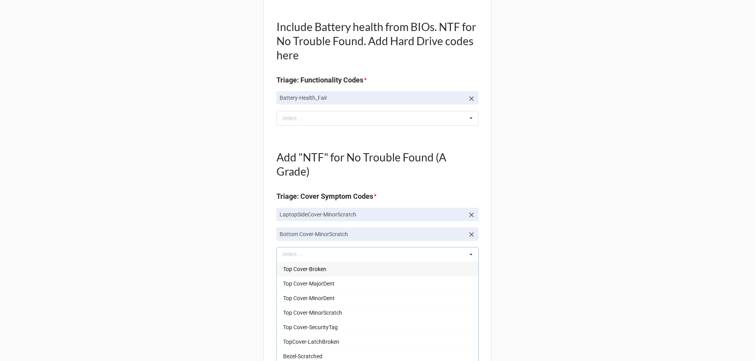
click at [234, 318] on div "Back Receiving Triage Imaging Cleaning Tech & Repair QC Packing Order Picking R…" at bounding box center [377, 334] width 755 height 1218
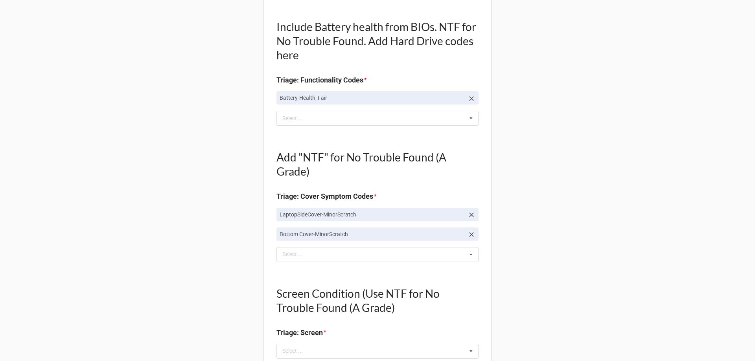
scroll to position [393, 0]
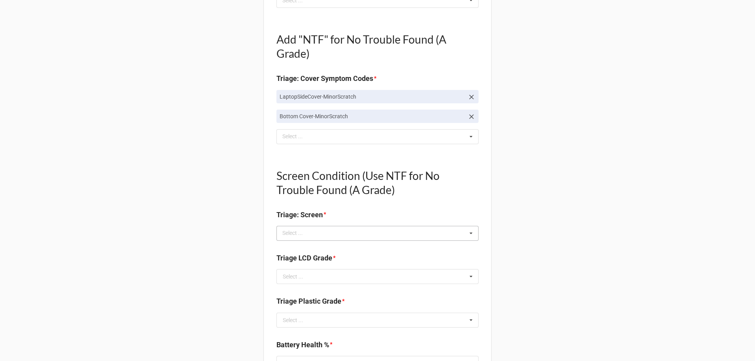
click at [298, 234] on div "Select ..." at bounding box center [297, 233] width 34 height 9
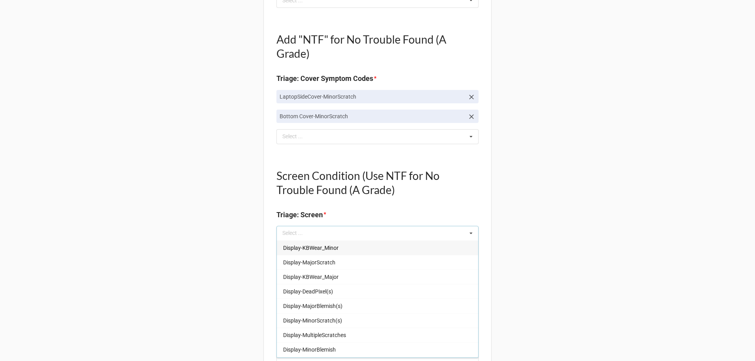
click at [315, 247] on span "Display-KBWear_Minor" at bounding box center [310, 248] width 55 height 6
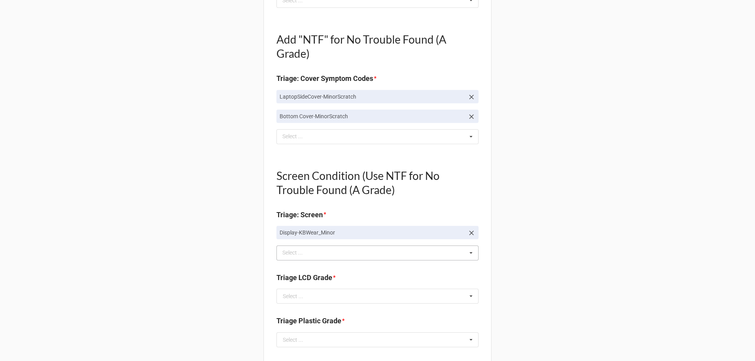
drag, startPoint x: 112, startPoint y: 267, endPoint x: 116, endPoint y: 266, distance: 4.1
click at [112, 267] on div "Back Receiving Triage Imaging Cleaning Tech & Repair QC Packing Order Picking R…" at bounding box center [377, 225] width 755 height 1237
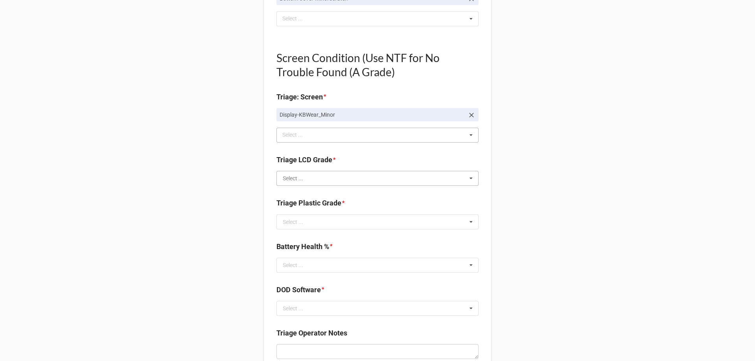
click at [281, 182] on input "text" at bounding box center [377, 178] width 201 height 14
click at [283, 209] on span "B" at bounding box center [285, 207] width 4 height 6
click at [249, 221] on div "Back Receiving Triage Imaging Cleaning Tech & Repair QC Packing Order Picking R…" at bounding box center [377, 107] width 755 height 1237
click at [299, 226] on input "text" at bounding box center [377, 222] width 201 height 14
click at [286, 254] on div "B" at bounding box center [377, 251] width 201 height 15
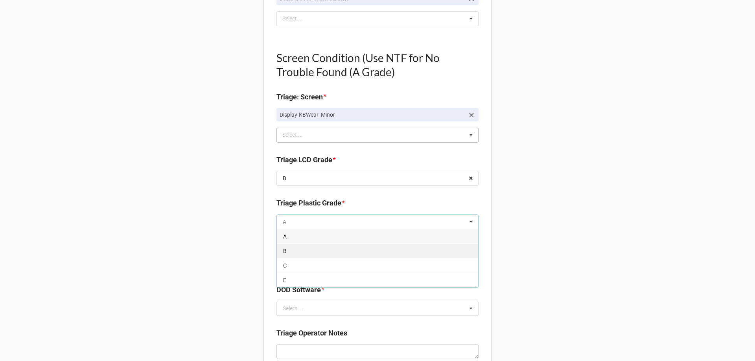
type textarea "x"
click at [240, 257] on div "Back Receiving Triage Imaging Cleaning Tech & Repair QC Packing Order Picking R…" at bounding box center [377, 107] width 755 height 1237
click at [293, 272] on input "text" at bounding box center [377, 265] width 201 height 14
type input "60"
click at [306, 241] on div "60%" at bounding box center [377, 236] width 201 height 15
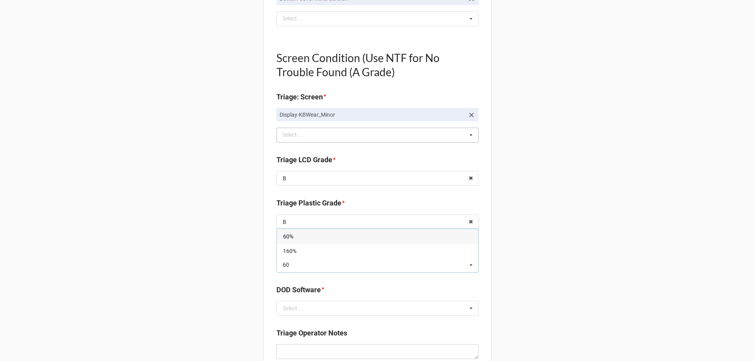
type textarea "x"
click at [228, 250] on div "Back Receiving Triage Imaging Cleaning Tech & Repair QC Packing Order Picking R…" at bounding box center [377, 107] width 755 height 1237
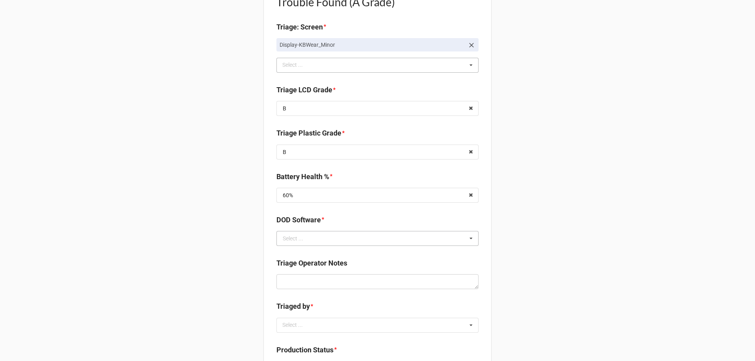
scroll to position [590, 0]
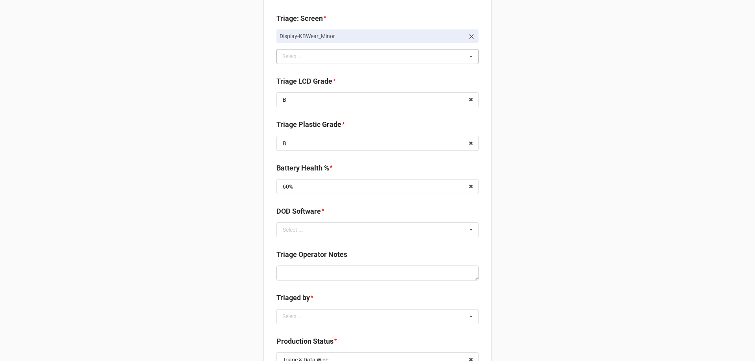
click at [306, 221] on div "DOD Software *" at bounding box center [377, 214] width 202 height 17
click at [303, 232] on input "text" at bounding box center [377, 230] width 201 height 14
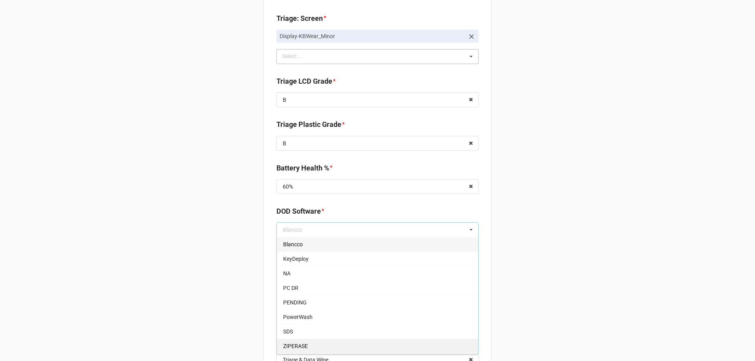
click at [296, 346] on span "ZIPERASE" at bounding box center [295, 346] width 25 height 6
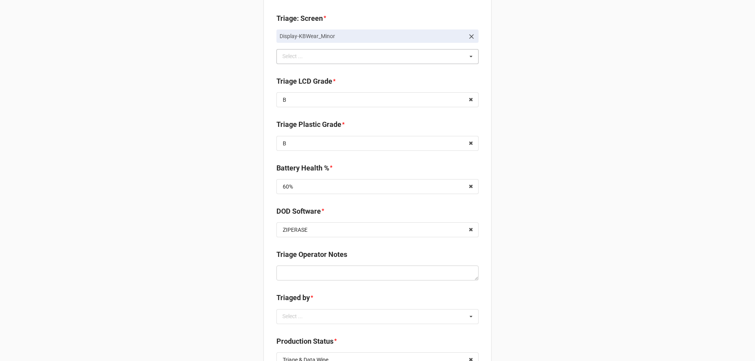
click at [162, 289] on div "Back Receiving Triage Imaging Cleaning Tech & Repair QC Packing Order Picking R…" at bounding box center [377, 28] width 755 height 1237
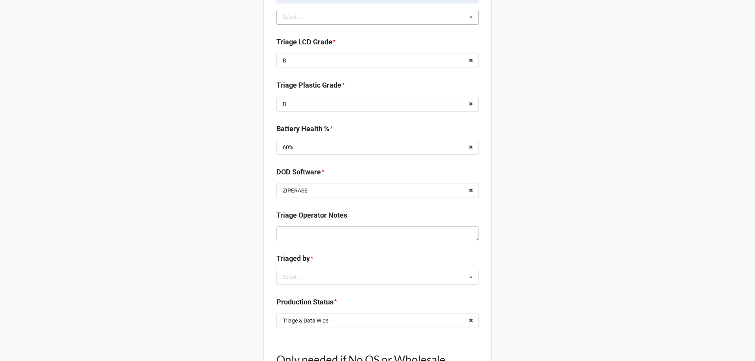
scroll to position [668, 0]
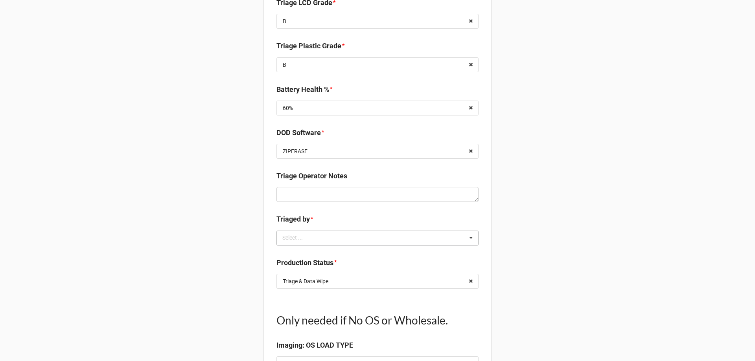
click at [293, 236] on div "Select ..." at bounding box center [297, 238] width 34 height 9
click at [287, 250] on span "CarlosH" at bounding box center [293, 253] width 20 height 6
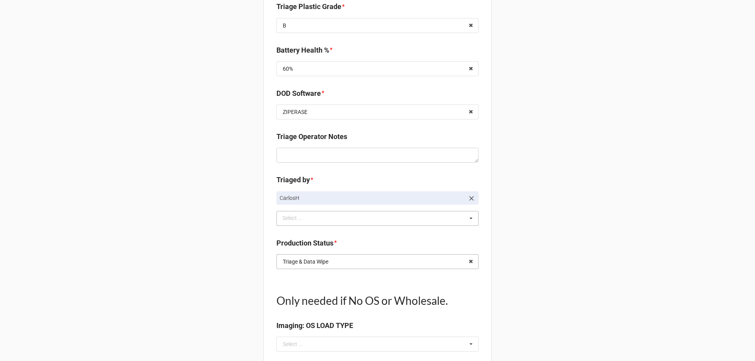
click at [320, 262] on div "Triage & Data Wipe" at bounding box center [306, 262] width 46 height 6
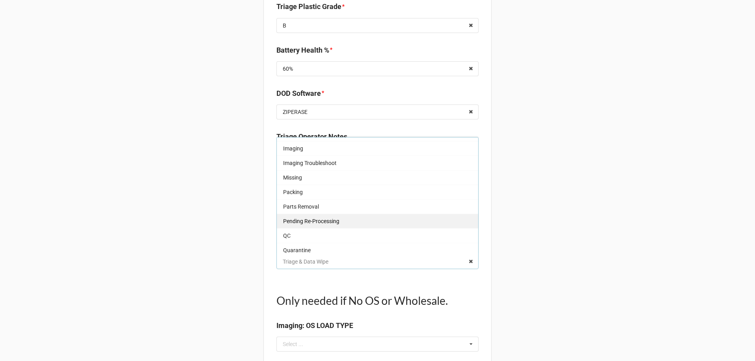
scroll to position [26, 0]
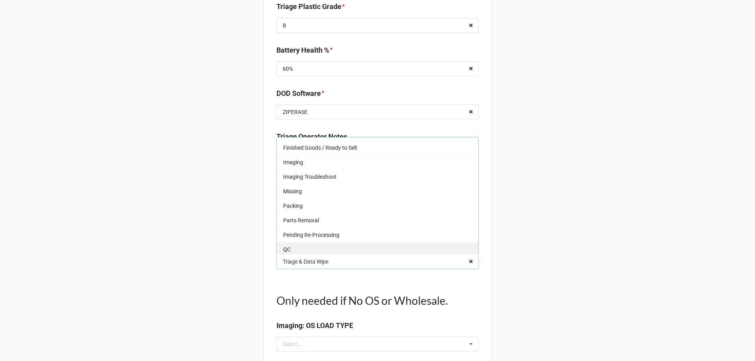
click at [296, 248] on div "QC" at bounding box center [377, 249] width 201 height 15
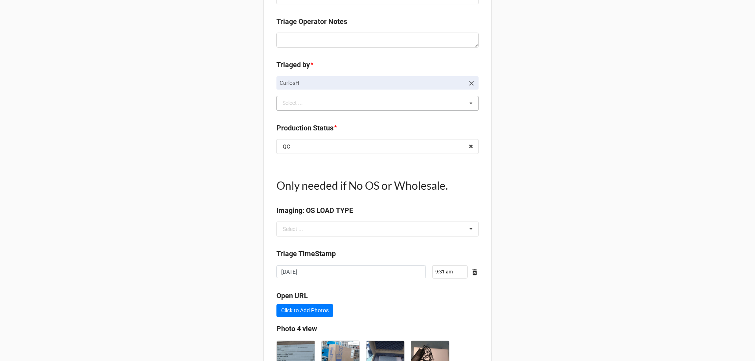
scroll to position [826, 0]
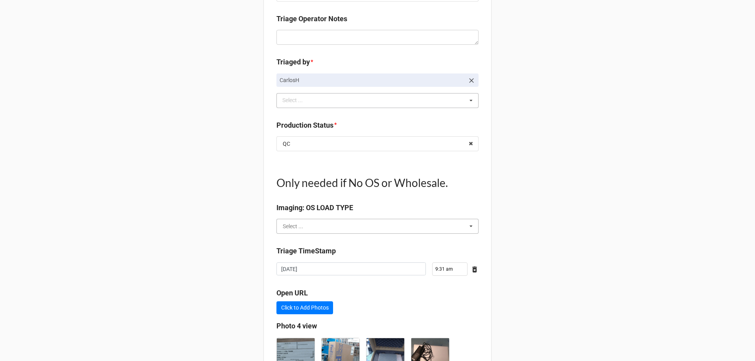
click at [305, 232] on input "text" at bounding box center [377, 226] width 201 height 14
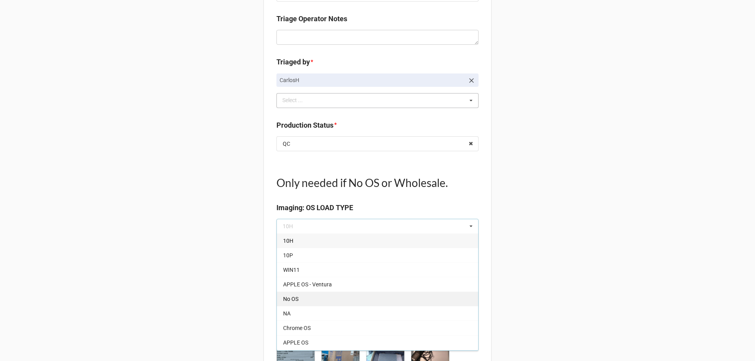
click at [293, 301] on span "No OS" at bounding box center [290, 299] width 15 height 6
type textarea "x"
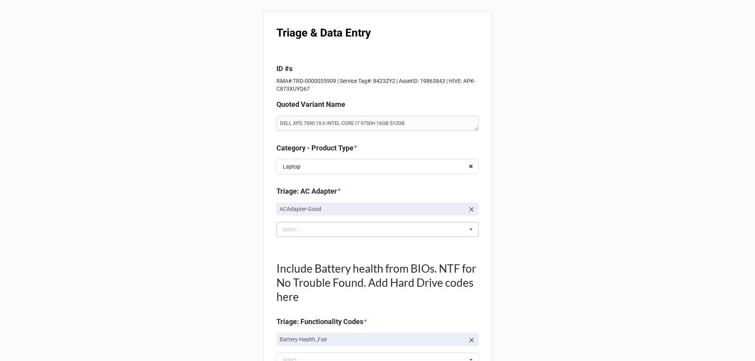
scroll to position [0, 0]
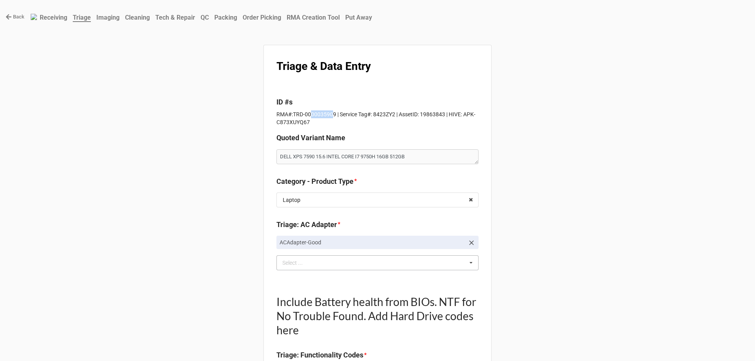
drag, startPoint x: 331, startPoint y: 114, endPoint x: 307, endPoint y: 118, distance: 23.9
click at [307, 118] on p "RMA#:TRD-0000035909 | Service Tag#: 8423ZY2 | AssetID: 19863843 | HIVE: APK-C87…" at bounding box center [377, 118] width 202 height 16
drag, startPoint x: 331, startPoint y: 114, endPoint x: 291, endPoint y: 115, distance: 40.5
click at [291, 115] on p "RMA#:TRD-0000035909 | Service Tag#: 8423ZY2 | AssetID: 19863843 | HIVE: APK-C87…" at bounding box center [377, 118] width 202 height 16
copy p "TRD-0000035909"
